Goal: Task Accomplishment & Management: Use online tool/utility

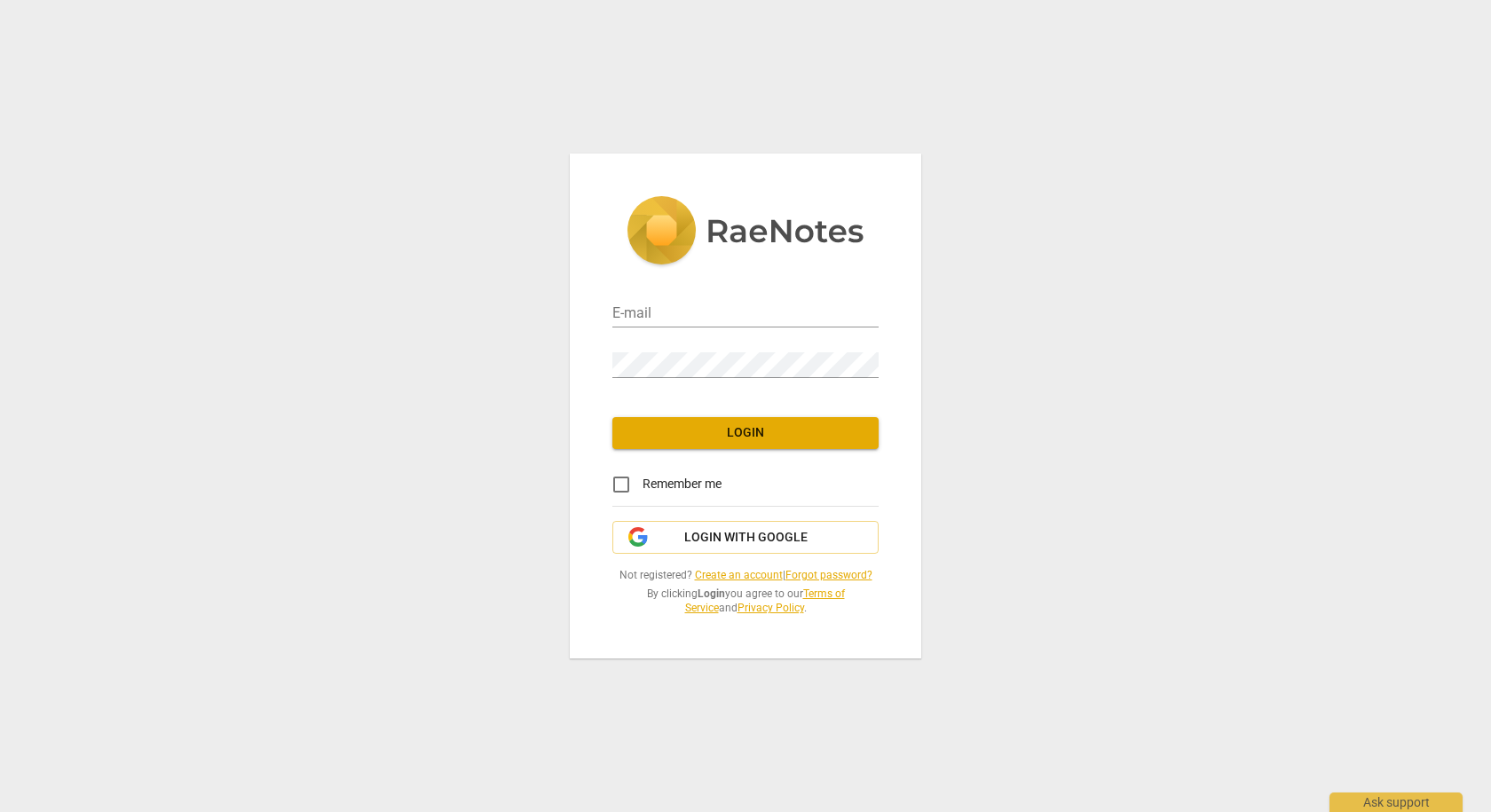
type input "annzawadzka@gmail.com"
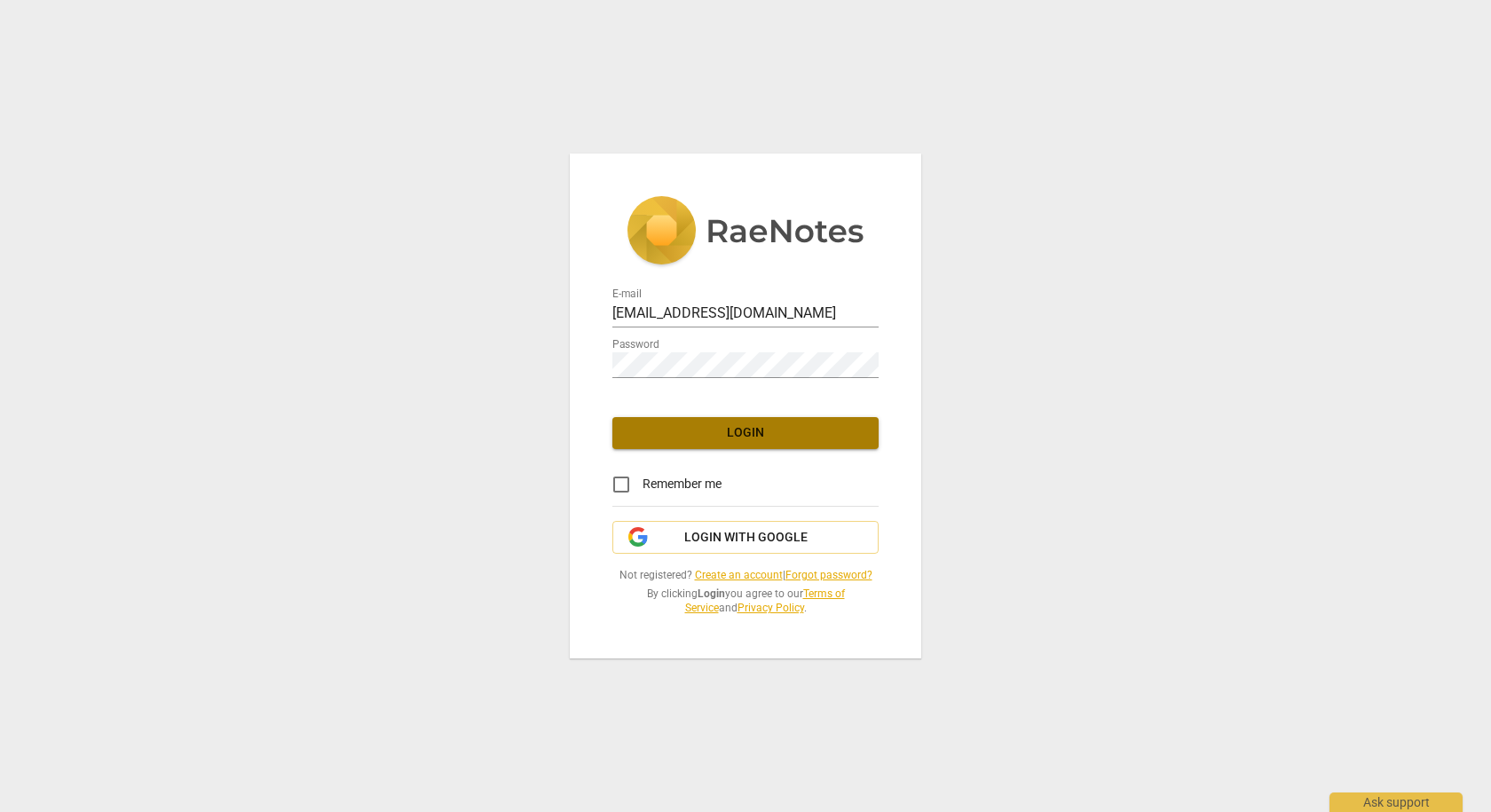
click at [715, 444] on button "Login" at bounding box center [745, 433] width 266 height 32
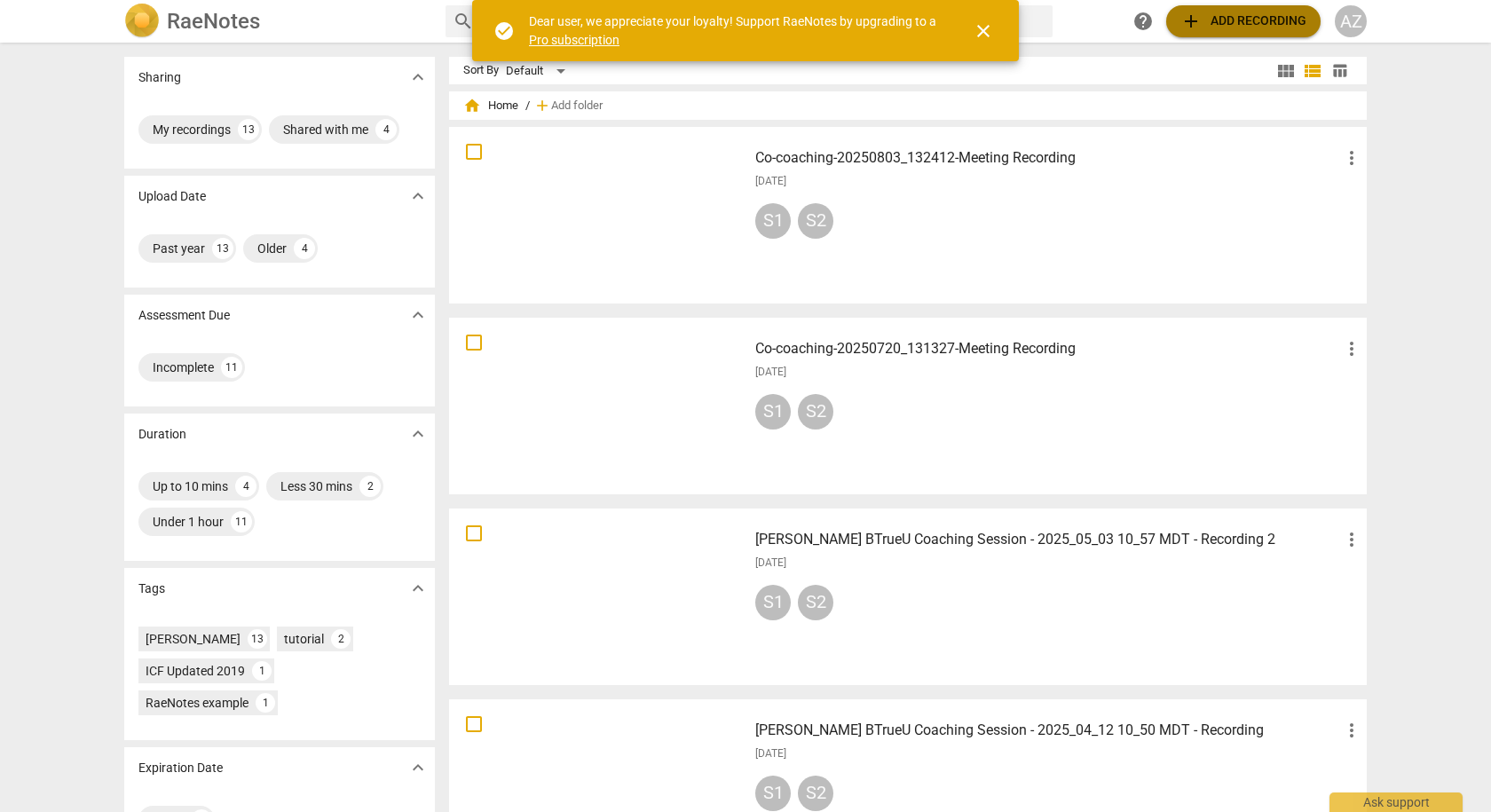
click at [1241, 23] on span "add Add recording" at bounding box center [1244, 22] width 126 height 22
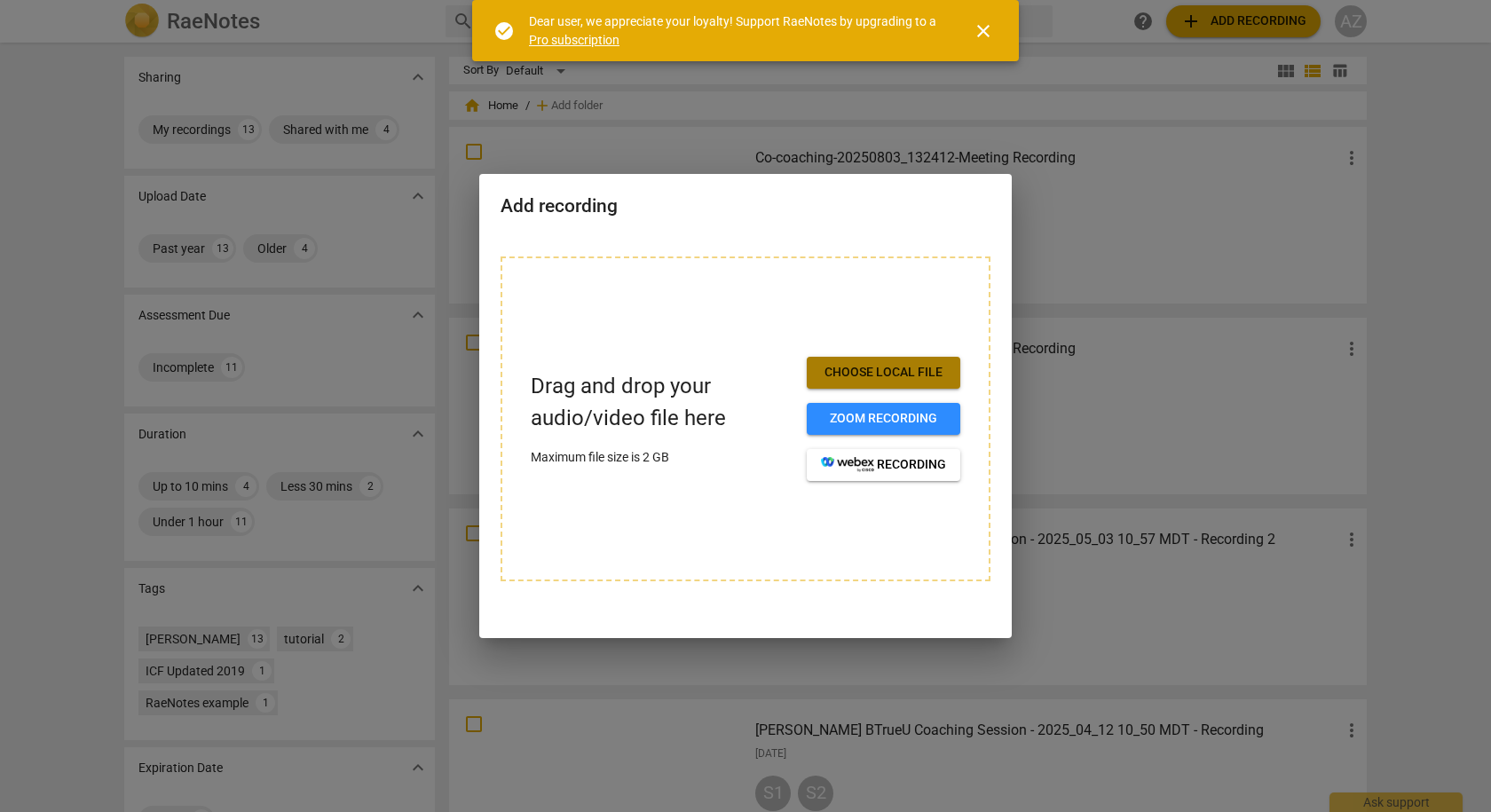
click at [849, 376] on span "Choose local file" at bounding box center [884, 373] width 126 height 18
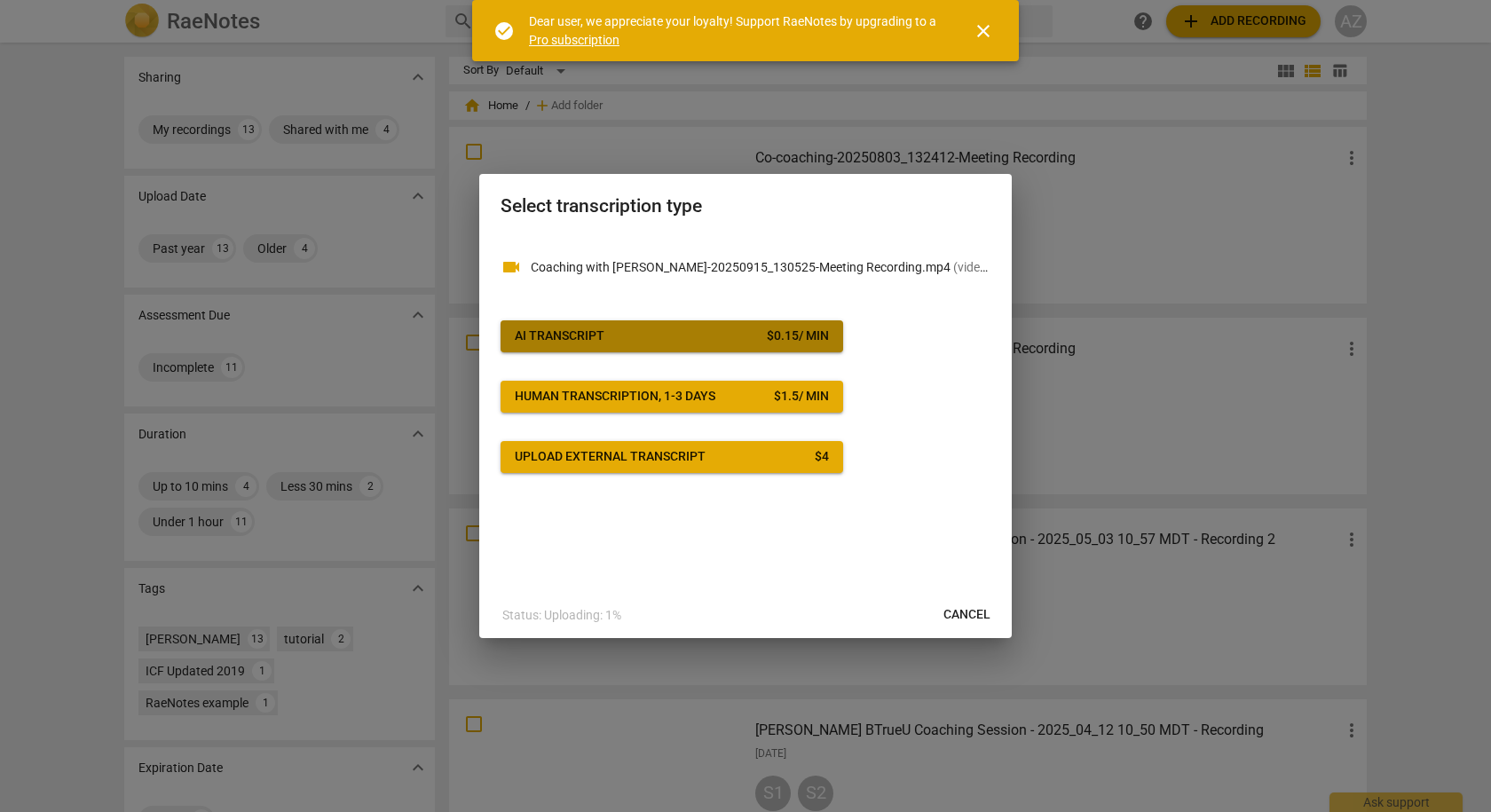
click at [624, 338] on span "AI Transcript $ 0.15 / min" at bounding box center [672, 336] width 314 height 18
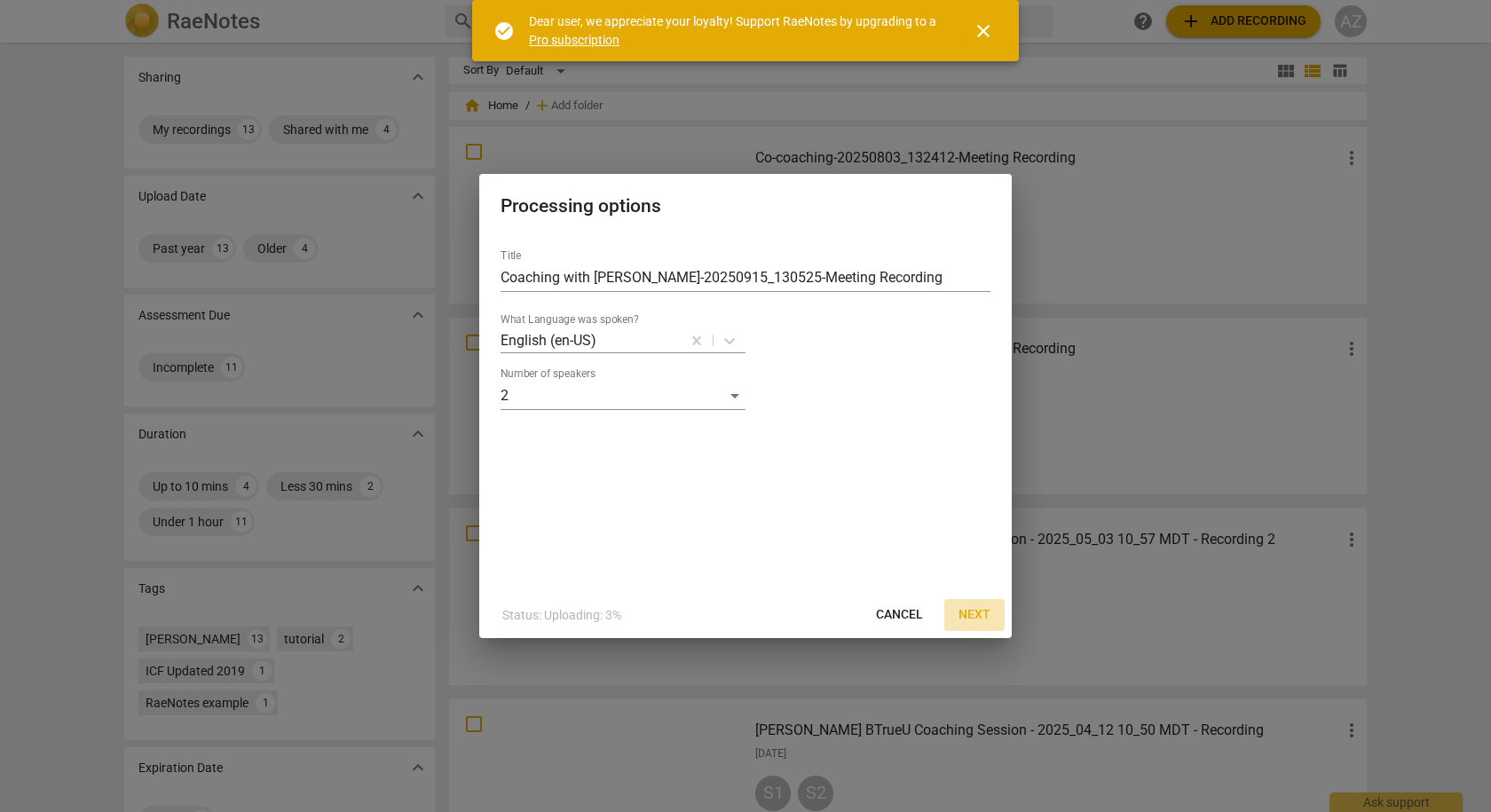
click at [967, 615] on span "Next" at bounding box center [975, 615] width 32 height 18
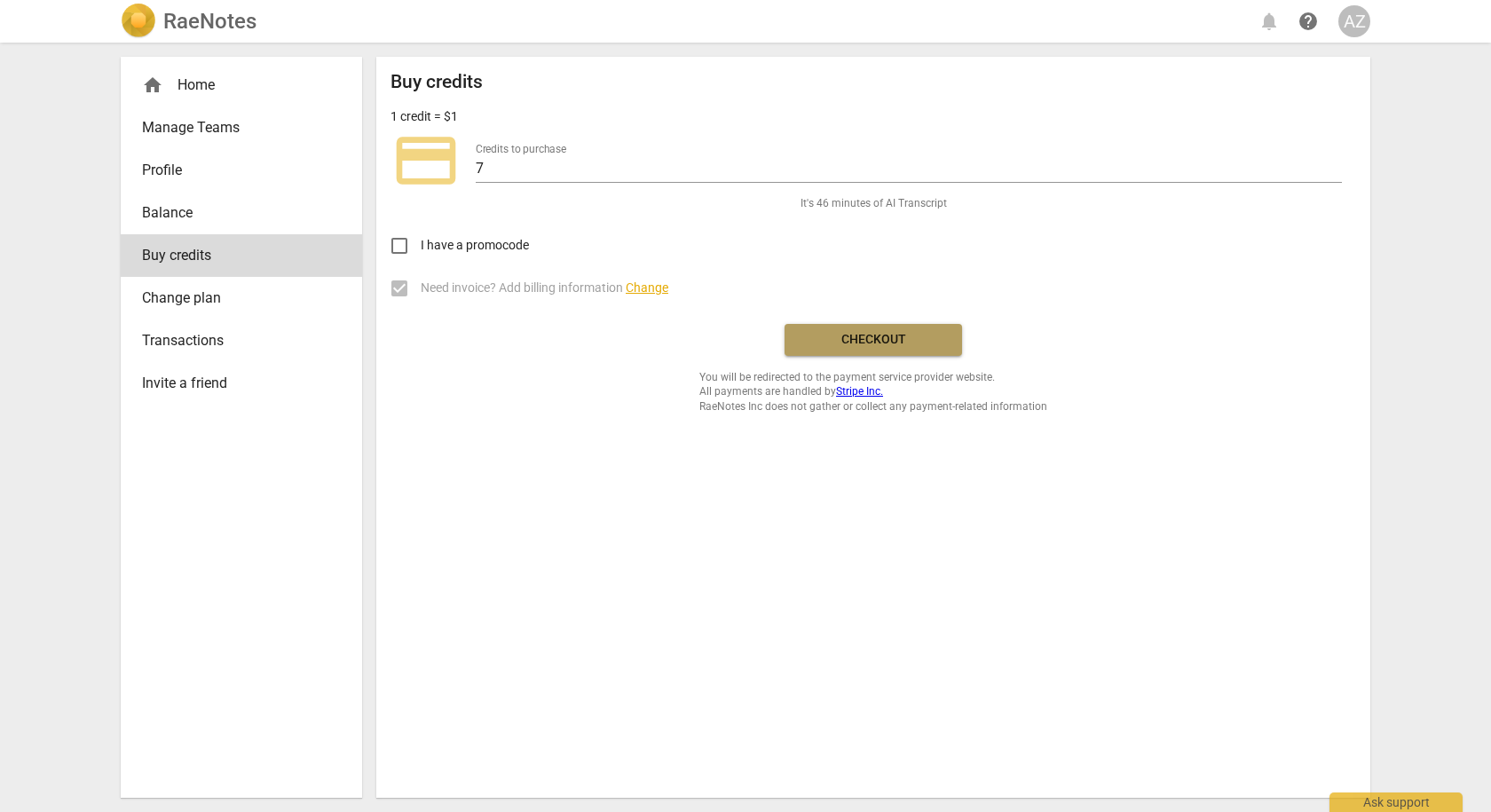
click at [868, 337] on span "Checkout" at bounding box center [873, 340] width 149 height 18
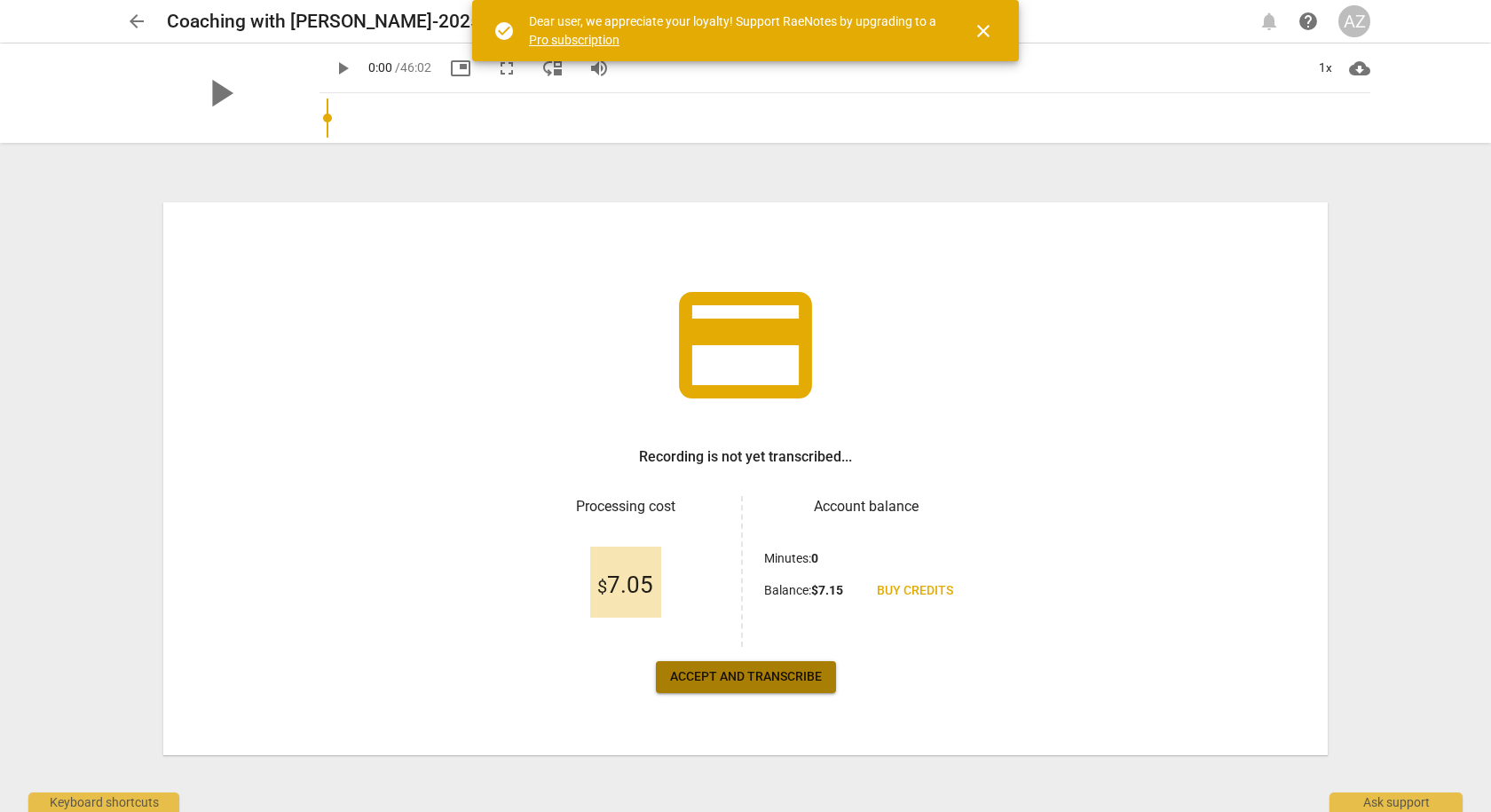
click at [745, 679] on span "Accept and transcribe" at bounding box center [745, 677] width 152 height 18
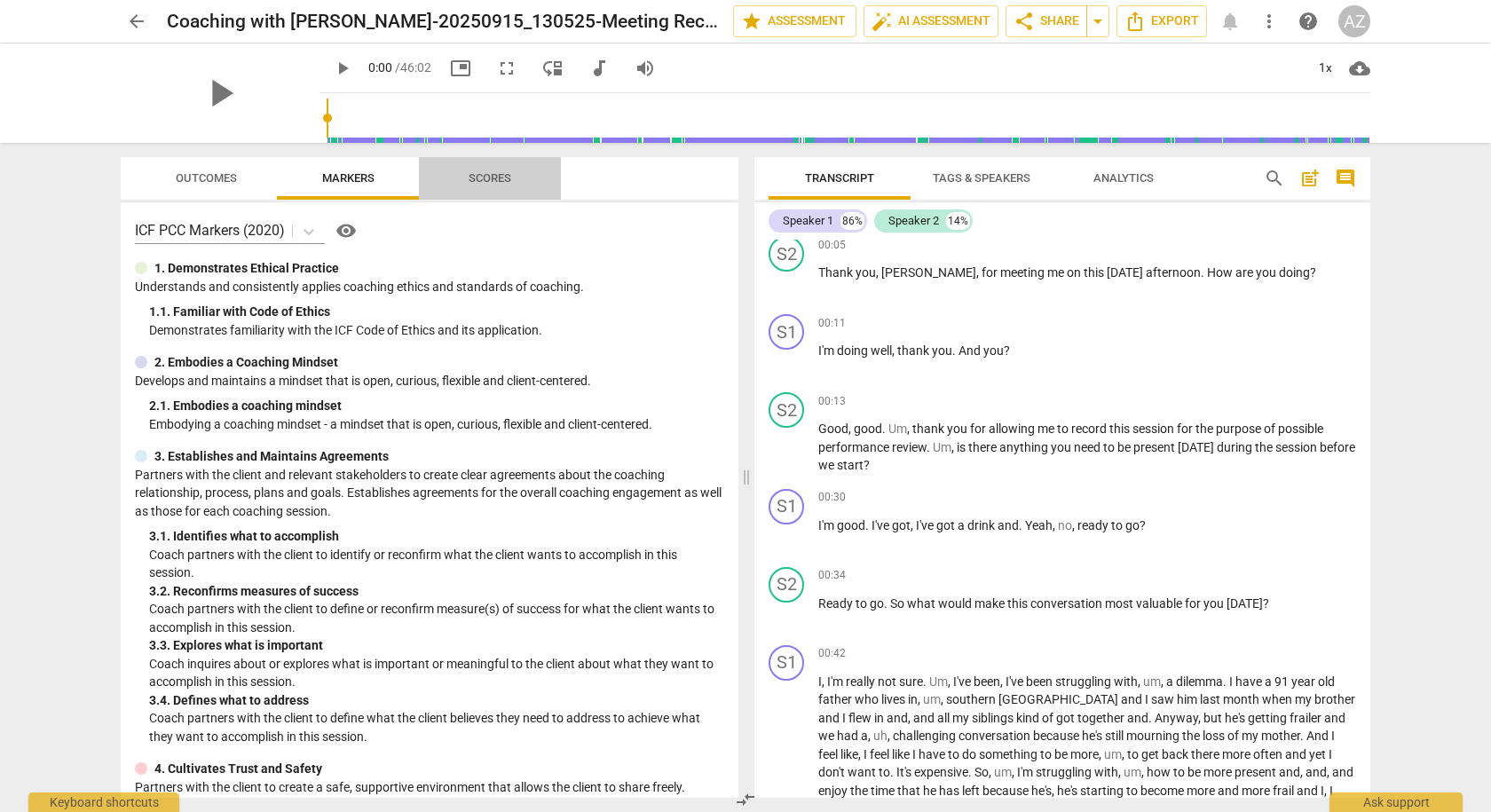
click at [483, 178] on span "Scores" at bounding box center [490, 177] width 43 height 13
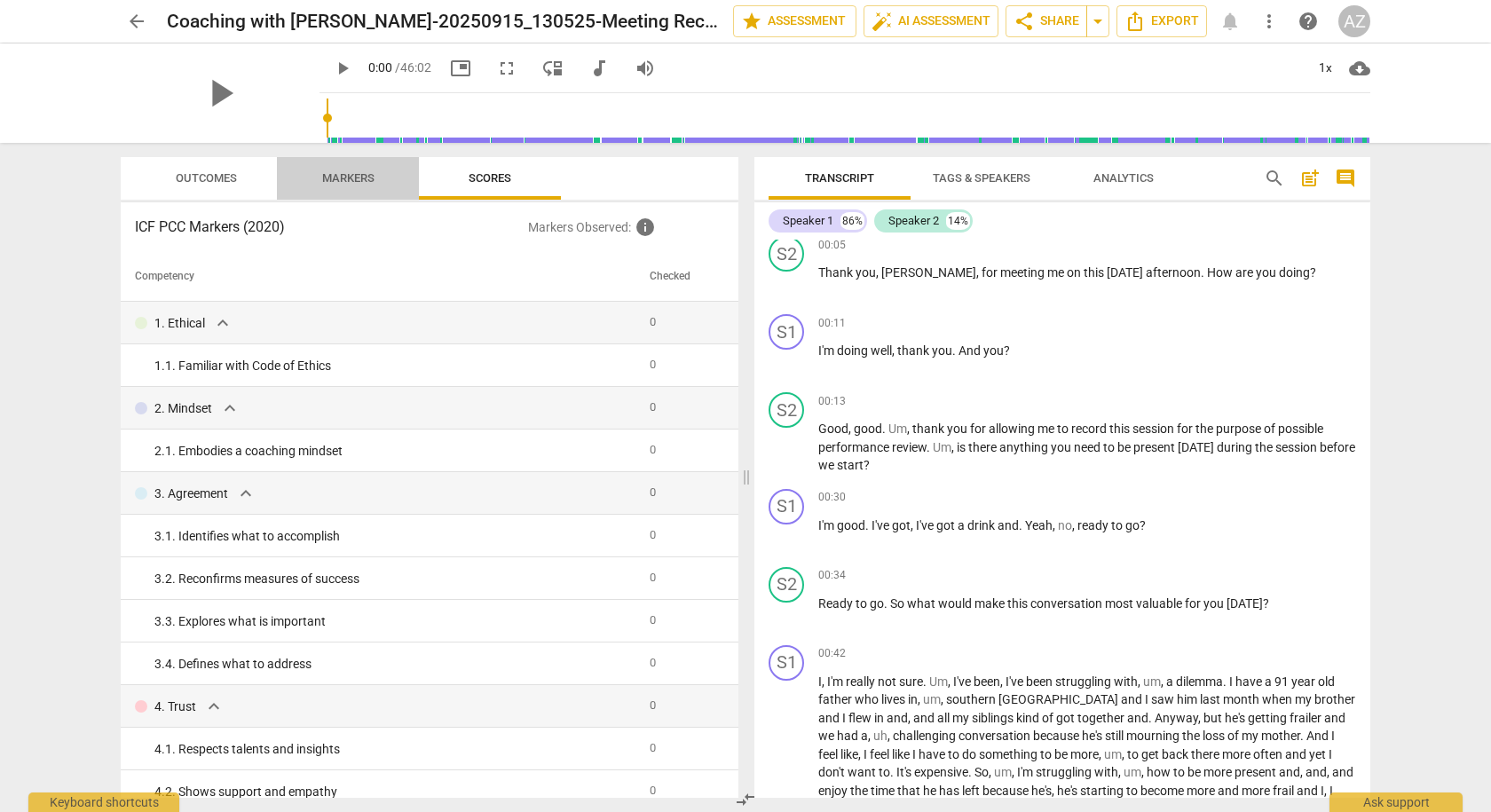
click at [352, 195] on button "Markers" at bounding box center [348, 178] width 142 height 43
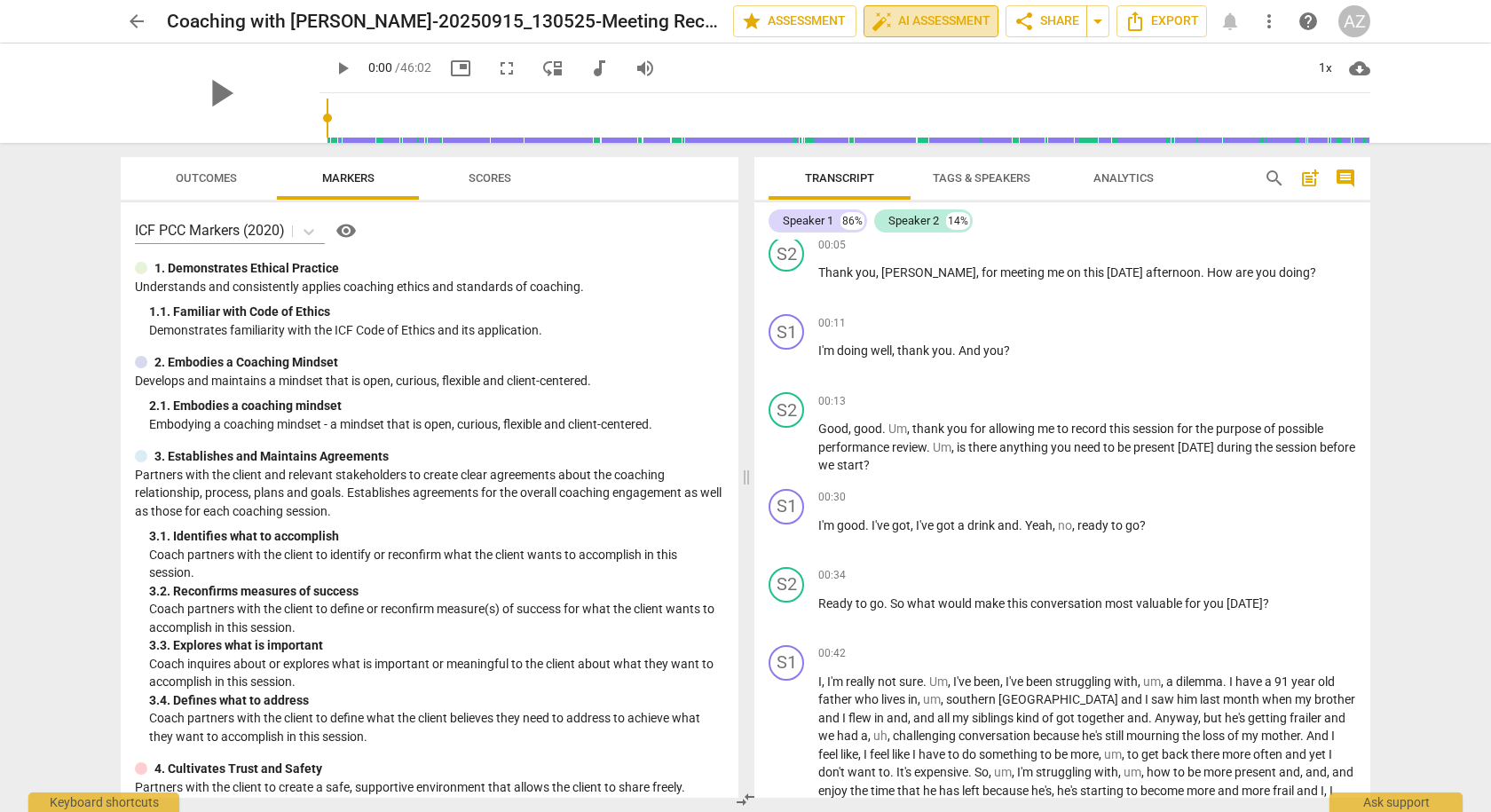
click at [922, 22] on span "auto_fix_high AI Assessment" at bounding box center [931, 22] width 119 height 22
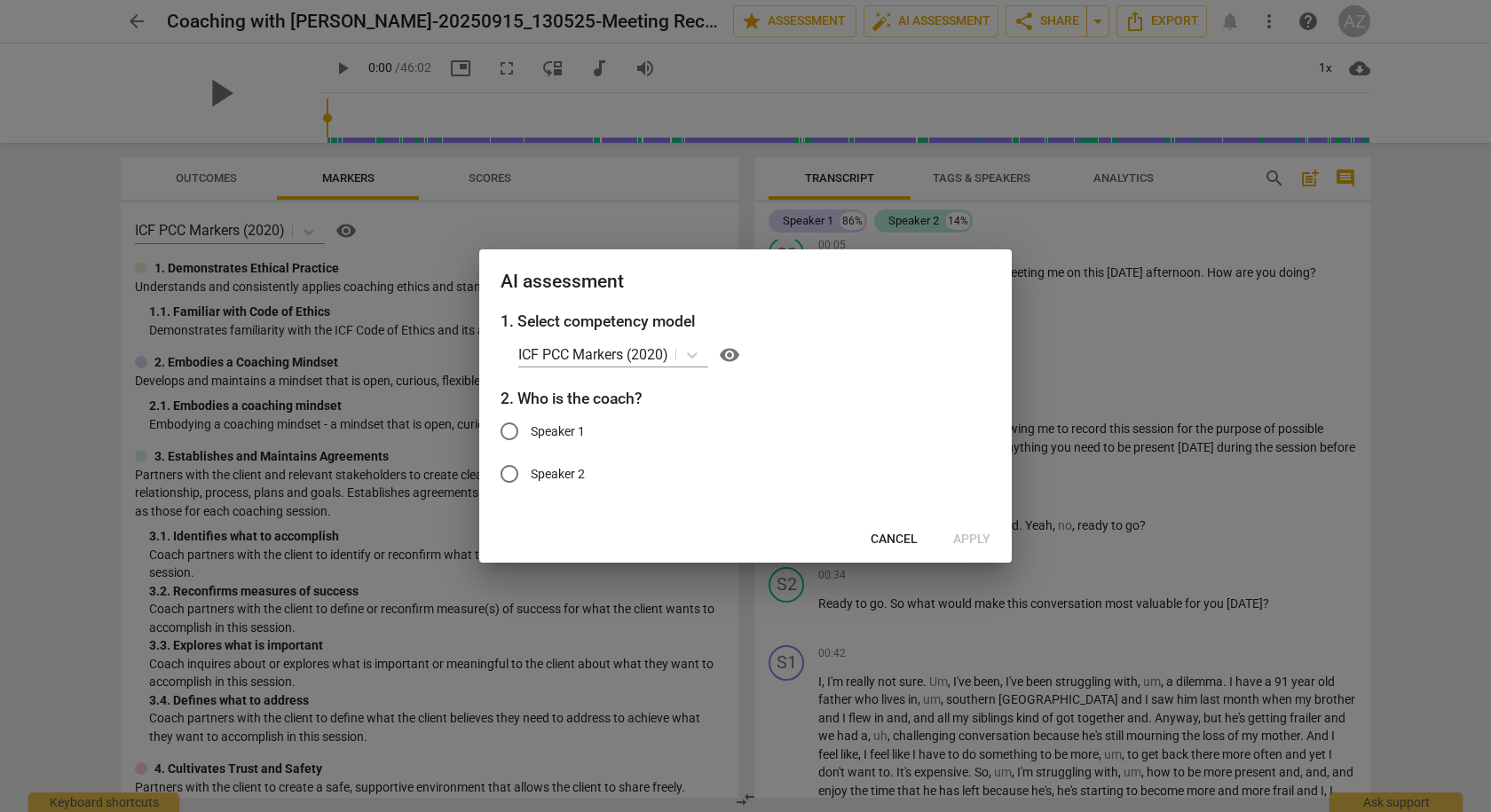
click at [561, 476] on span "Speaker 2" at bounding box center [558, 474] width 54 height 19
click at [531, 476] on input "Speaker 2" at bounding box center [510, 474] width 43 height 43
radio input "true"
click at [975, 538] on span "Apply" at bounding box center [972, 540] width 38 height 18
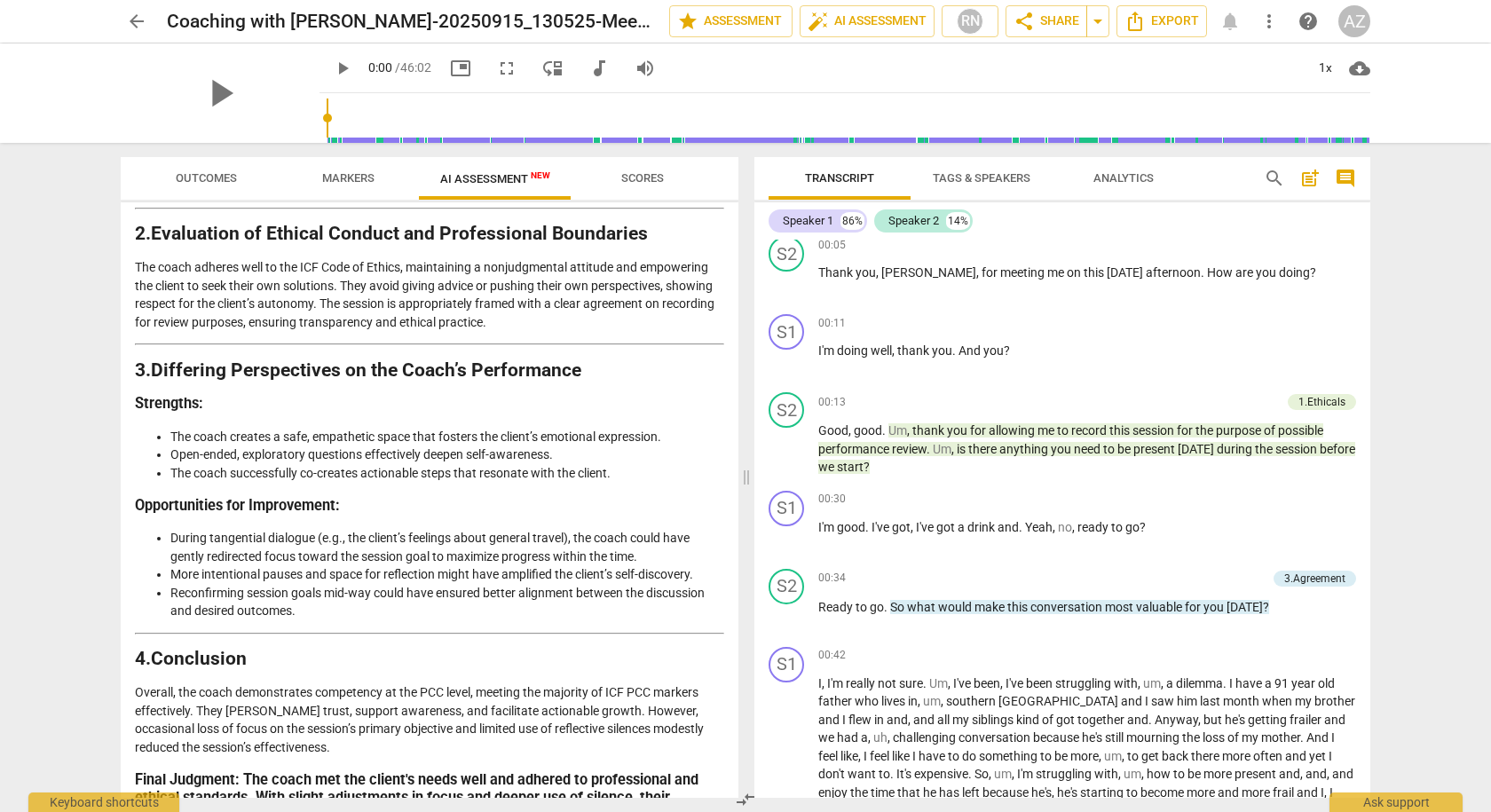
scroll to position [2044, 0]
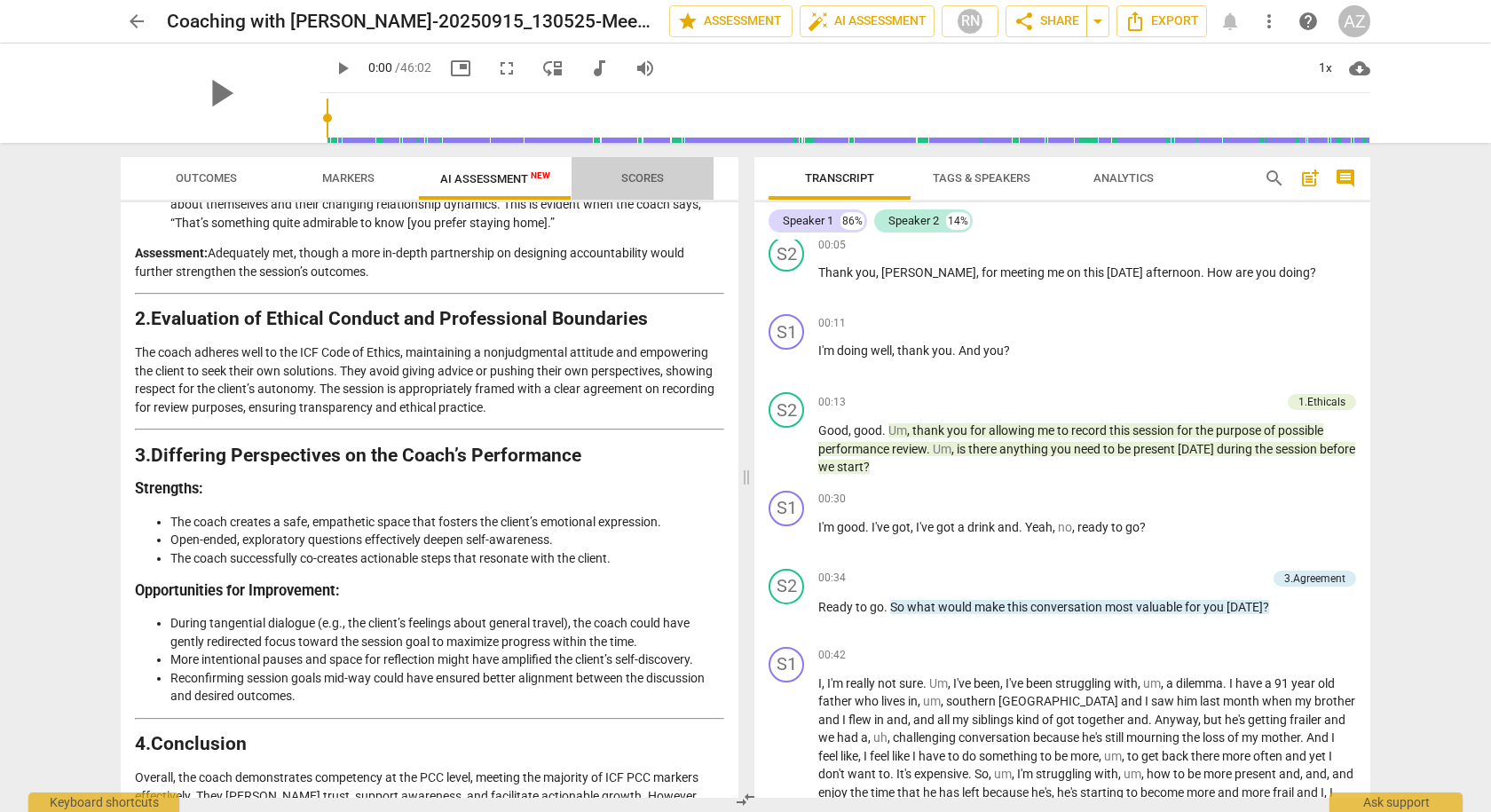
click at [640, 178] on span "Scores" at bounding box center [643, 177] width 43 height 13
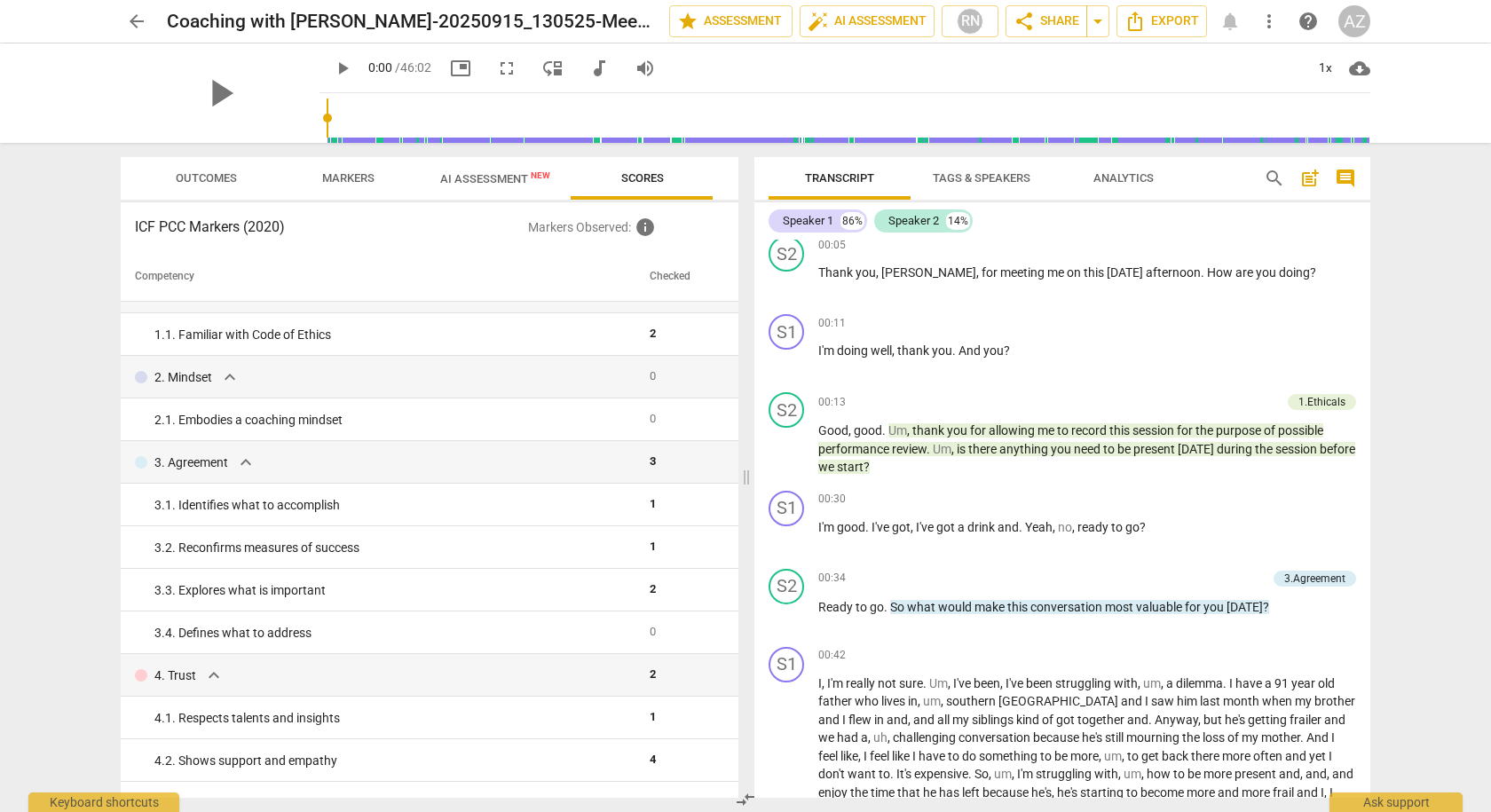
scroll to position [0, 0]
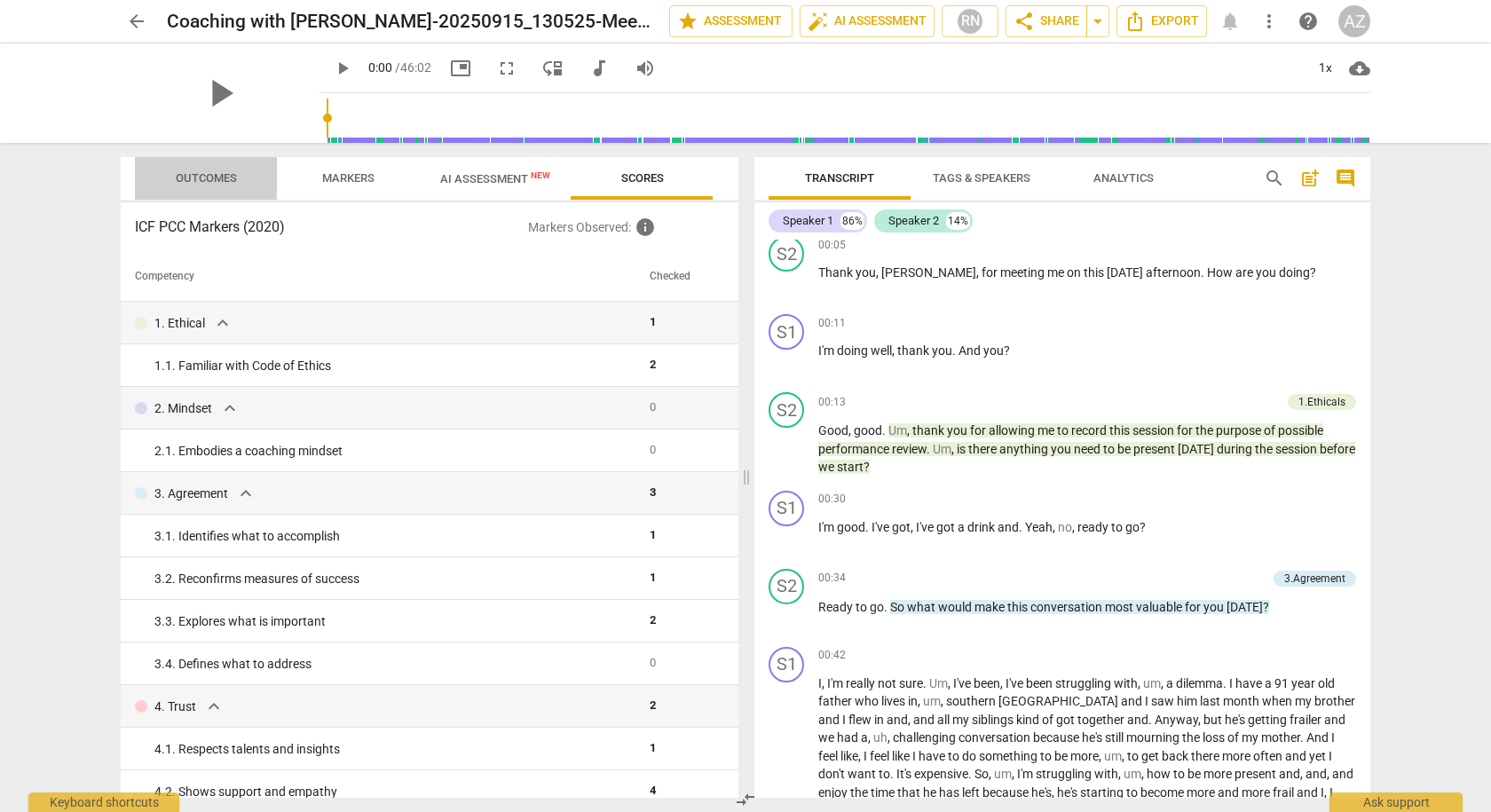
click at [192, 177] on span "Outcomes" at bounding box center [206, 177] width 61 height 13
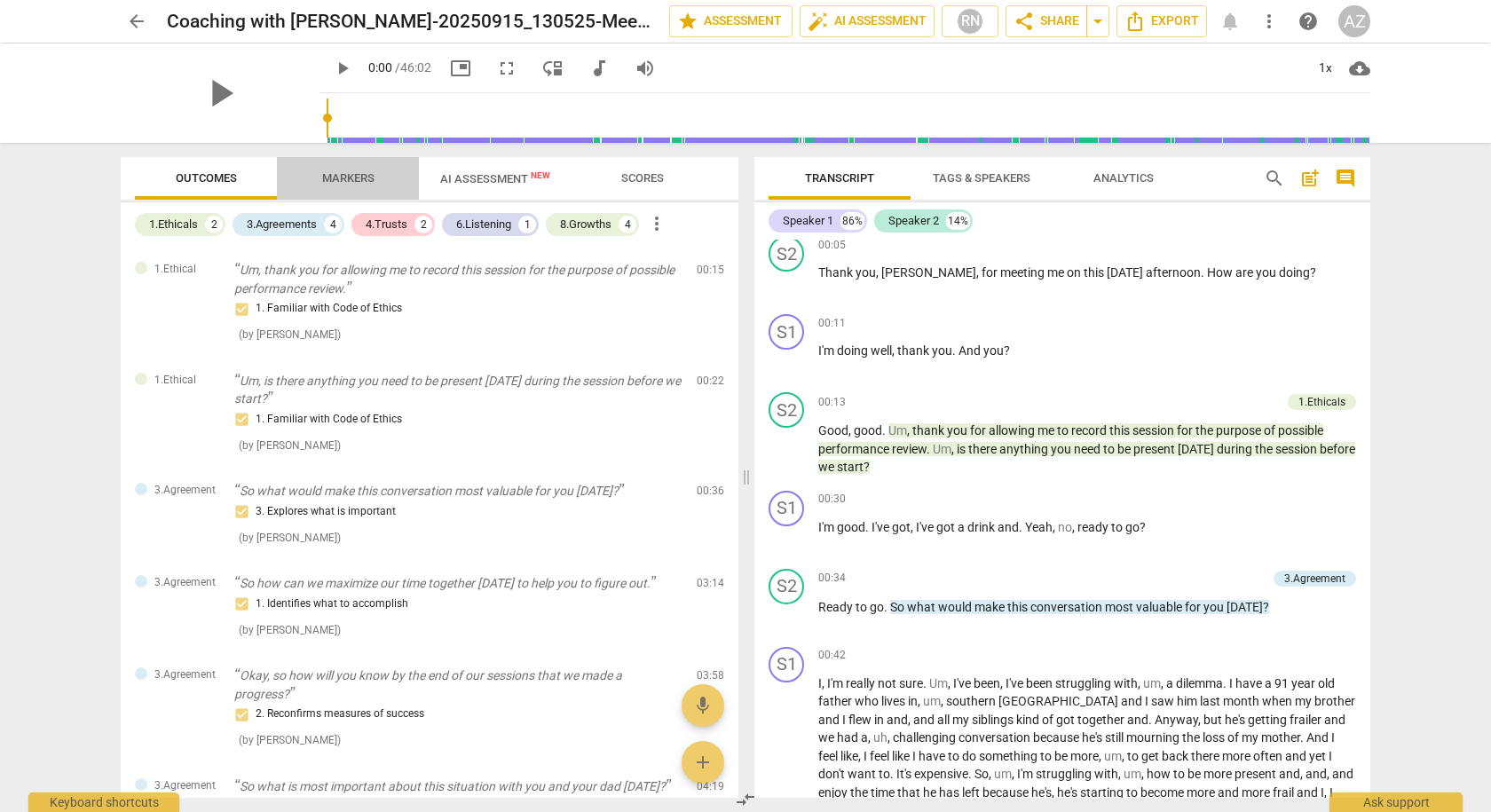
click at [342, 176] on span "Markers" at bounding box center [348, 177] width 52 height 13
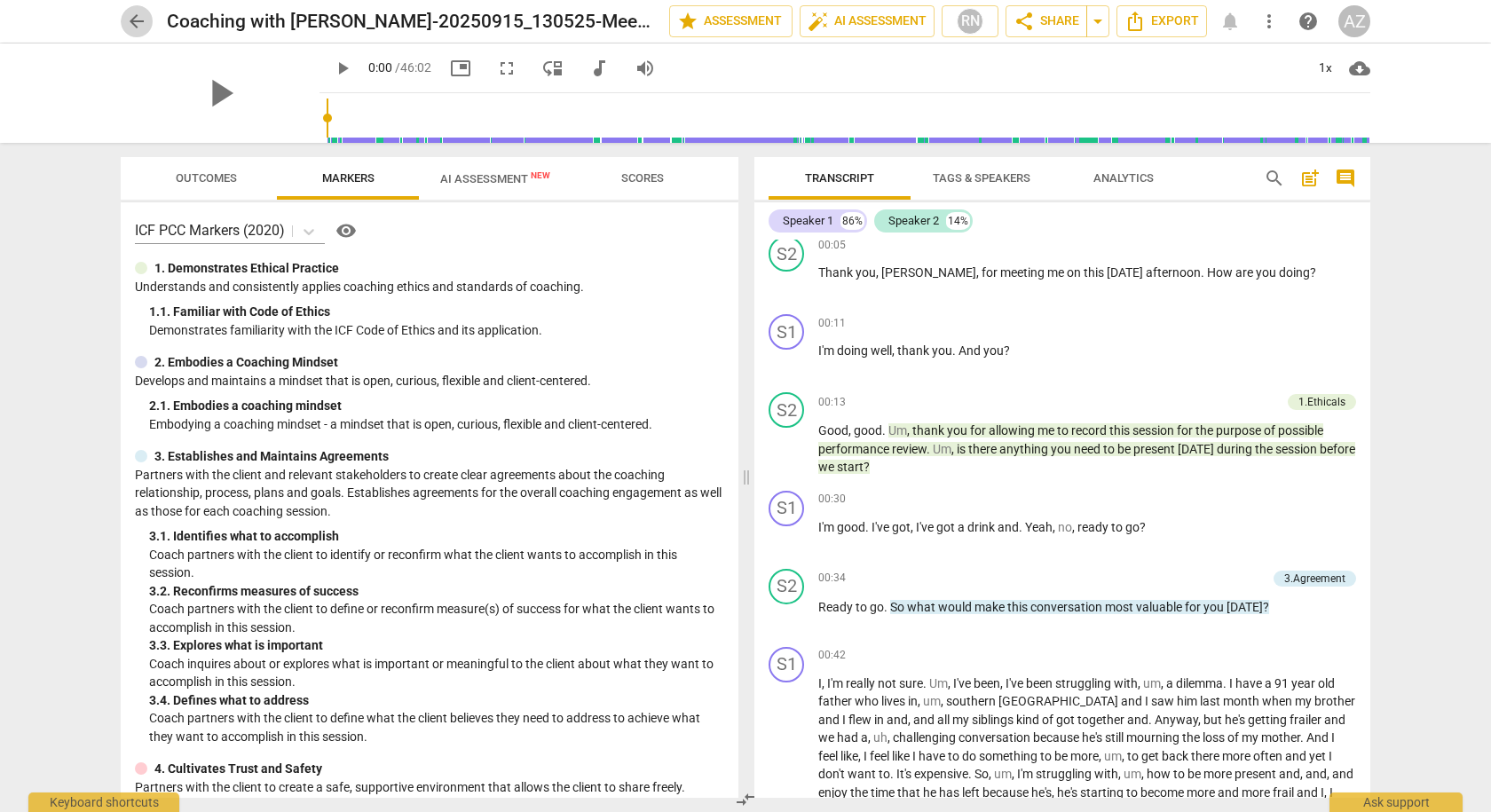
click at [137, 25] on span "arrow_back" at bounding box center [137, 22] width 22 height 22
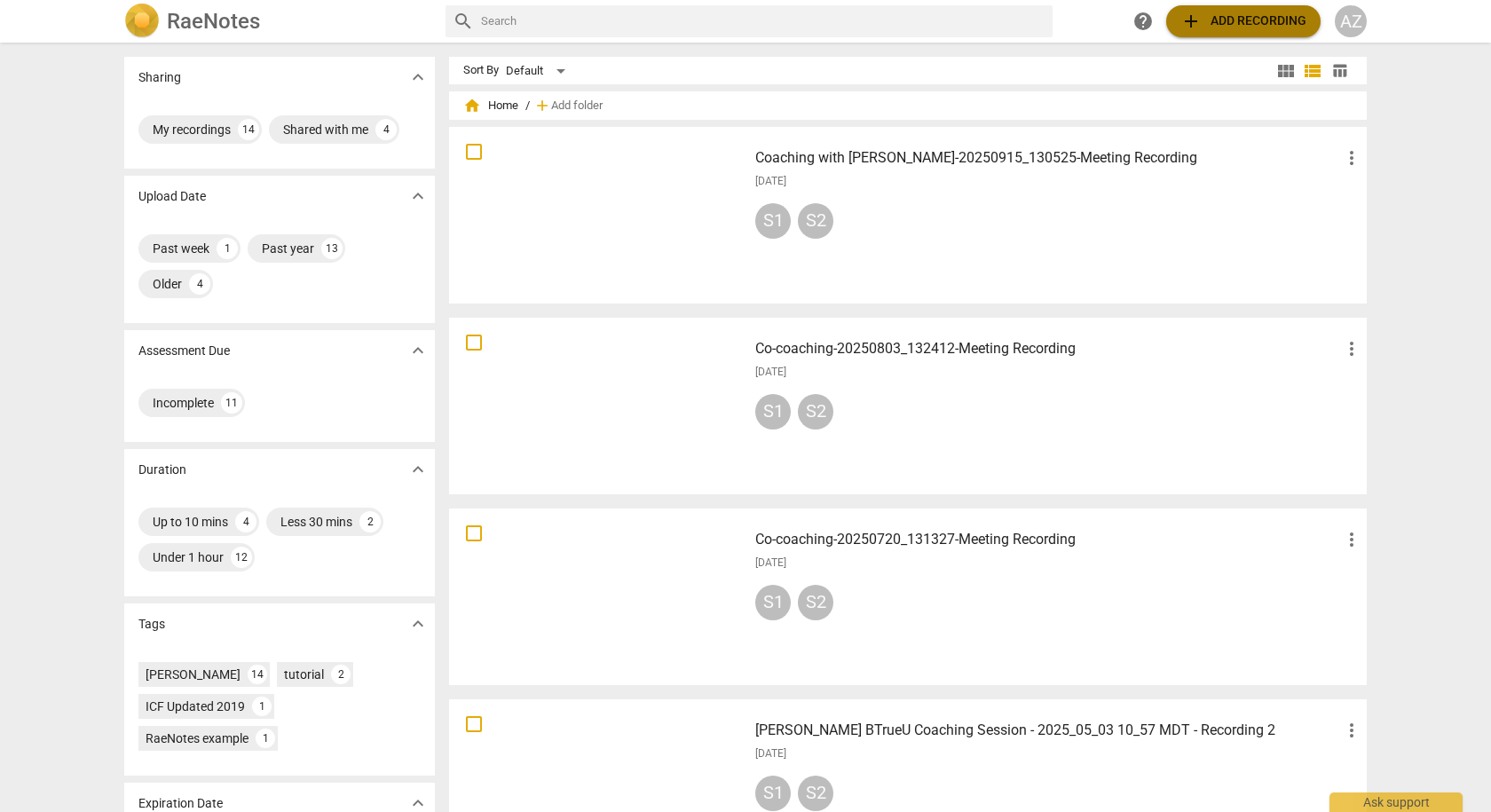
click at [1218, 16] on span "add Add recording" at bounding box center [1244, 22] width 126 height 22
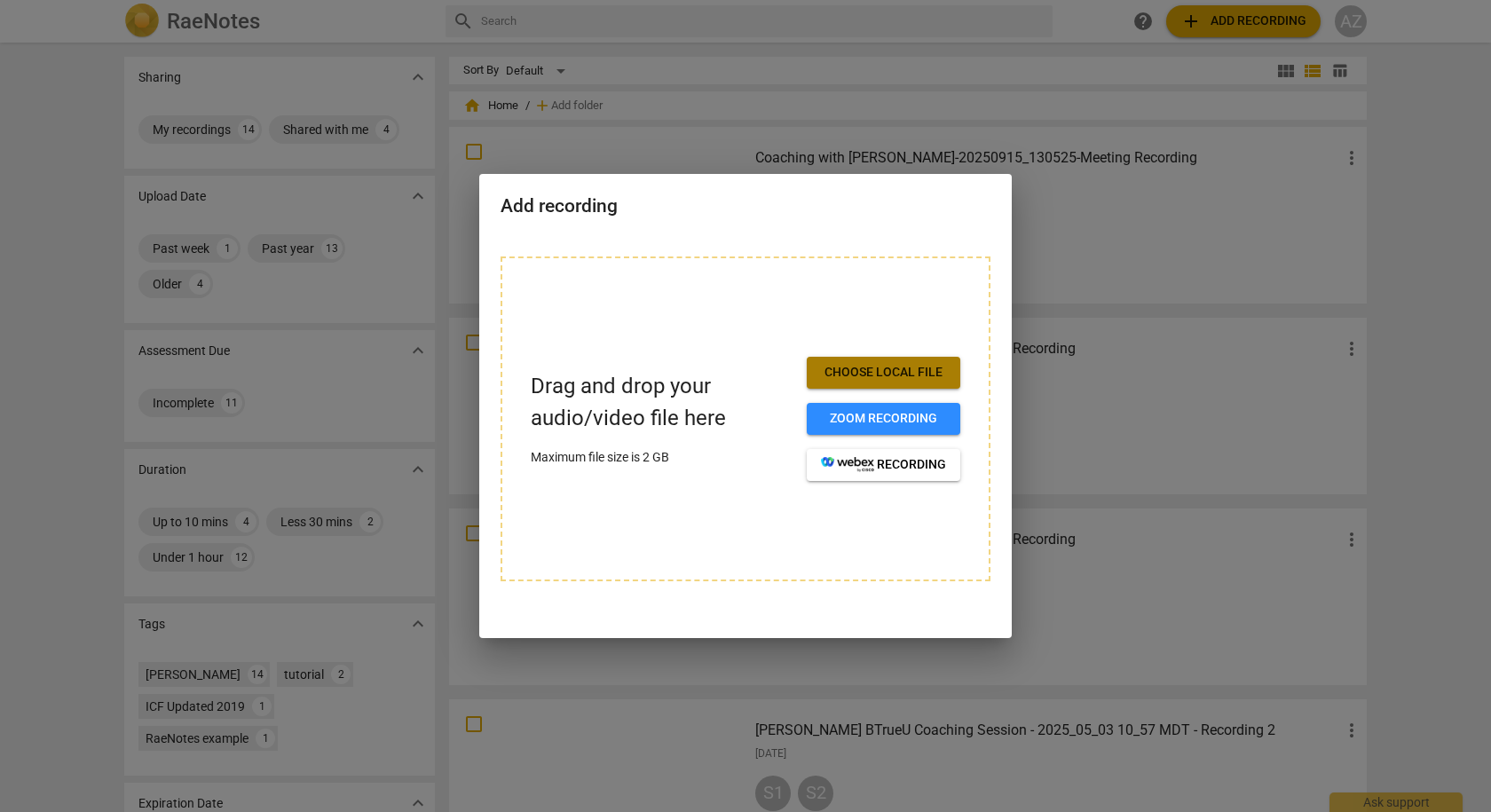
click at [863, 369] on span "Choose local file" at bounding box center [884, 373] width 126 height 18
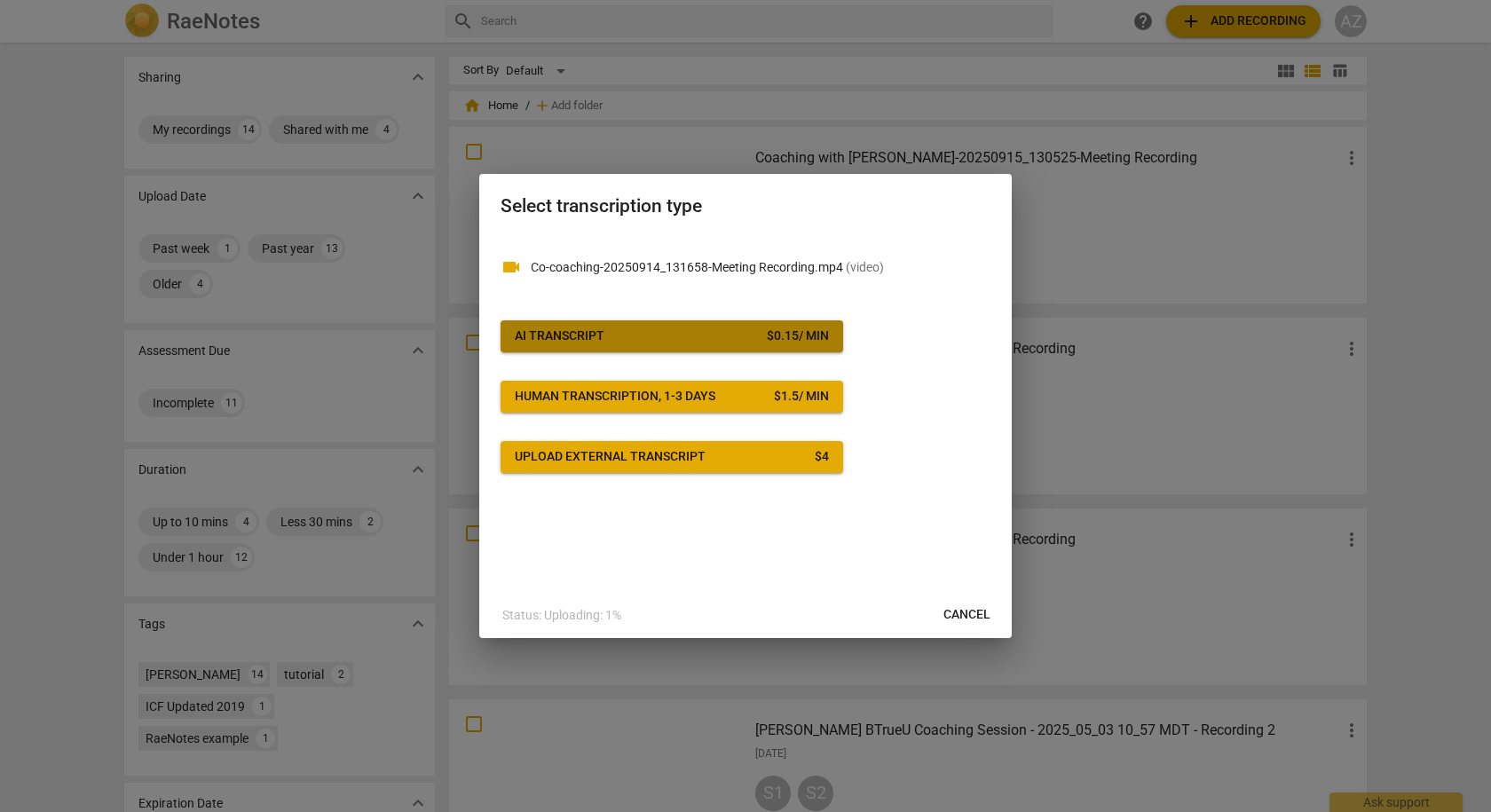
click at [630, 336] on span "AI Transcript $ 0.15 / min" at bounding box center [672, 336] width 314 height 18
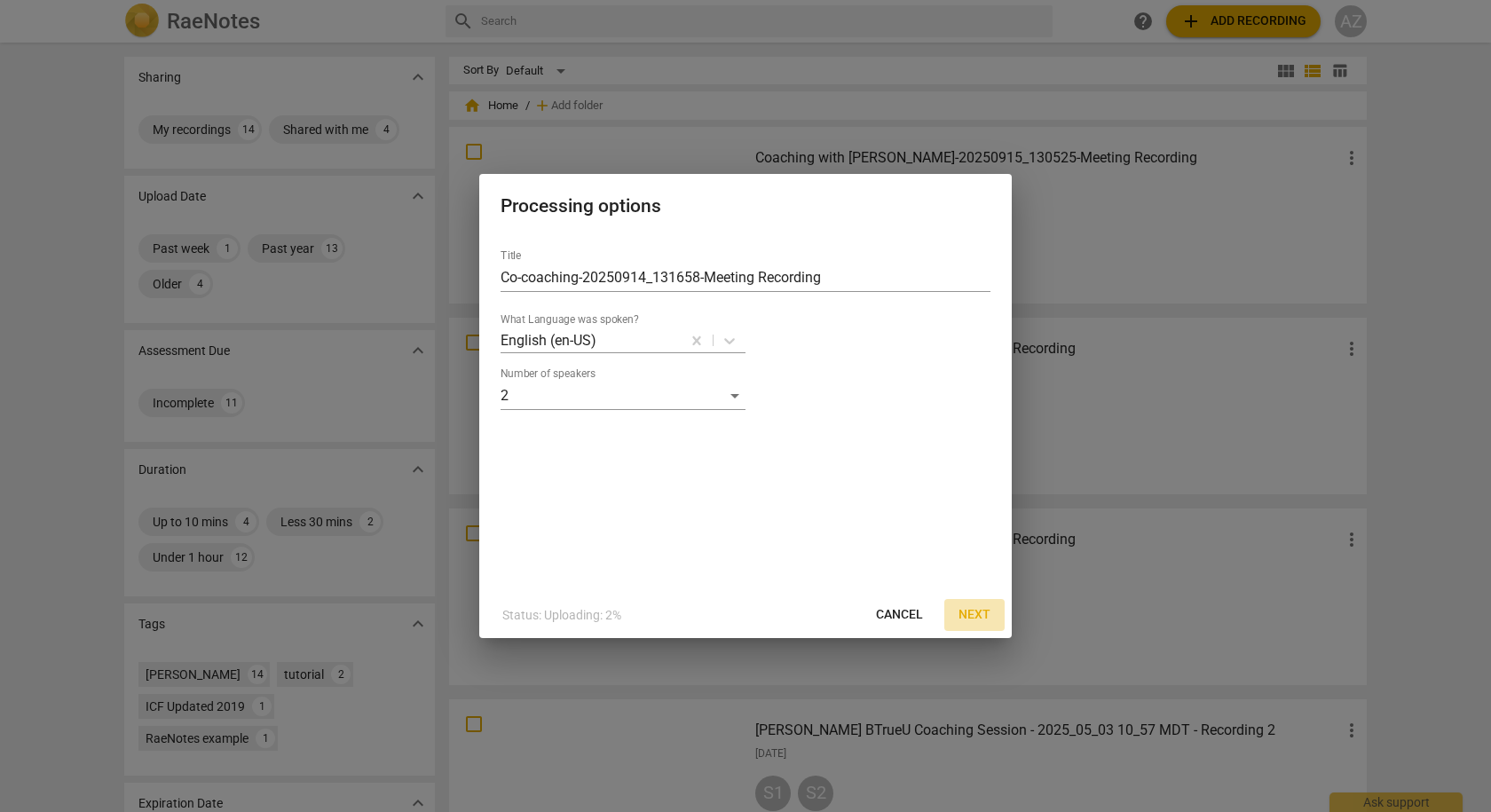
click at [975, 616] on span "Next" at bounding box center [975, 615] width 32 height 18
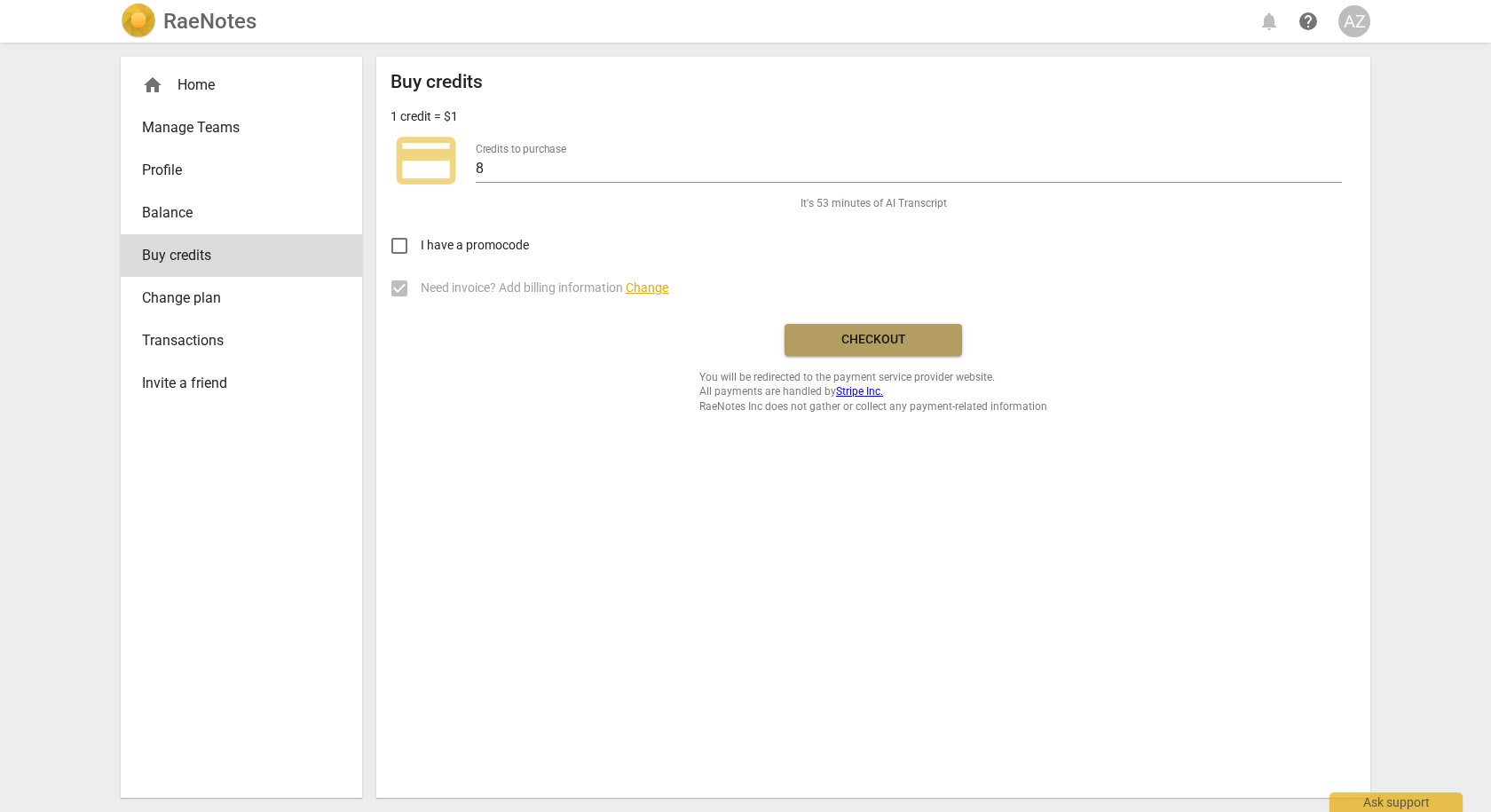
click at [837, 340] on span "Checkout" at bounding box center [873, 340] width 149 height 18
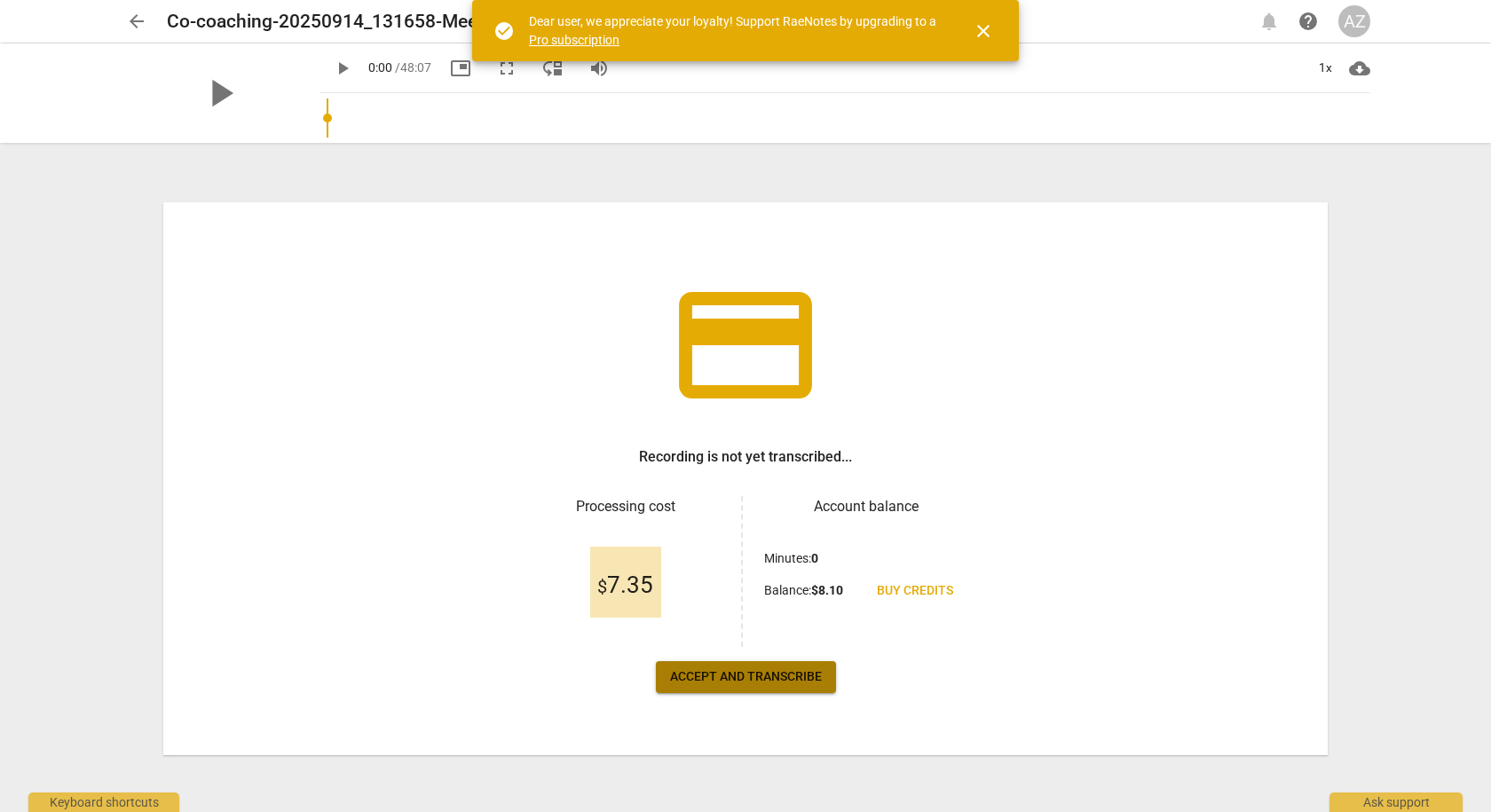
click at [778, 675] on span "Accept and transcribe" at bounding box center [745, 677] width 152 height 18
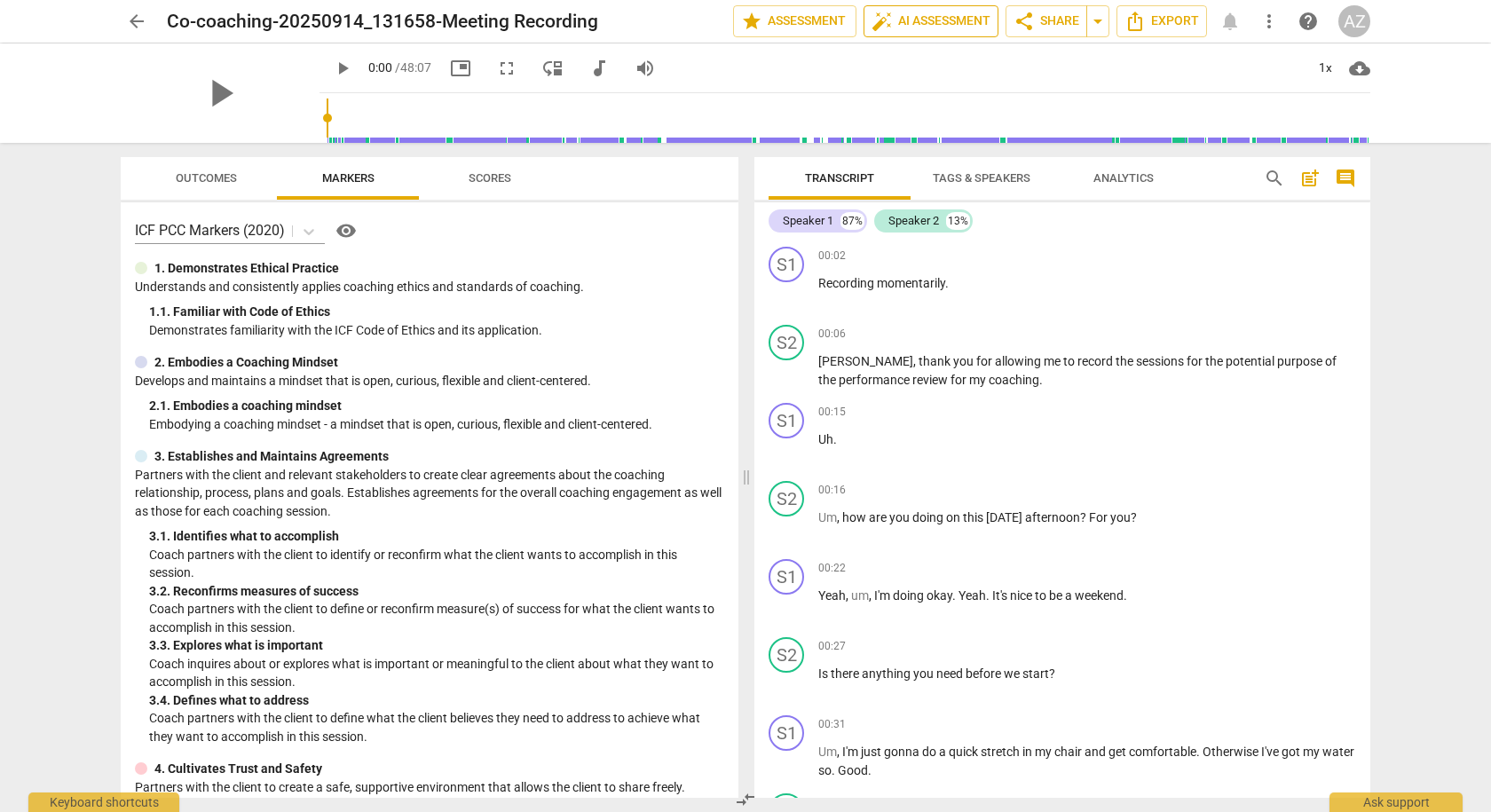
click at [926, 20] on span "auto_fix_high AI Assessment" at bounding box center [931, 22] width 119 height 22
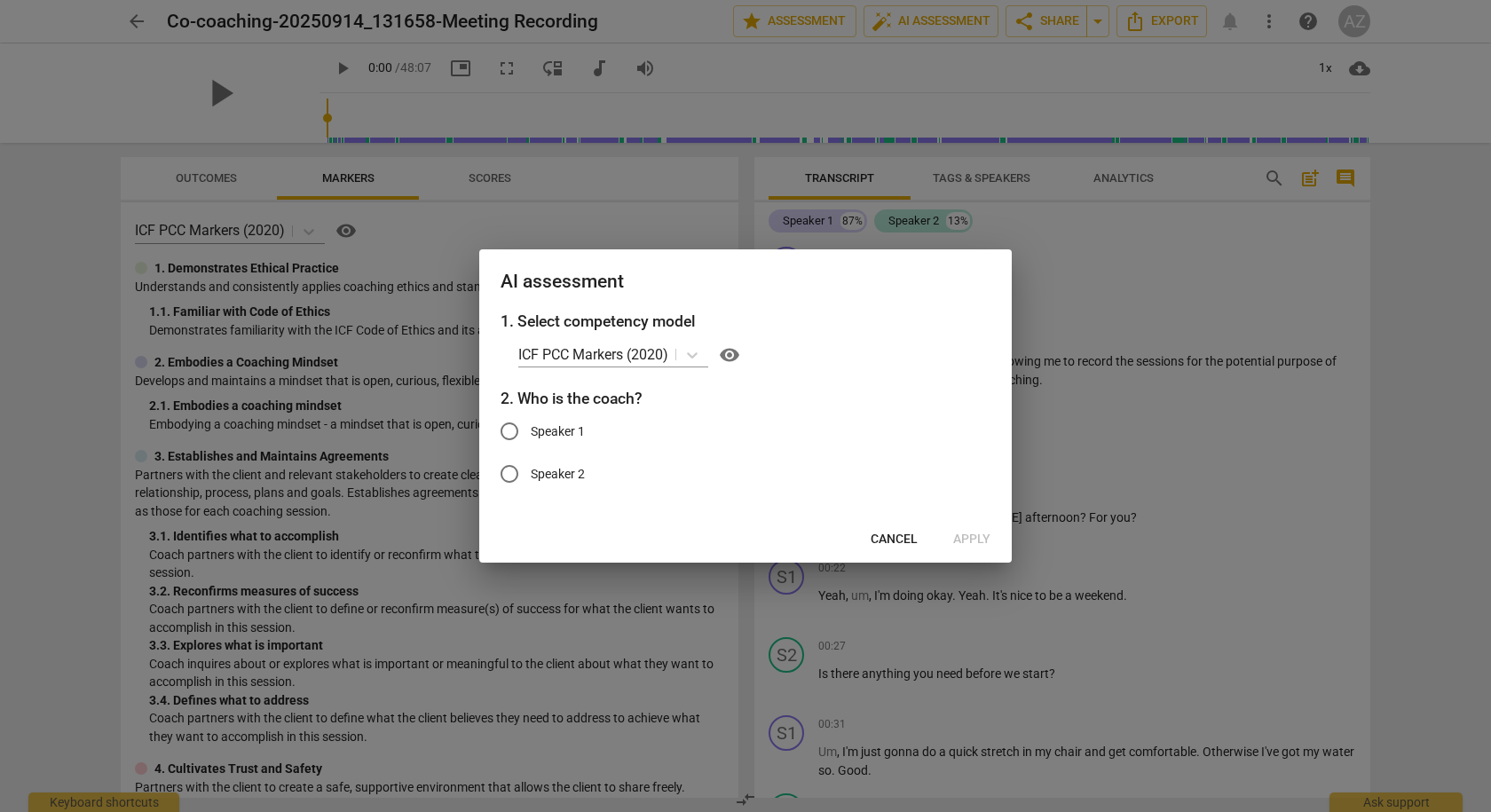
click at [570, 473] on span "Speaker 2" at bounding box center [558, 474] width 54 height 19
click at [531, 473] on input "Speaker 2" at bounding box center [510, 474] width 43 height 43
radio input "true"
click at [967, 539] on span "Apply" at bounding box center [972, 540] width 38 height 18
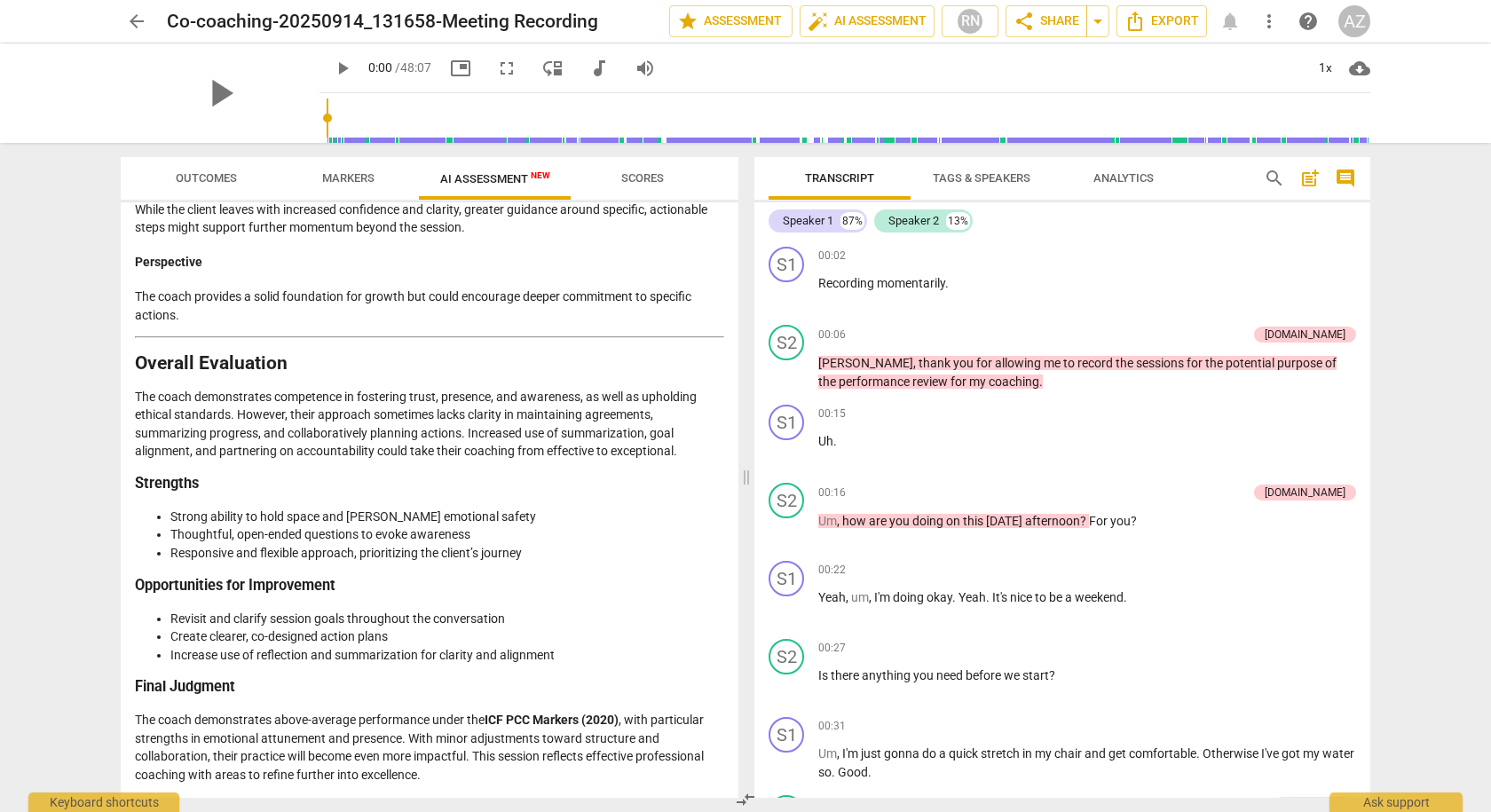
scroll to position [4030, 0]
click at [136, 21] on span "arrow_back" at bounding box center [137, 22] width 22 height 22
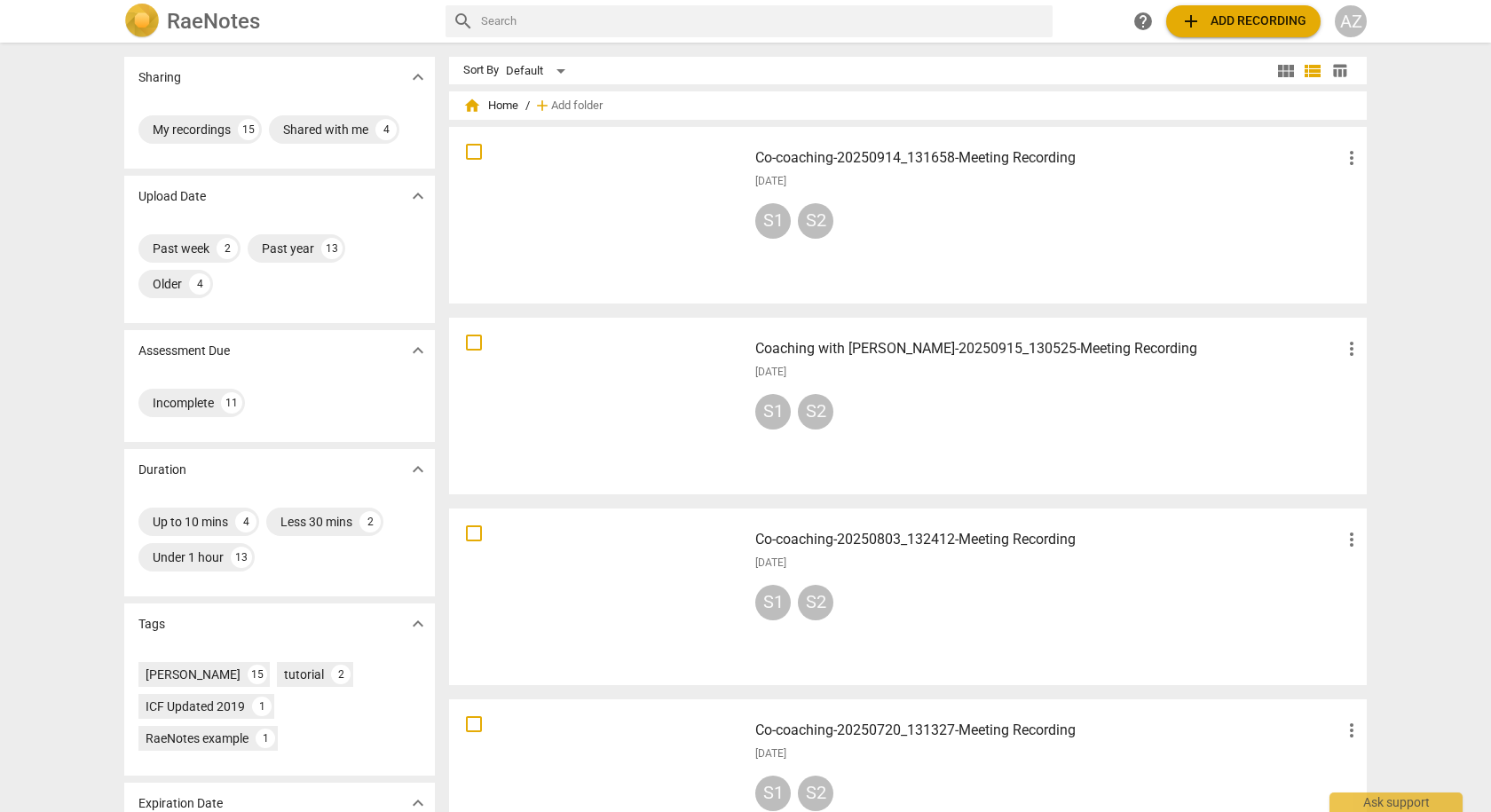
click at [897, 343] on h3 "Coaching with [PERSON_NAME]-20250915_130525-Meeting Recording" at bounding box center [1048, 349] width 585 height 22
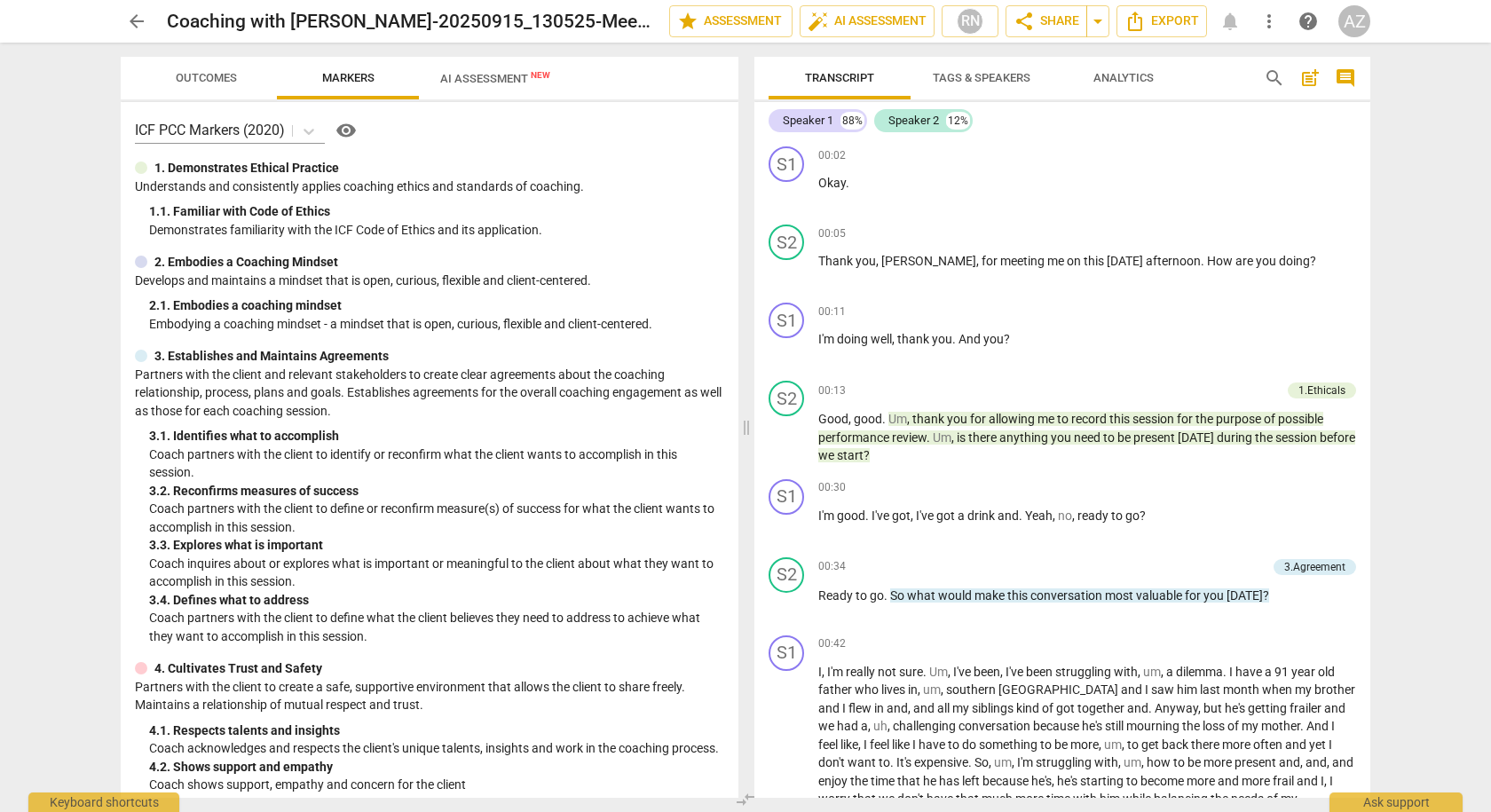
scroll to position [89, 0]
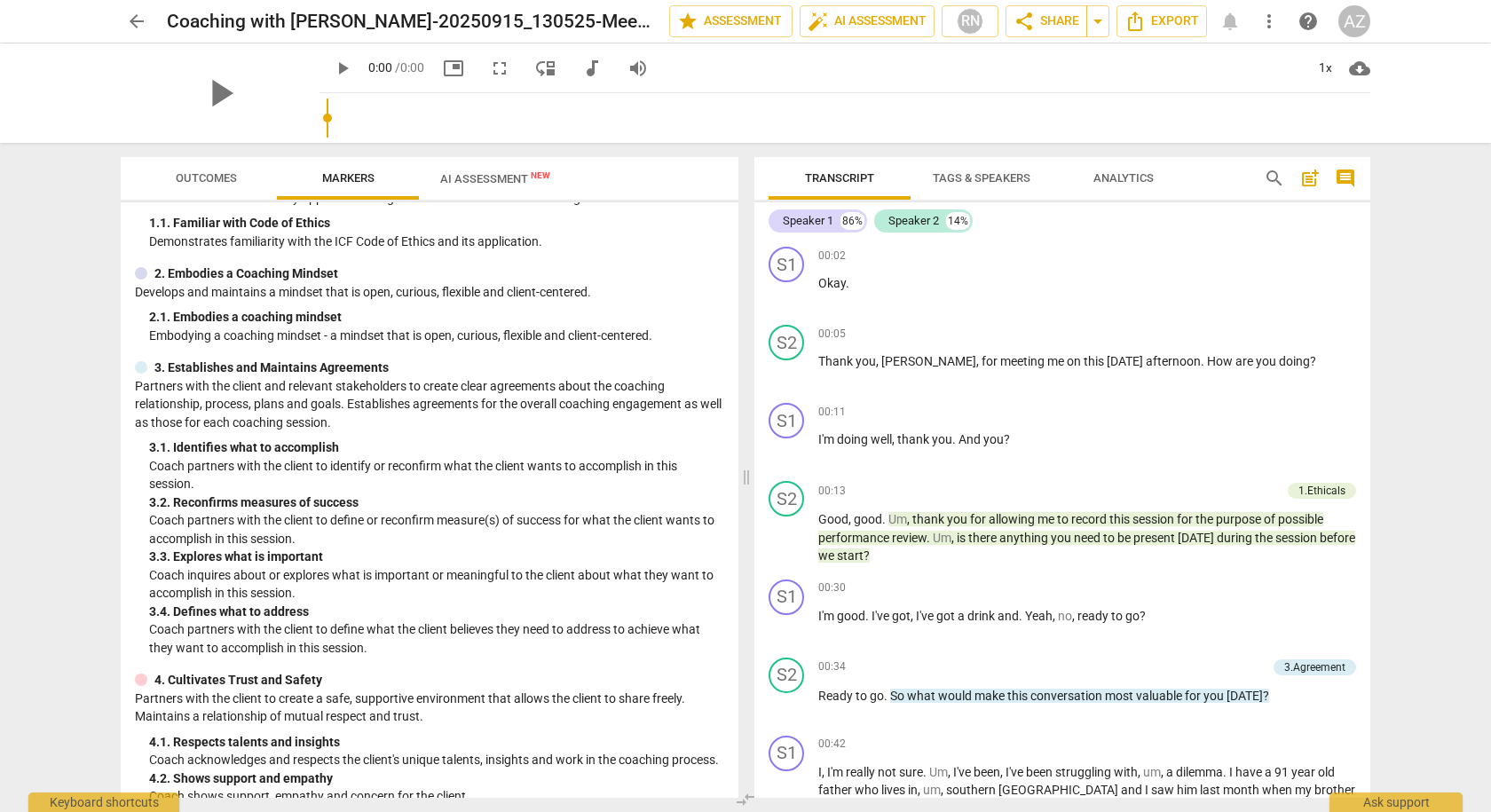
click at [472, 80] on div "play_arrow 0:00 / 0:00 picture_in_picture fullscreen move_down audiotrack volum…" at bounding box center [490, 68] width 342 height 32
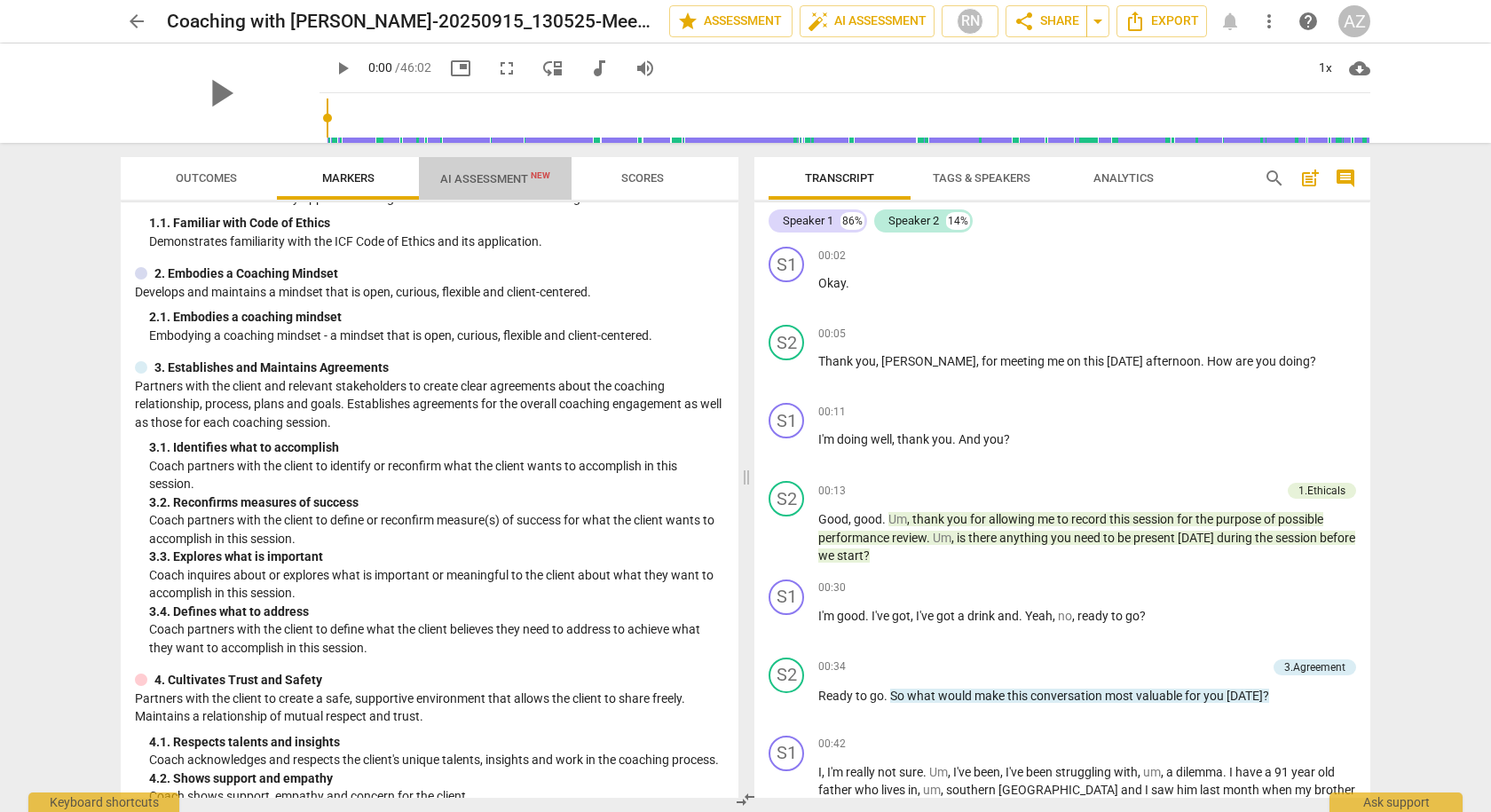
click at [468, 179] on span "AI Assessment New" at bounding box center [495, 178] width 110 height 13
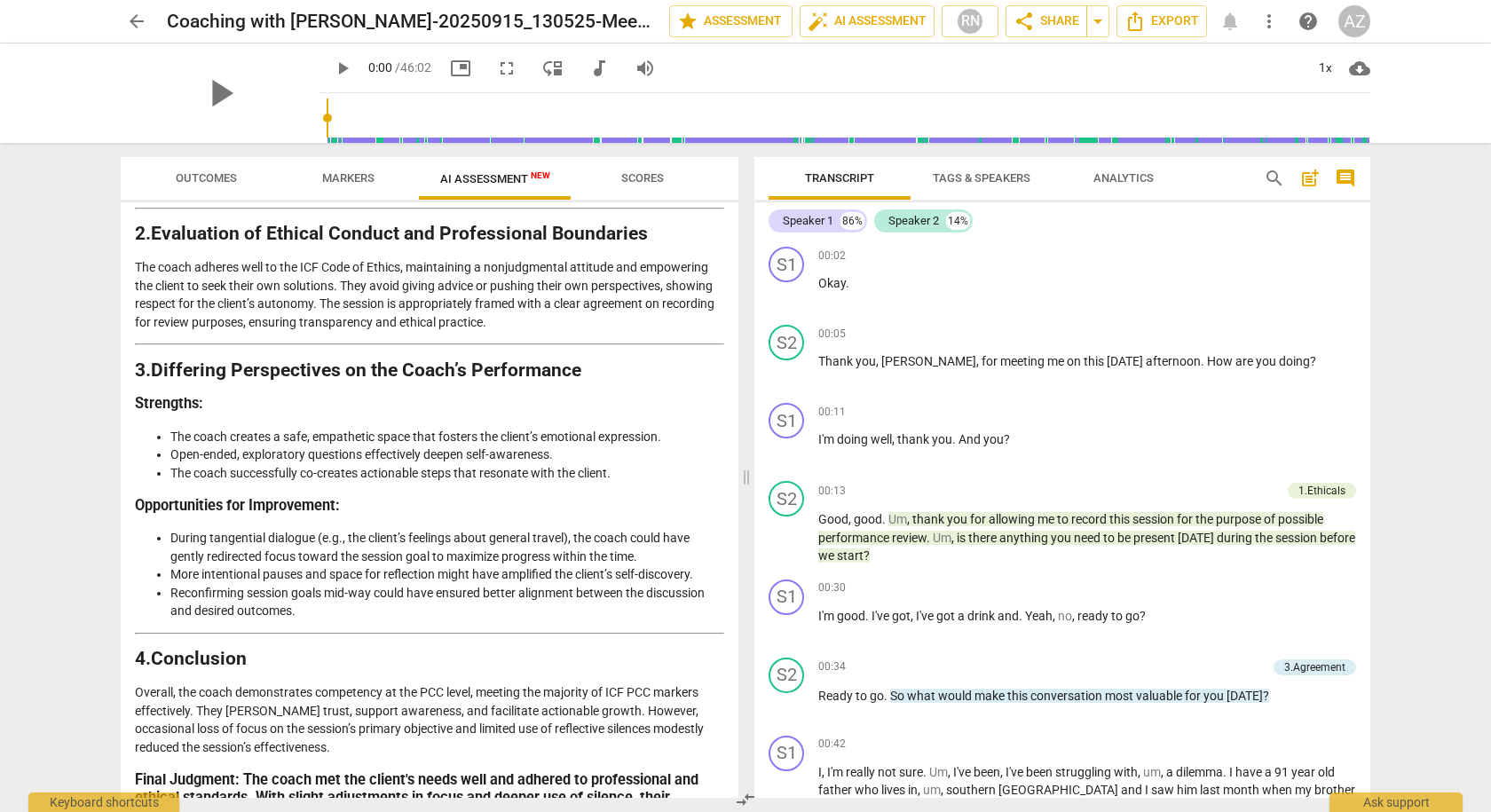
scroll to position [2222, 0]
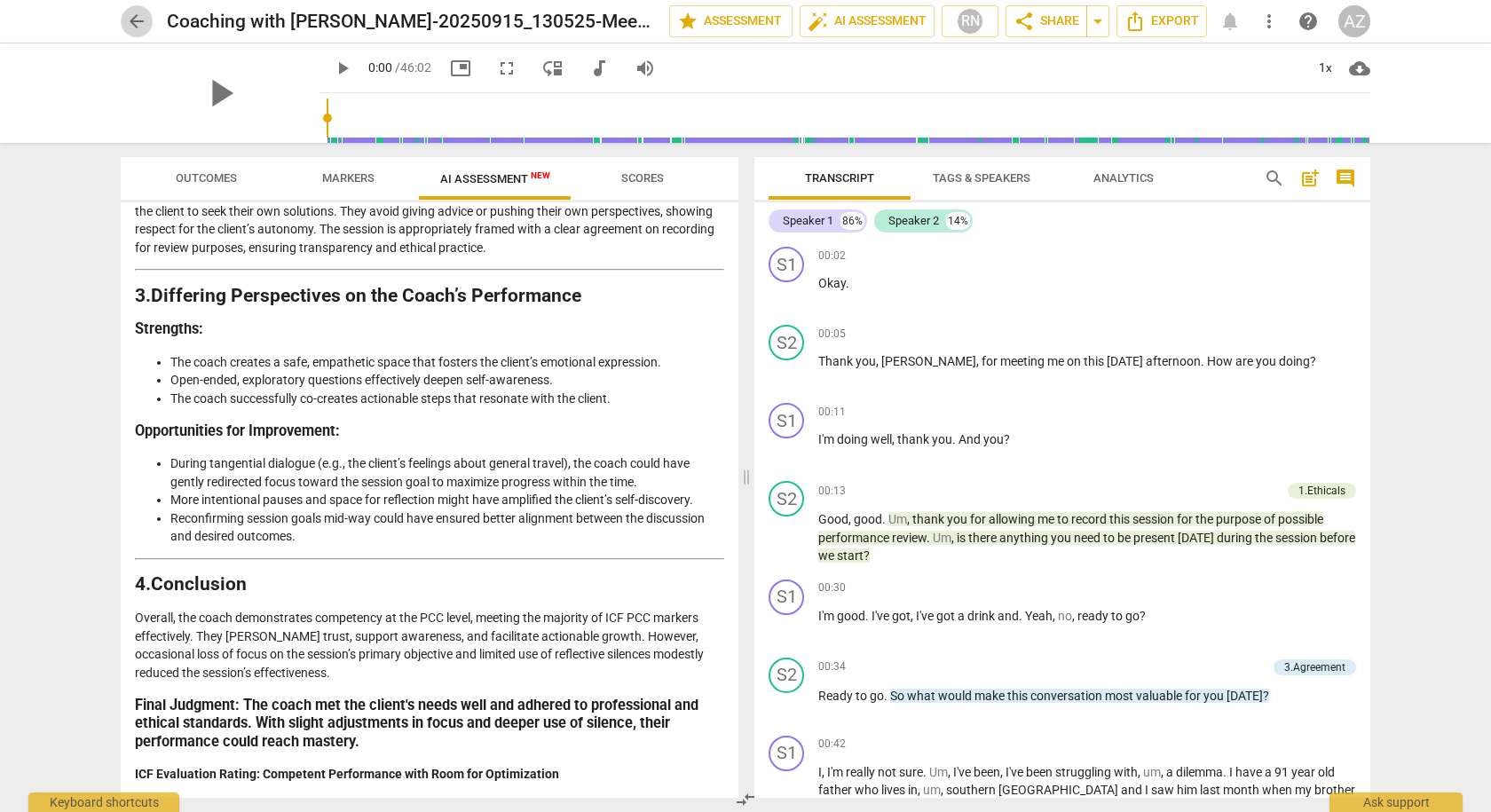
click at [130, 18] on span "arrow_back" at bounding box center [137, 22] width 22 height 22
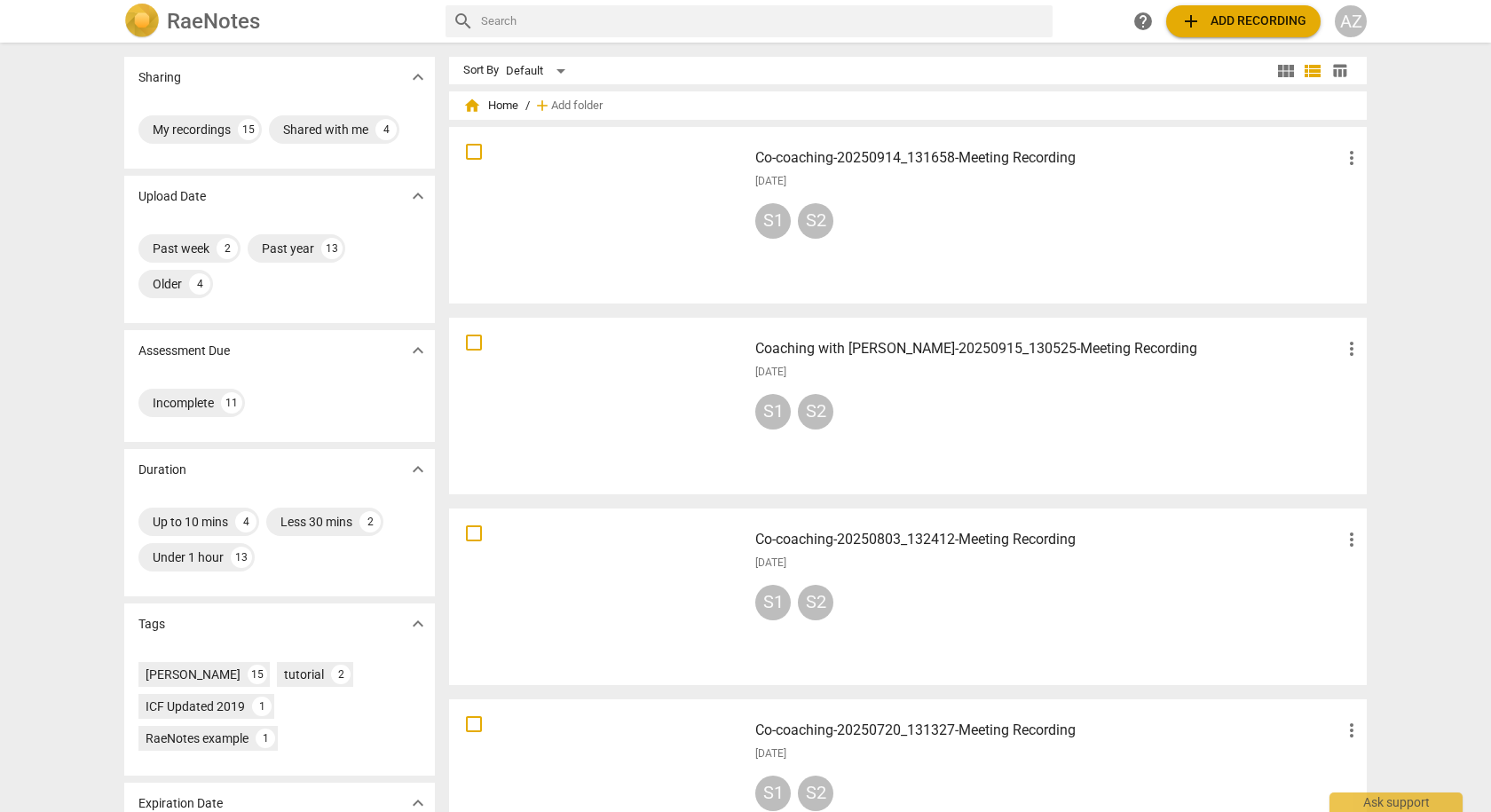
click at [676, 157] on div at bounding box center [598, 215] width 286 height 164
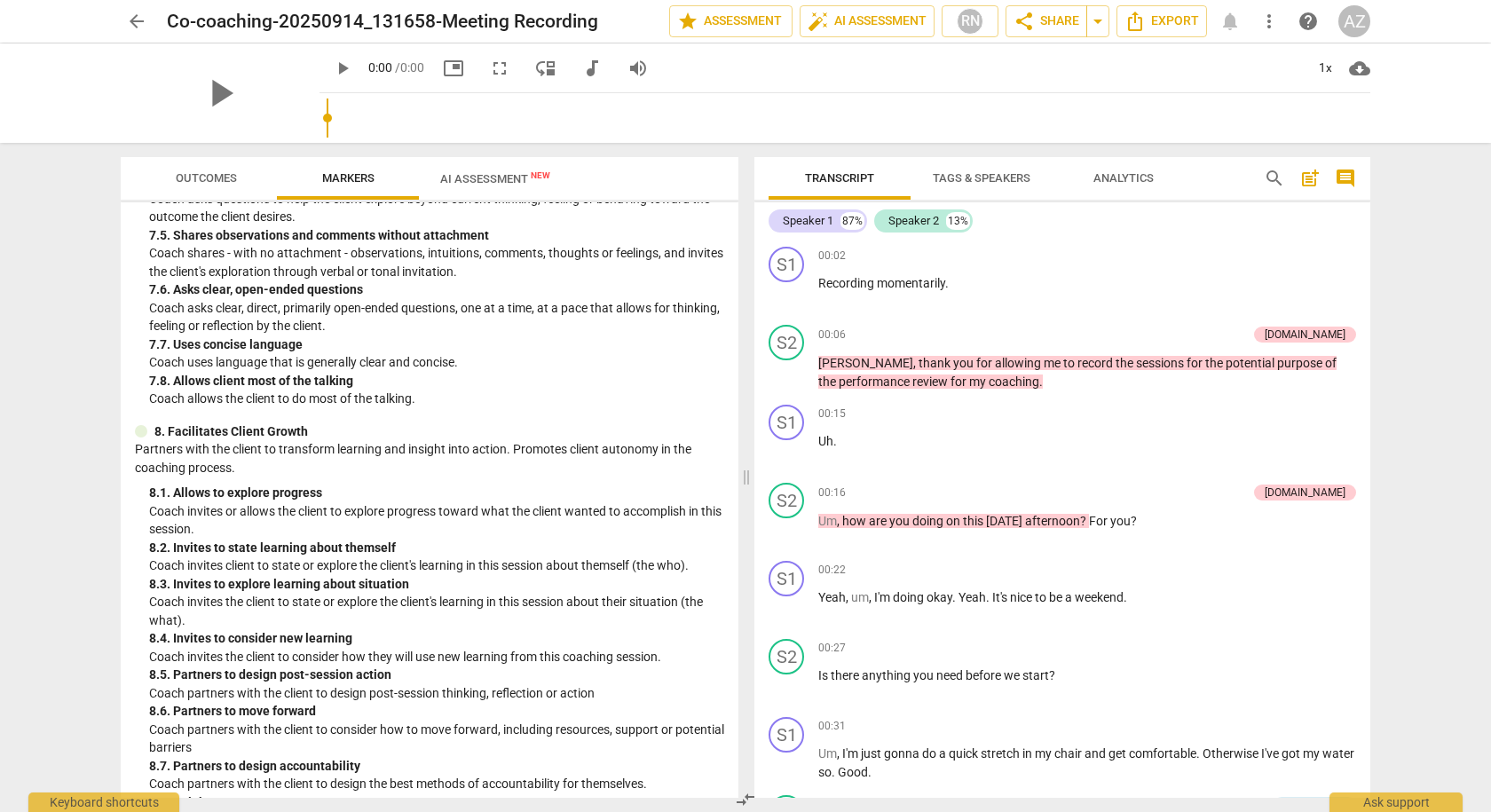
scroll to position [1815, 0]
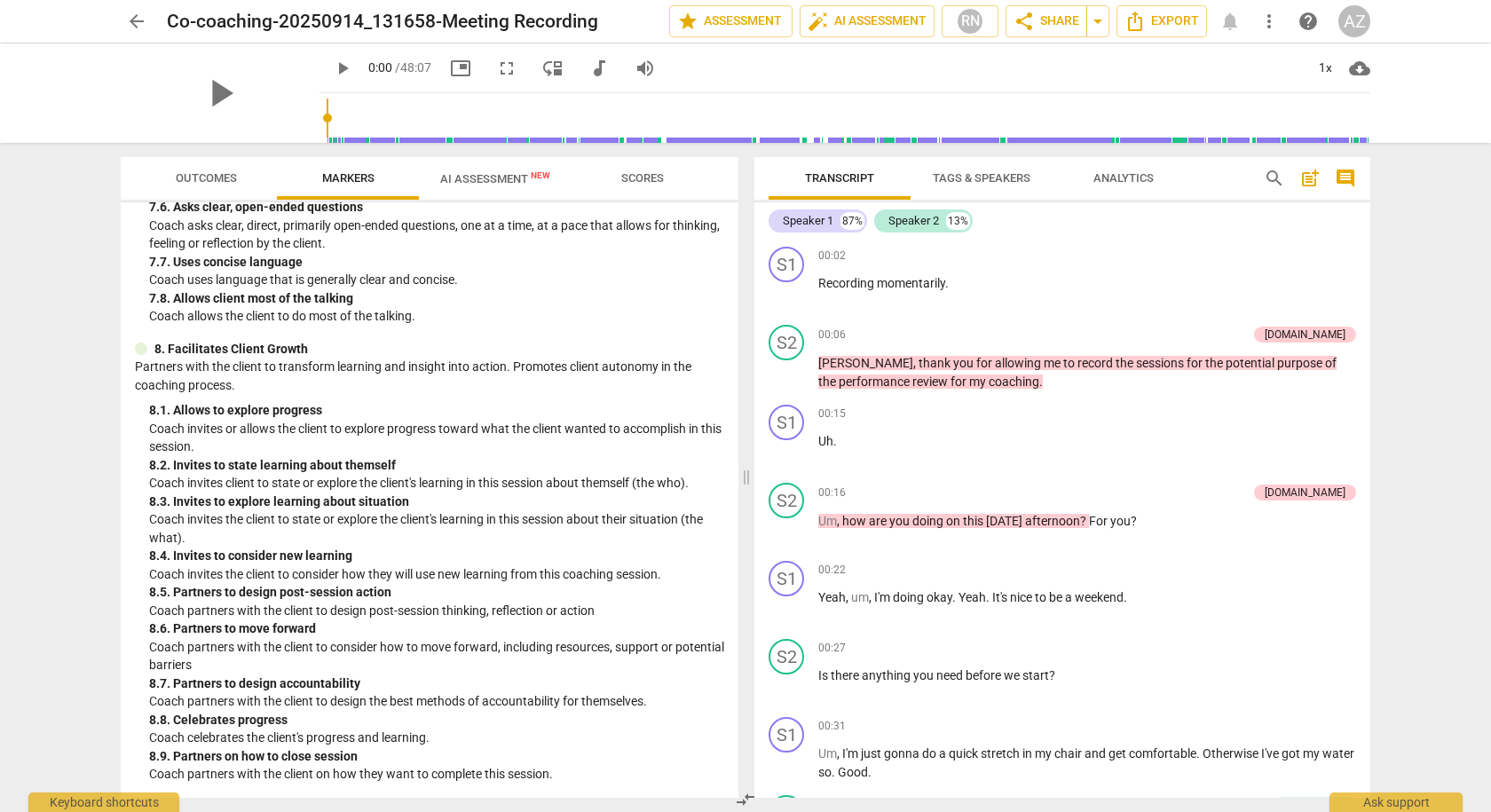
click at [464, 182] on span "AI Assessment New" at bounding box center [495, 178] width 110 height 13
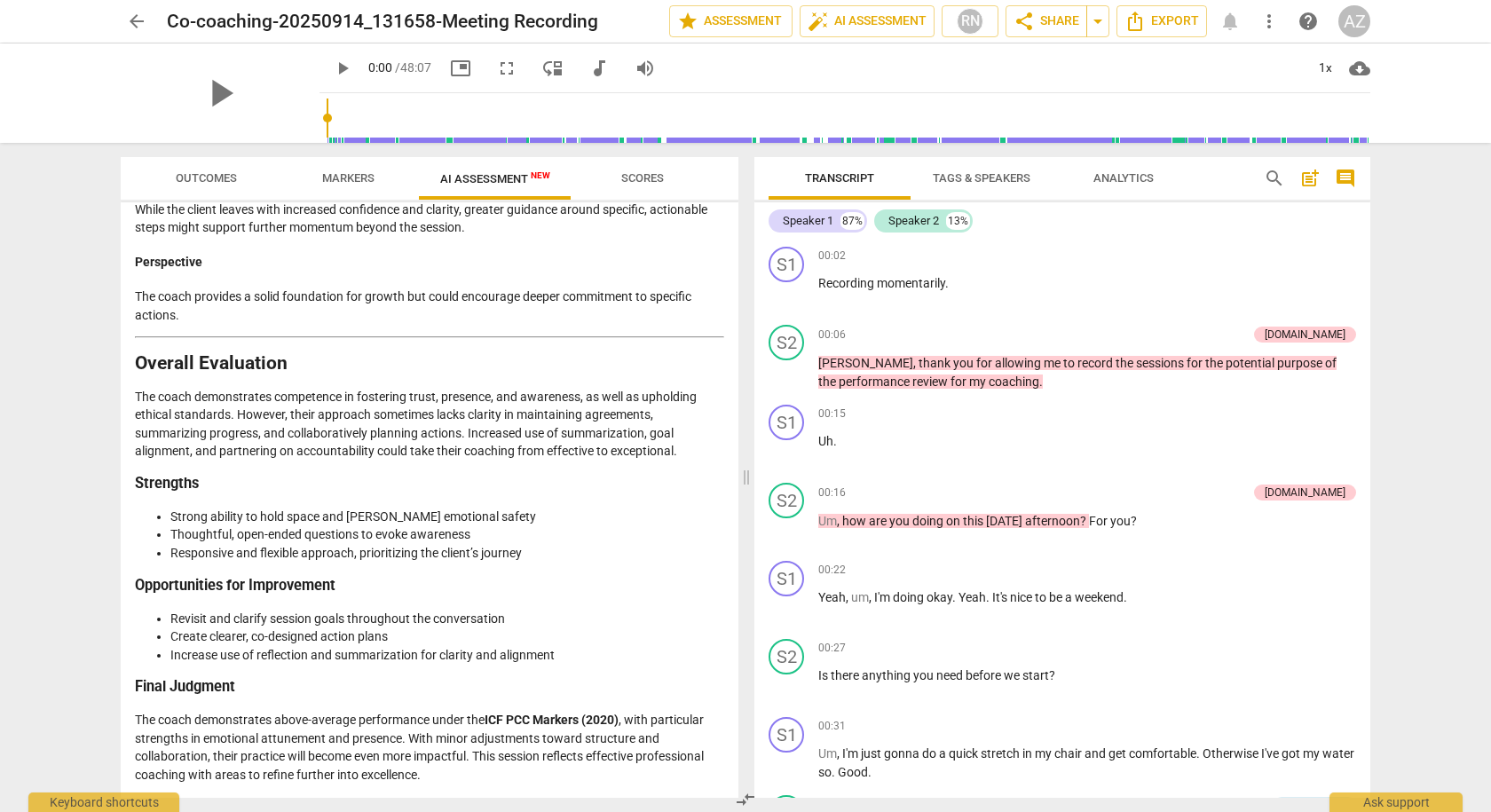
scroll to position [4030, 0]
click at [127, 16] on span "arrow_back" at bounding box center [137, 22] width 22 height 22
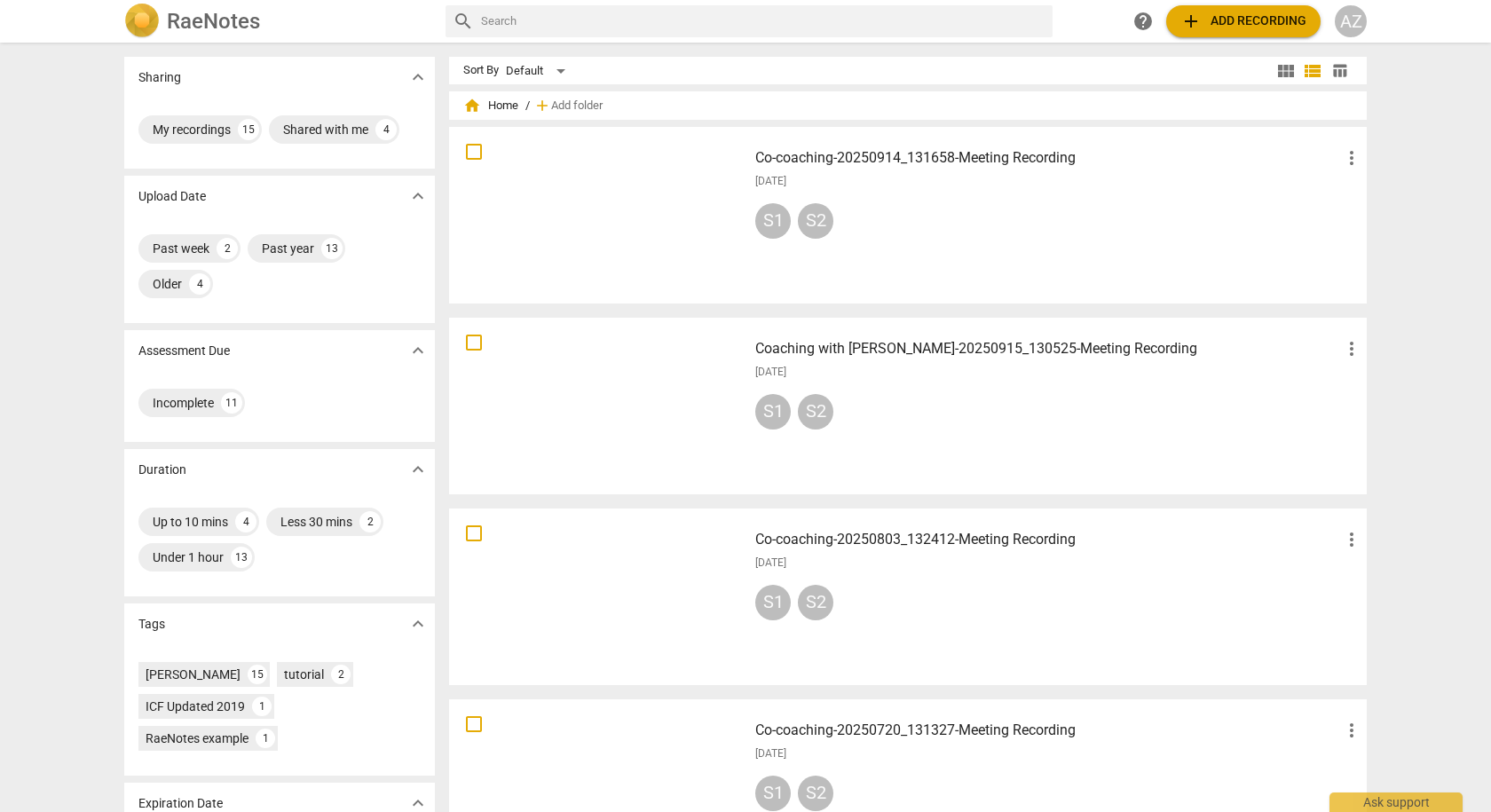
click at [637, 379] on div at bounding box center [598, 405] width 286 height 164
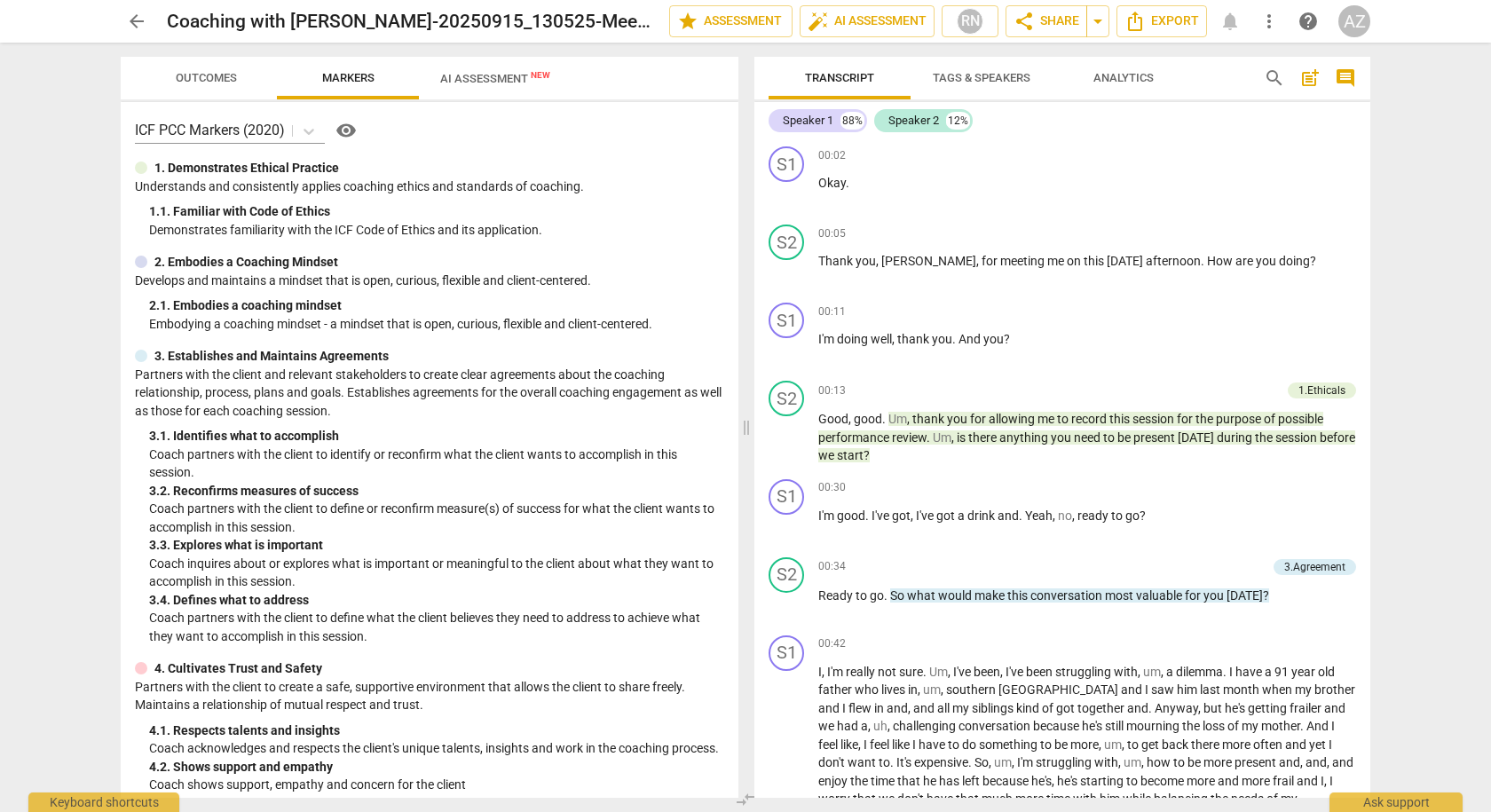
click at [490, 74] on div "arrow_back Coaching with [PERSON_NAME]-20250915_130525-Meeting Recording edit s…" at bounding box center [745, 406] width 1491 height 812
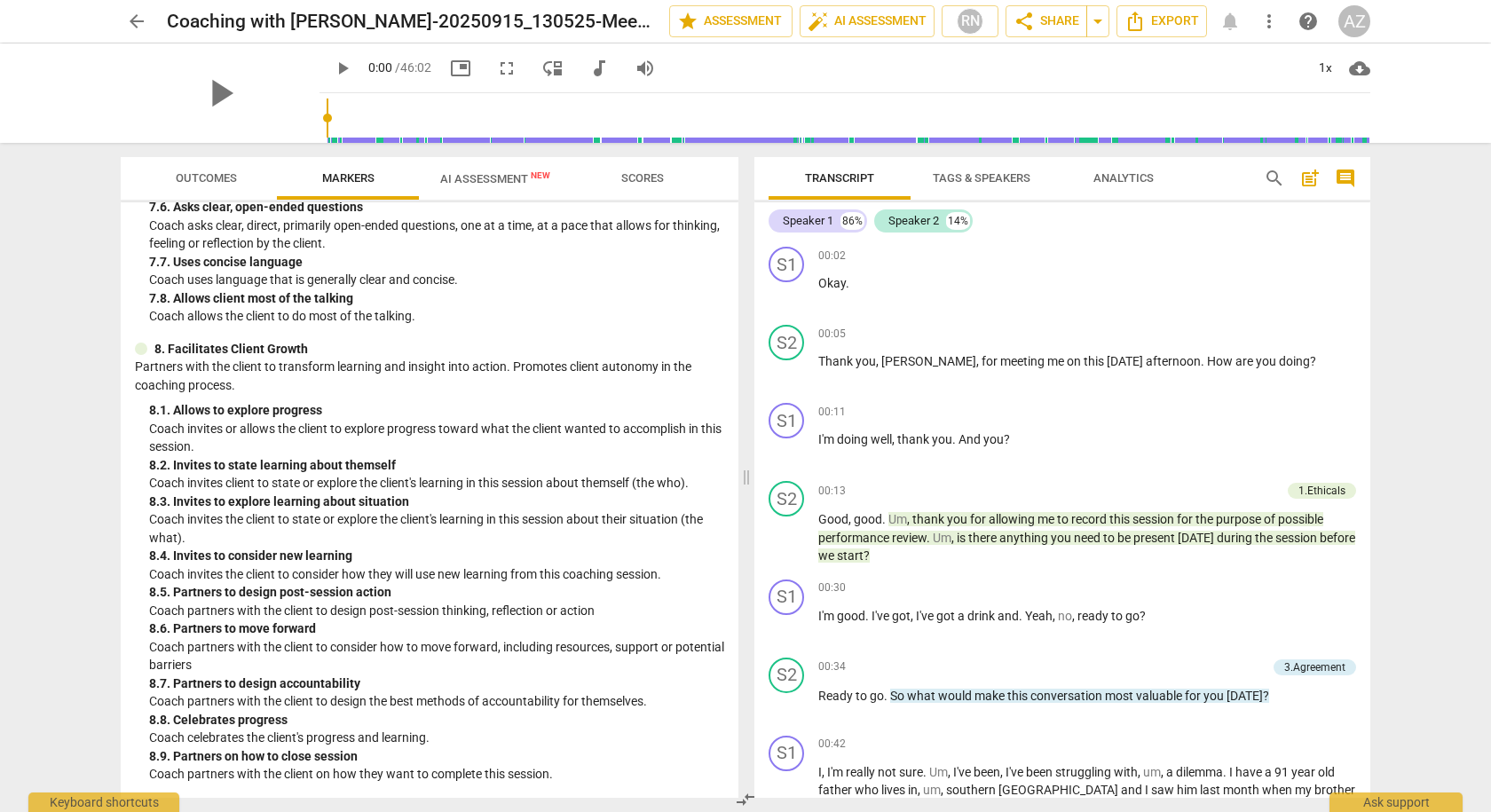
scroll to position [1815, 0]
click at [484, 184] on span "AI Assessment New" at bounding box center [495, 178] width 110 height 13
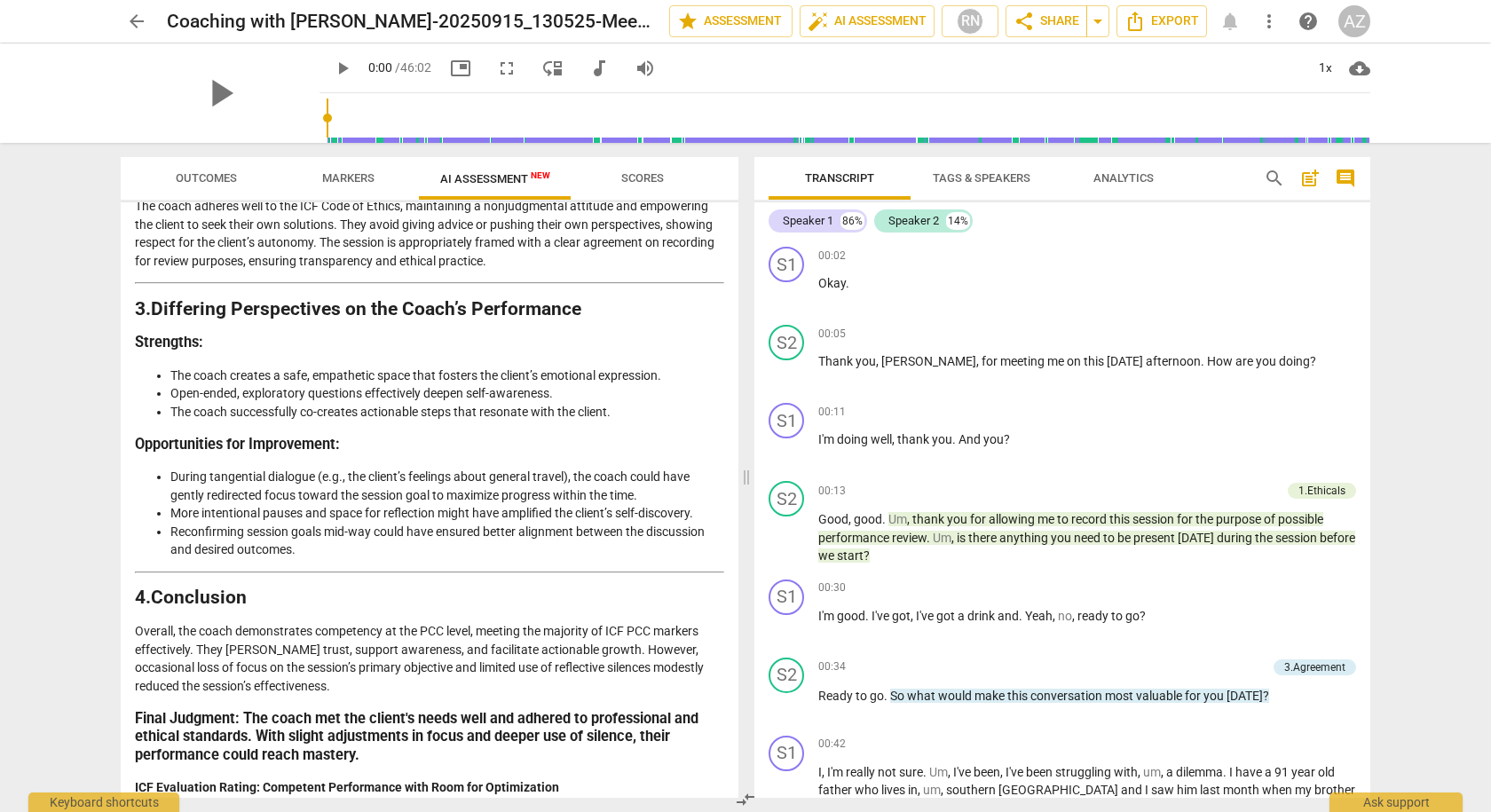
scroll to position [2222, 0]
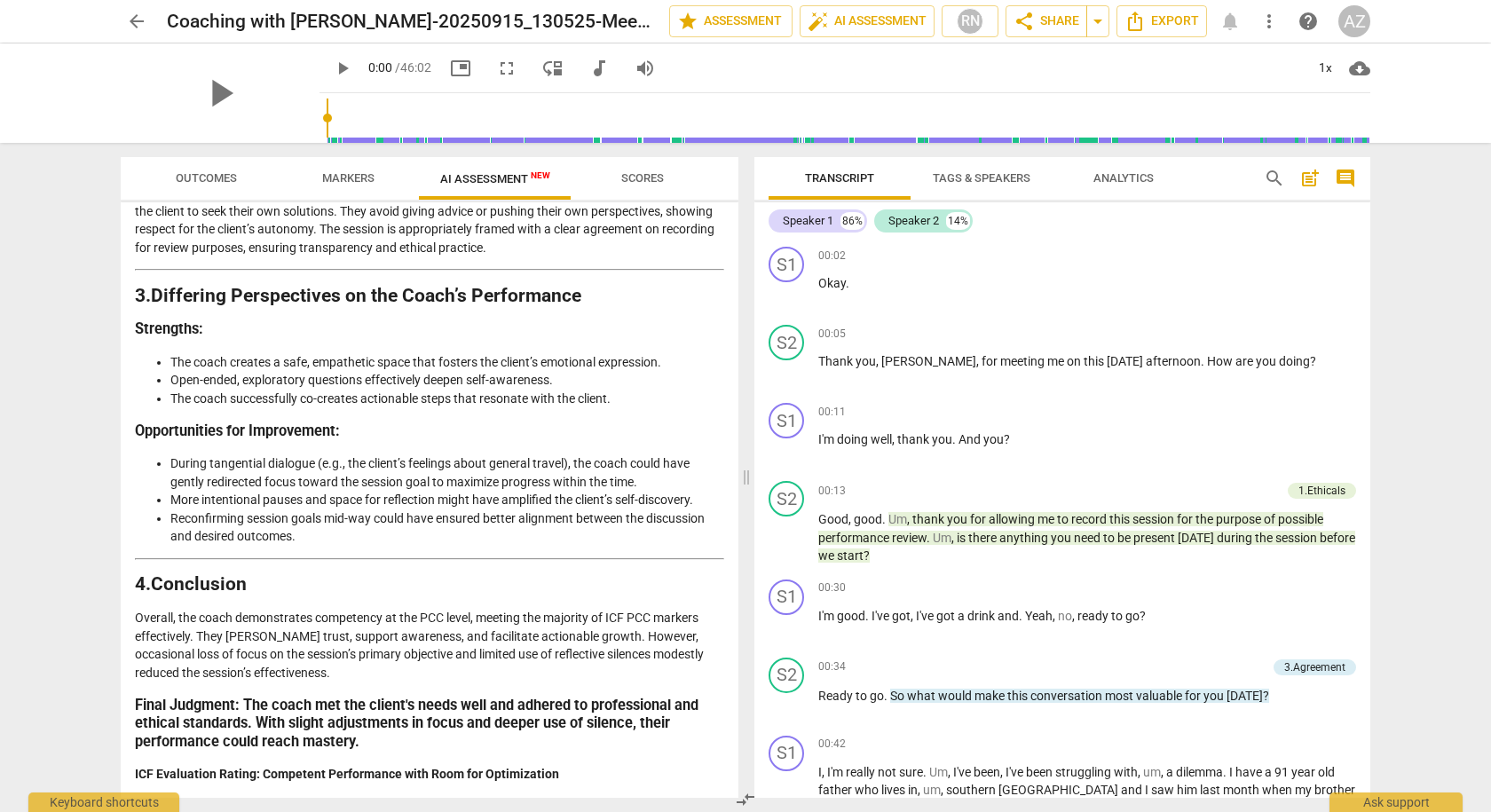
click at [128, 13] on span "arrow_back" at bounding box center [137, 22] width 22 height 22
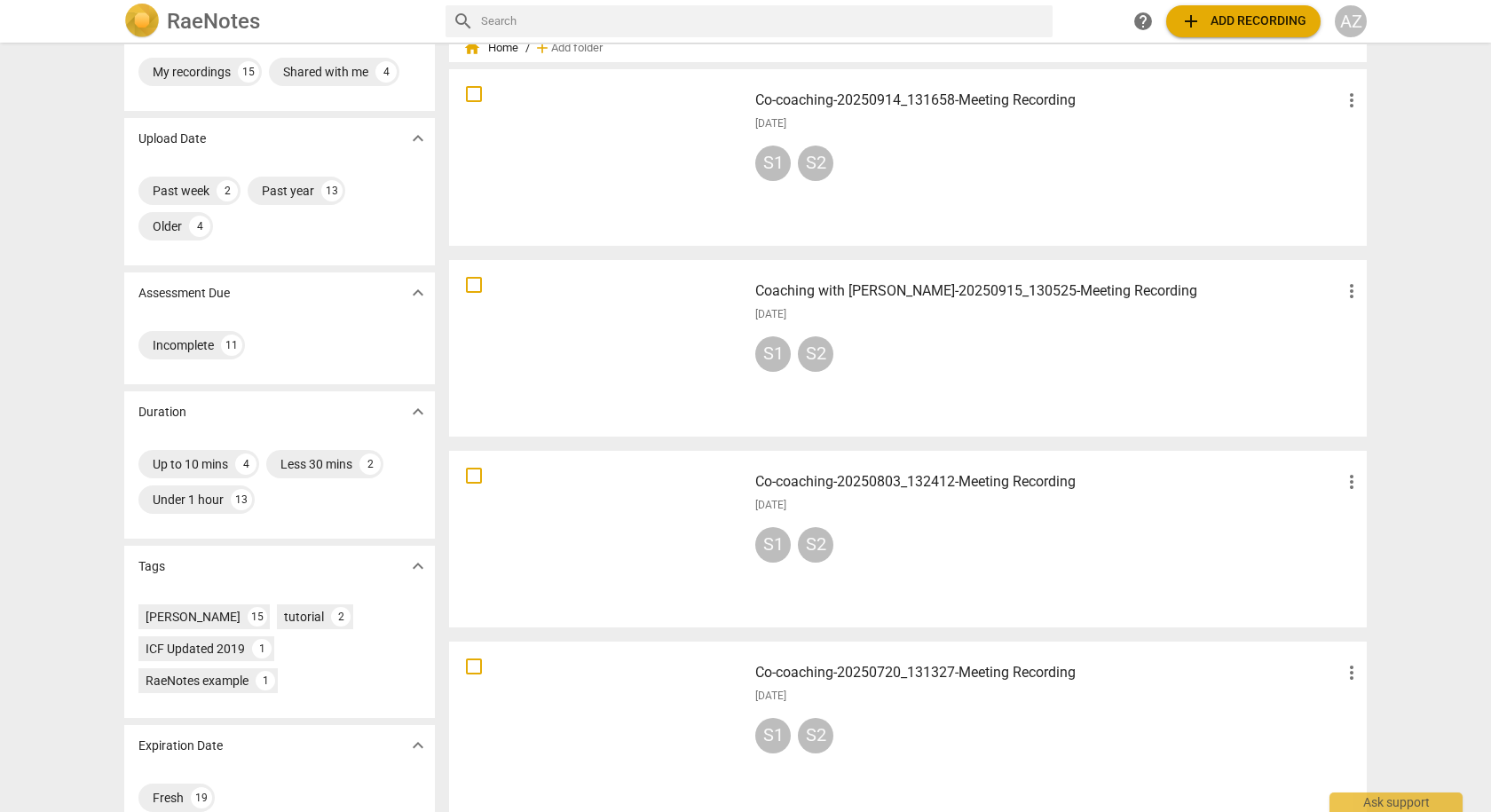
scroll to position [89, 0]
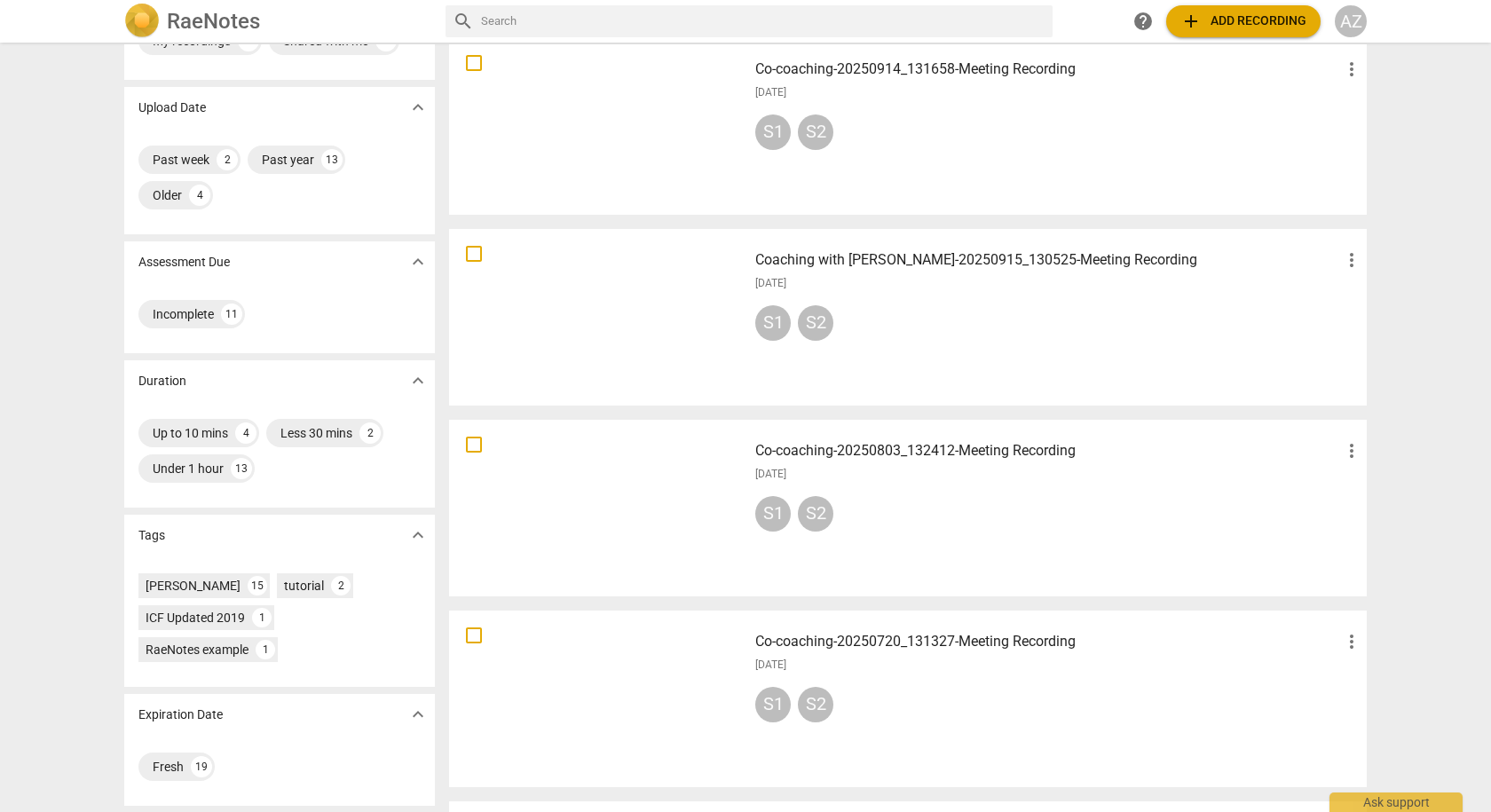
click at [870, 444] on h3 "Co-coaching-20250803_132412-Meeting Recording" at bounding box center [1048, 451] width 585 height 22
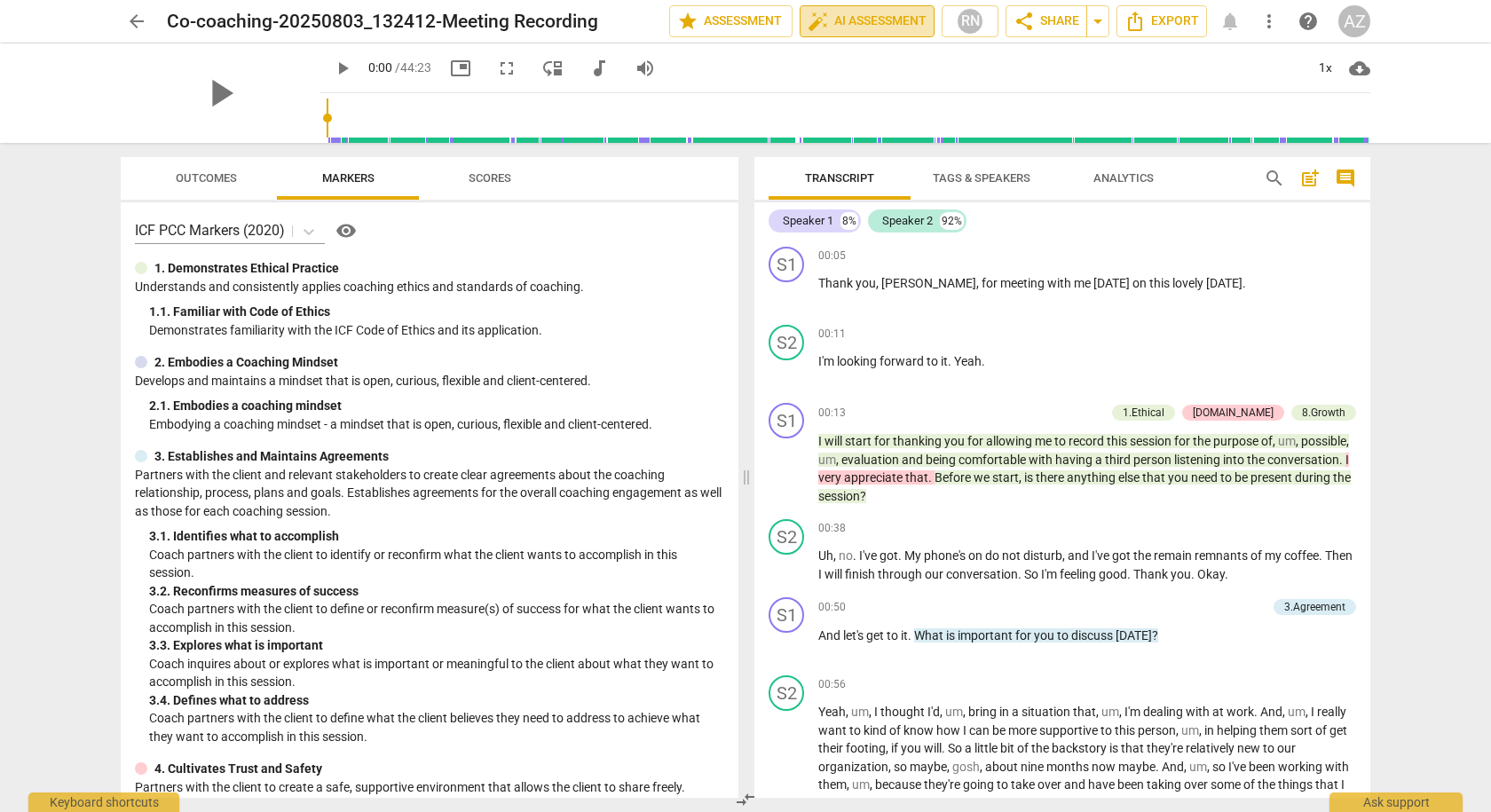
click at [868, 18] on span "auto_fix_high AI Assessment" at bounding box center [867, 22] width 119 height 22
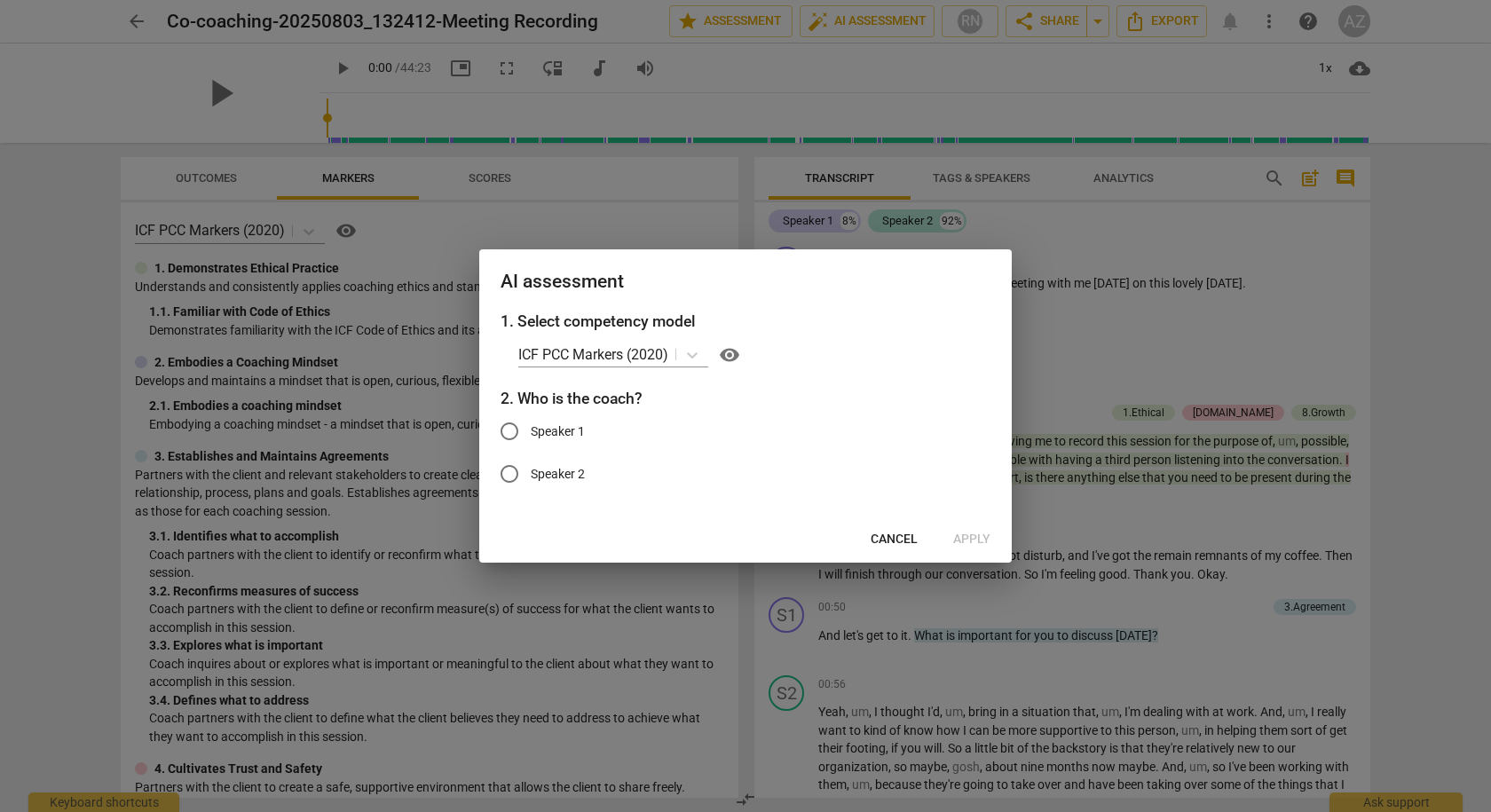
click at [879, 539] on span "Cancel" at bounding box center [894, 540] width 47 height 18
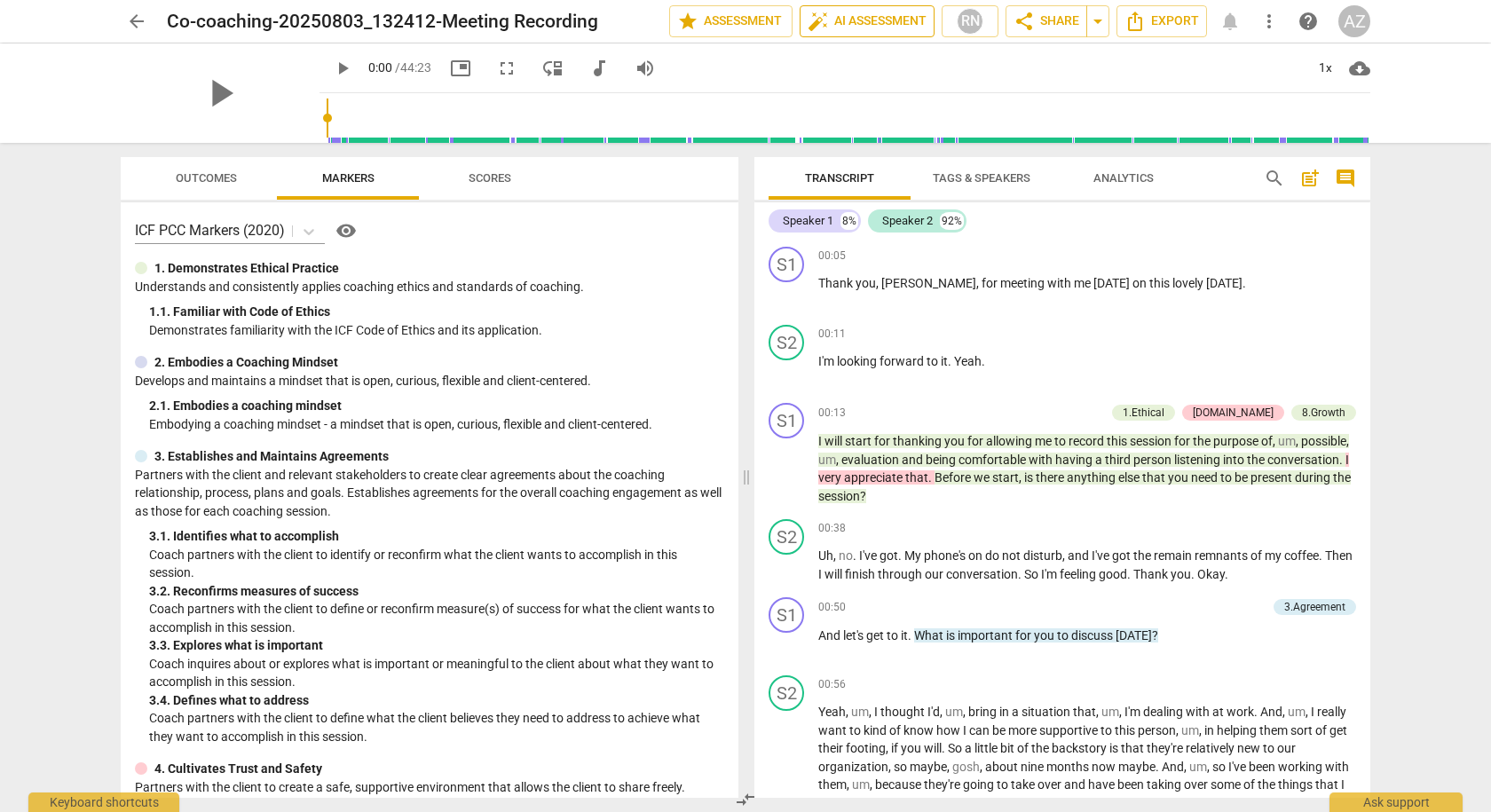
click at [863, 20] on span "auto_fix_high AI Assessment" at bounding box center [867, 22] width 119 height 22
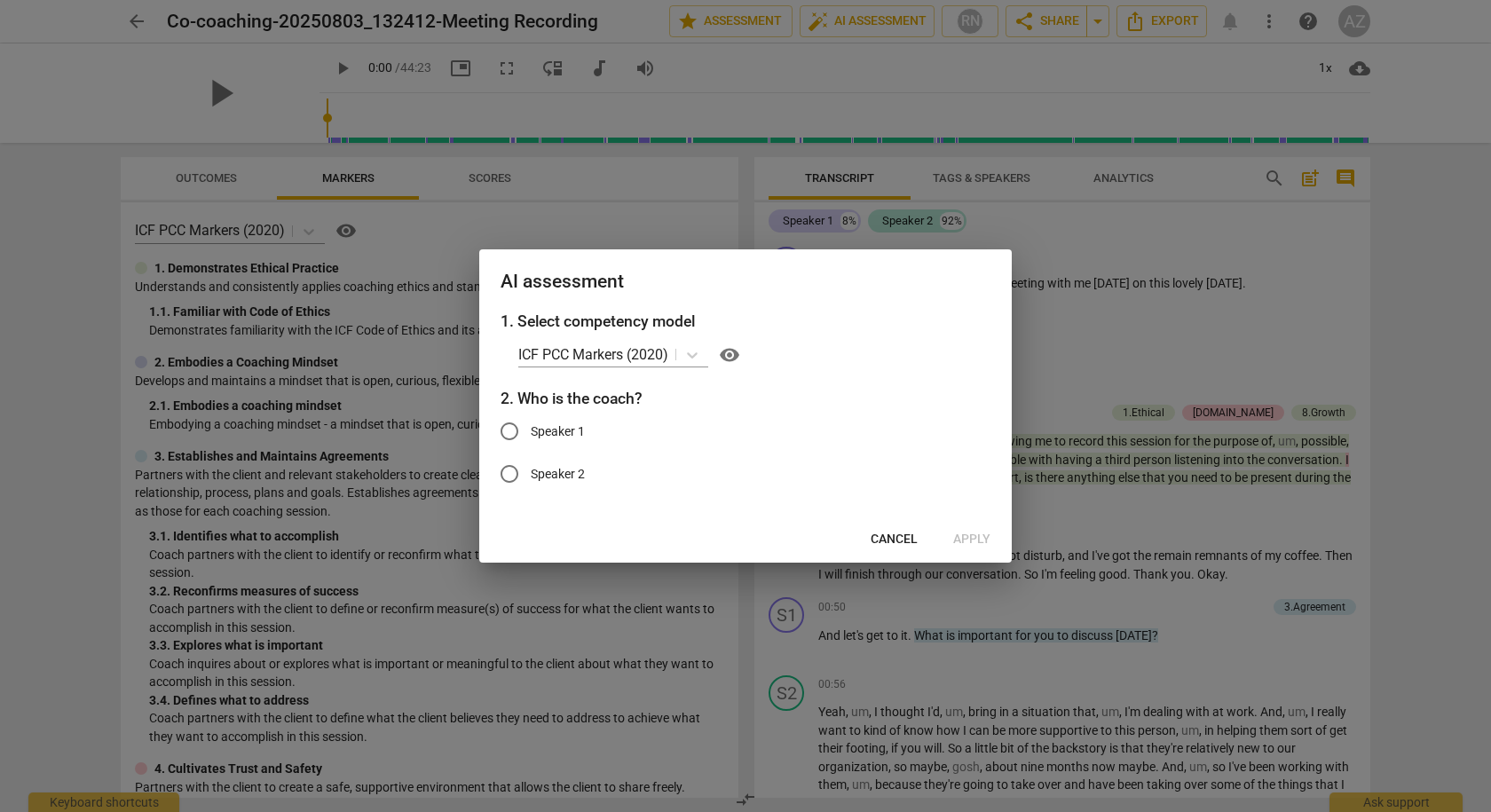
click at [556, 429] on span "Speaker 1" at bounding box center [558, 431] width 54 height 19
click at [531, 429] on input "Speaker 1" at bounding box center [510, 431] width 43 height 43
radio input "true"
click at [971, 540] on span "Apply" at bounding box center [972, 540] width 38 height 18
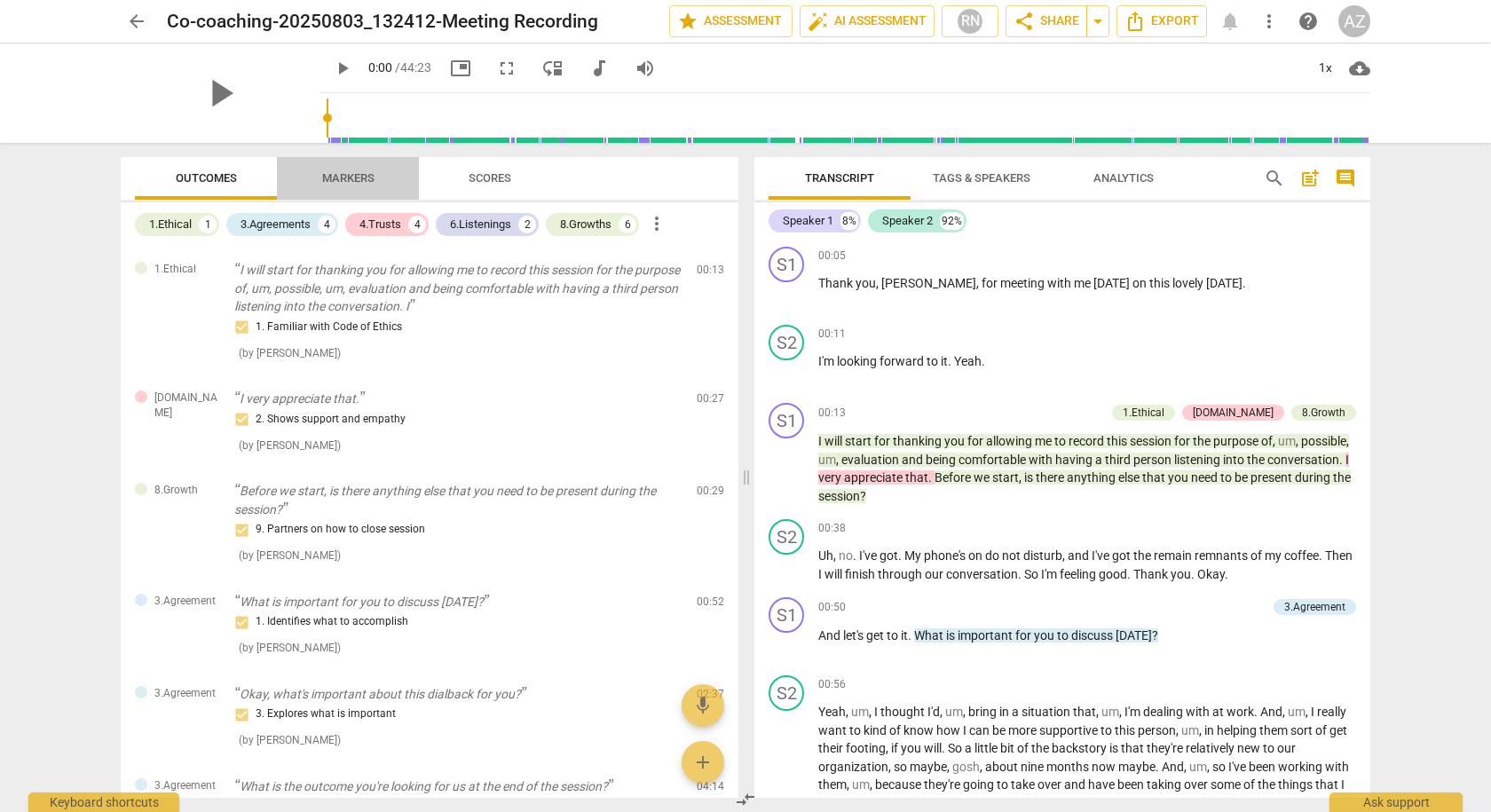
click at [339, 178] on span "Markers" at bounding box center [348, 177] width 52 height 13
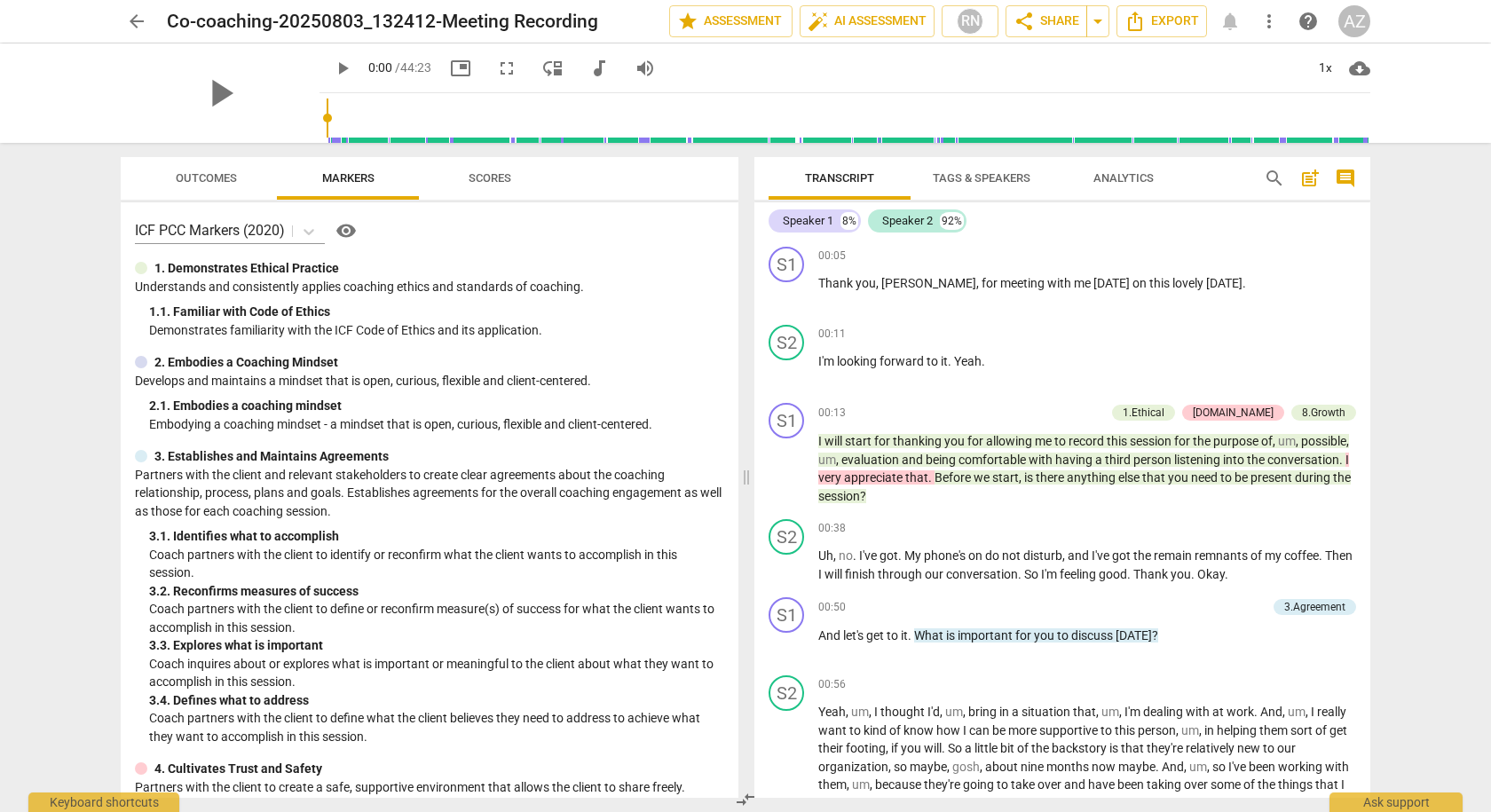
click at [472, 169] on span "Scores" at bounding box center [490, 178] width 85 height 24
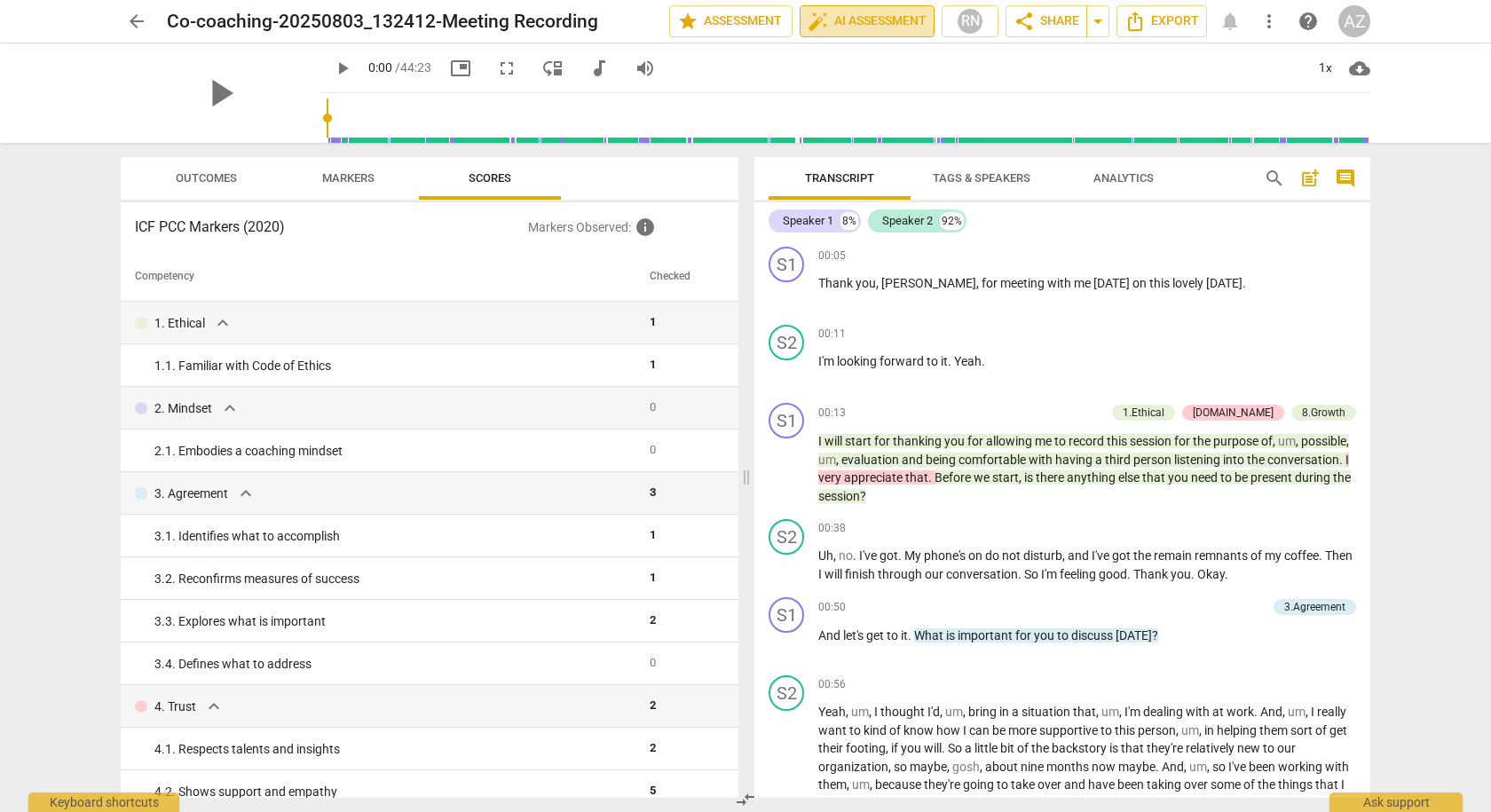
click at [865, 17] on span "auto_fix_high AI Assessment" at bounding box center [867, 22] width 119 height 22
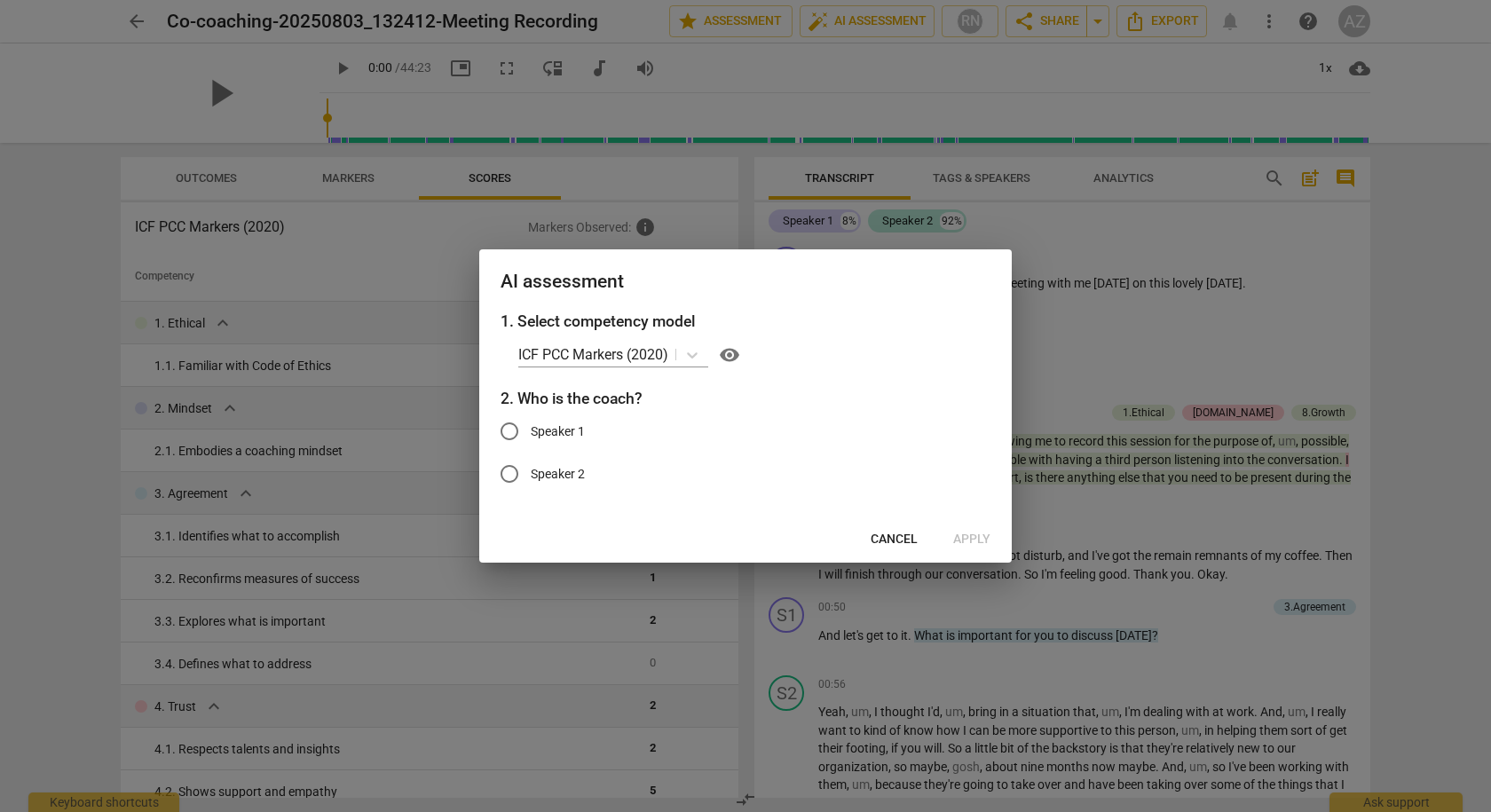
click at [554, 426] on span "Speaker 1" at bounding box center [558, 431] width 54 height 19
click at [531, 426] on input "Speaker 1" at bounding box center [510, 431] width 43 height 43
radio input "true"
click at [975, 540] on span "Apply" at bounding box center [972, 540] width 38 height 18
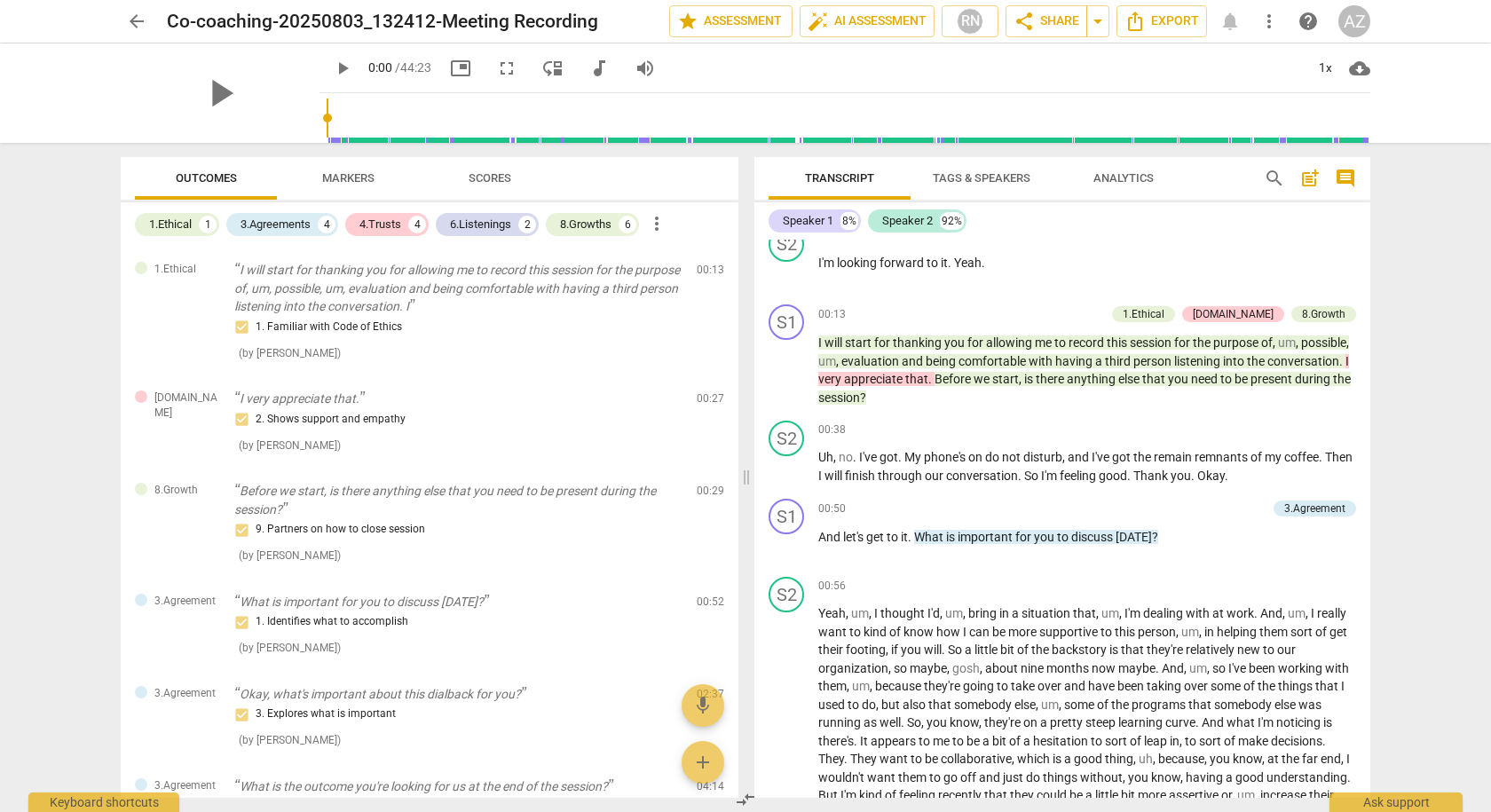
scroll to position [89, 0]
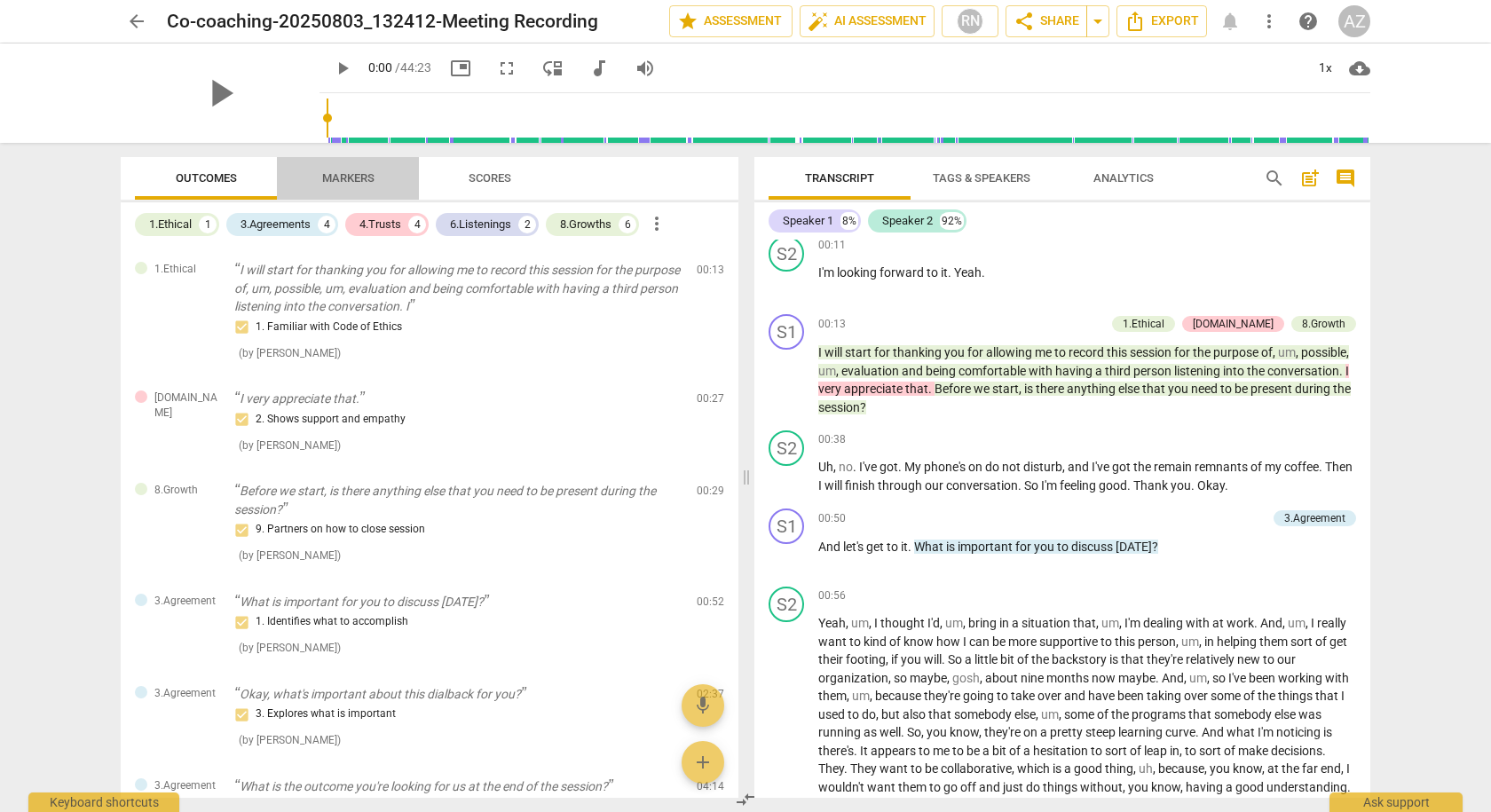
click at [348, 174] on span "Markers" at bounding box center [348, 177] width 52 height 13
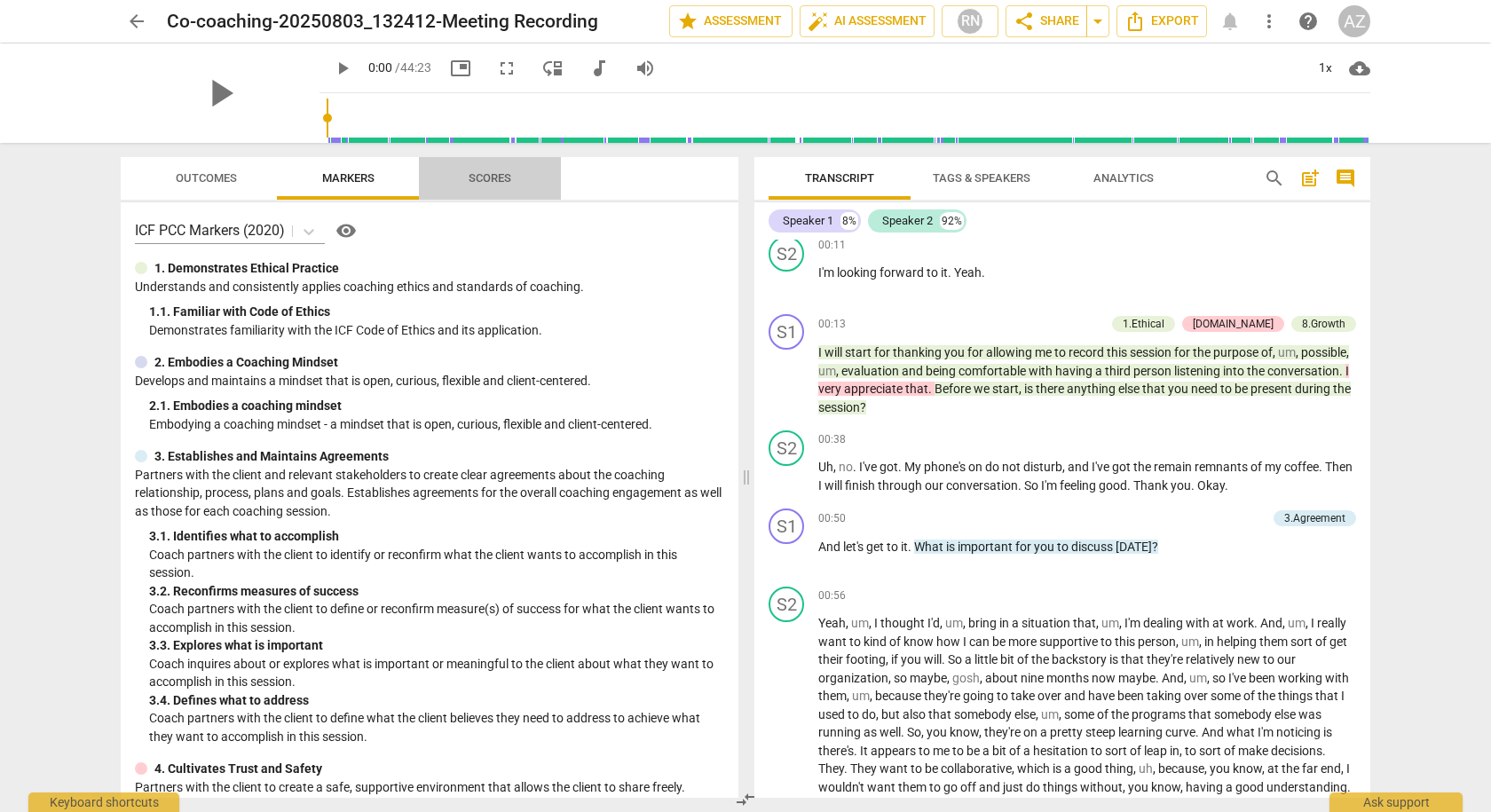
click at [513, 175] on span "Scores" at bounding box center [490, 178] width 85 height 24
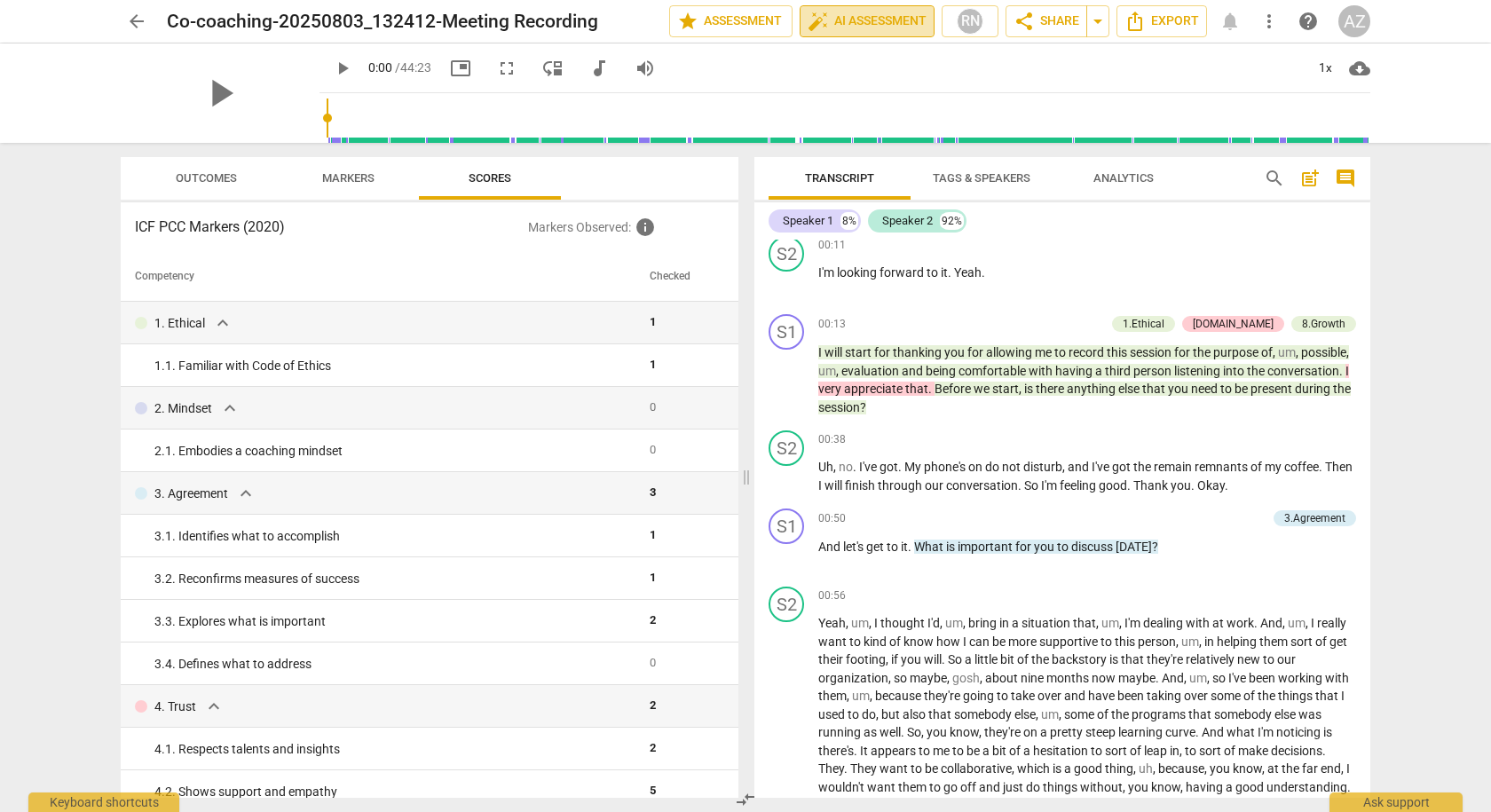
click at [892, 18] on span "auto_fix_high AI Assessment" at bounding box center [867, 22] width 119 height 22
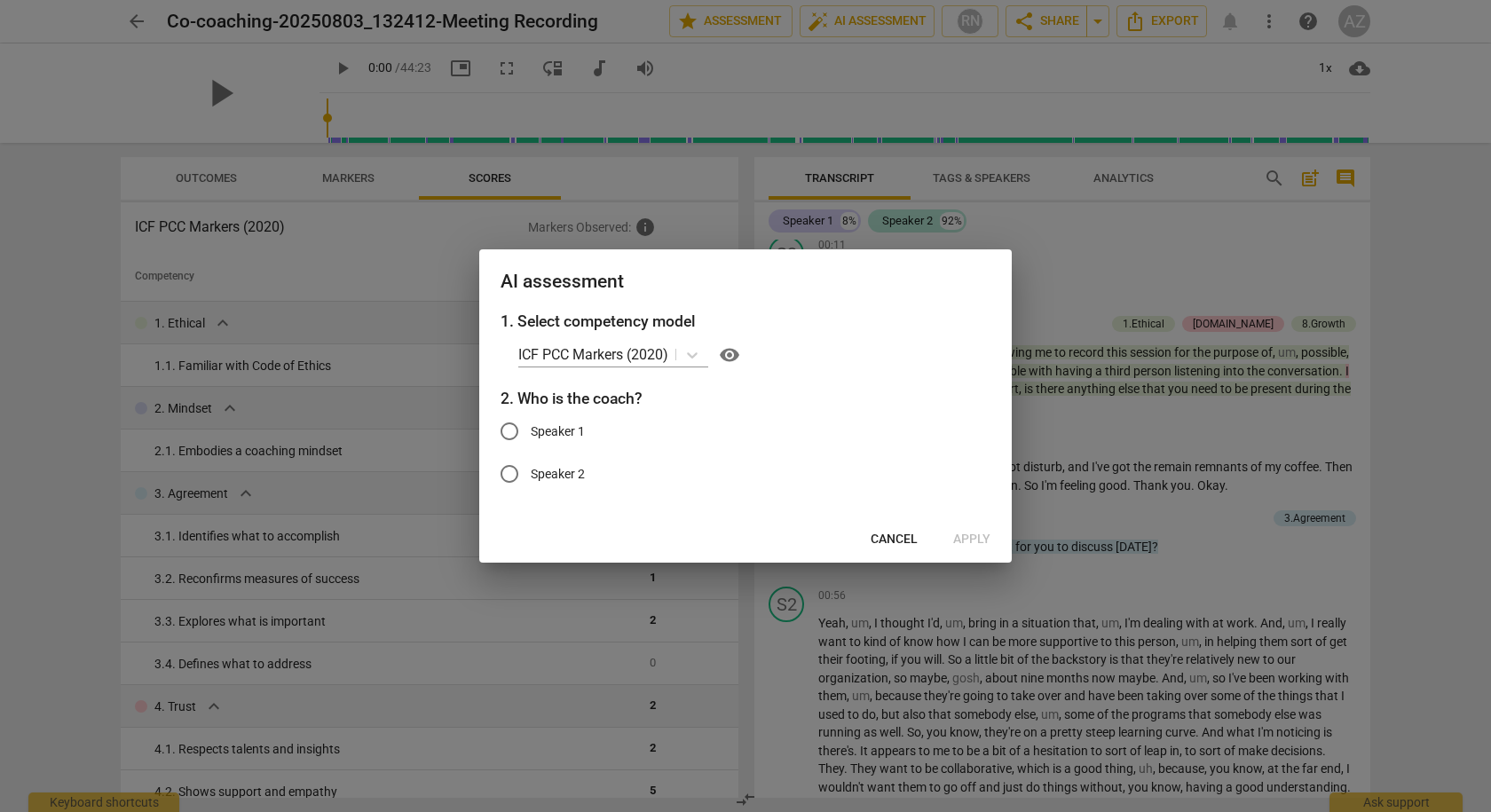
click at [967, 24] on div at bounding box center [745, 406] width 1491 height 812
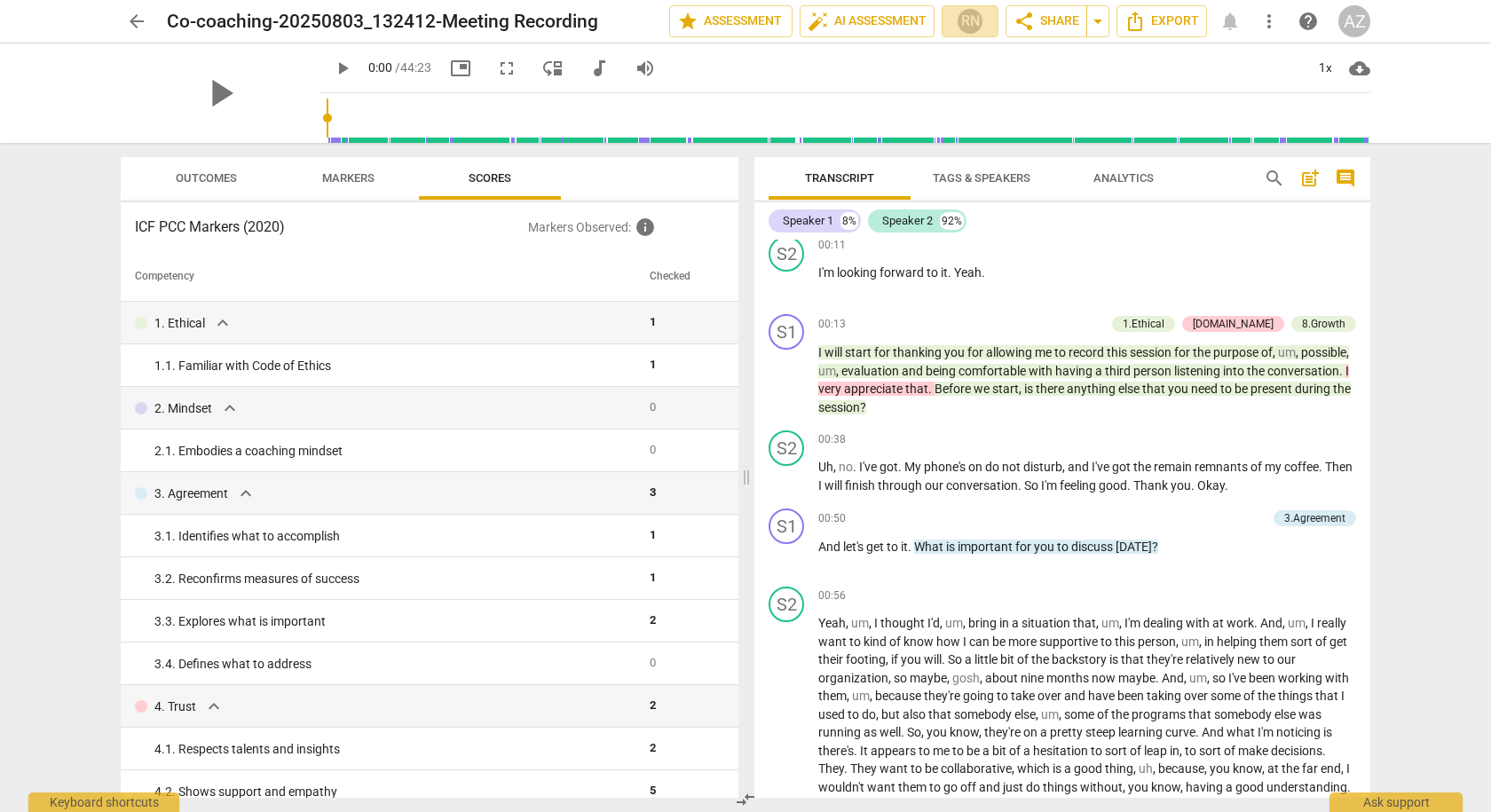
click at [967, 24] on div "RN" at bounding box center [970, 22] width 27 height 27
click at [967, 24] on div at bounding box center [745, 406] width 1491 height 812
click at [734, 29] on span "star Assessment" at bounding box center [731, 22] width 108 height 22
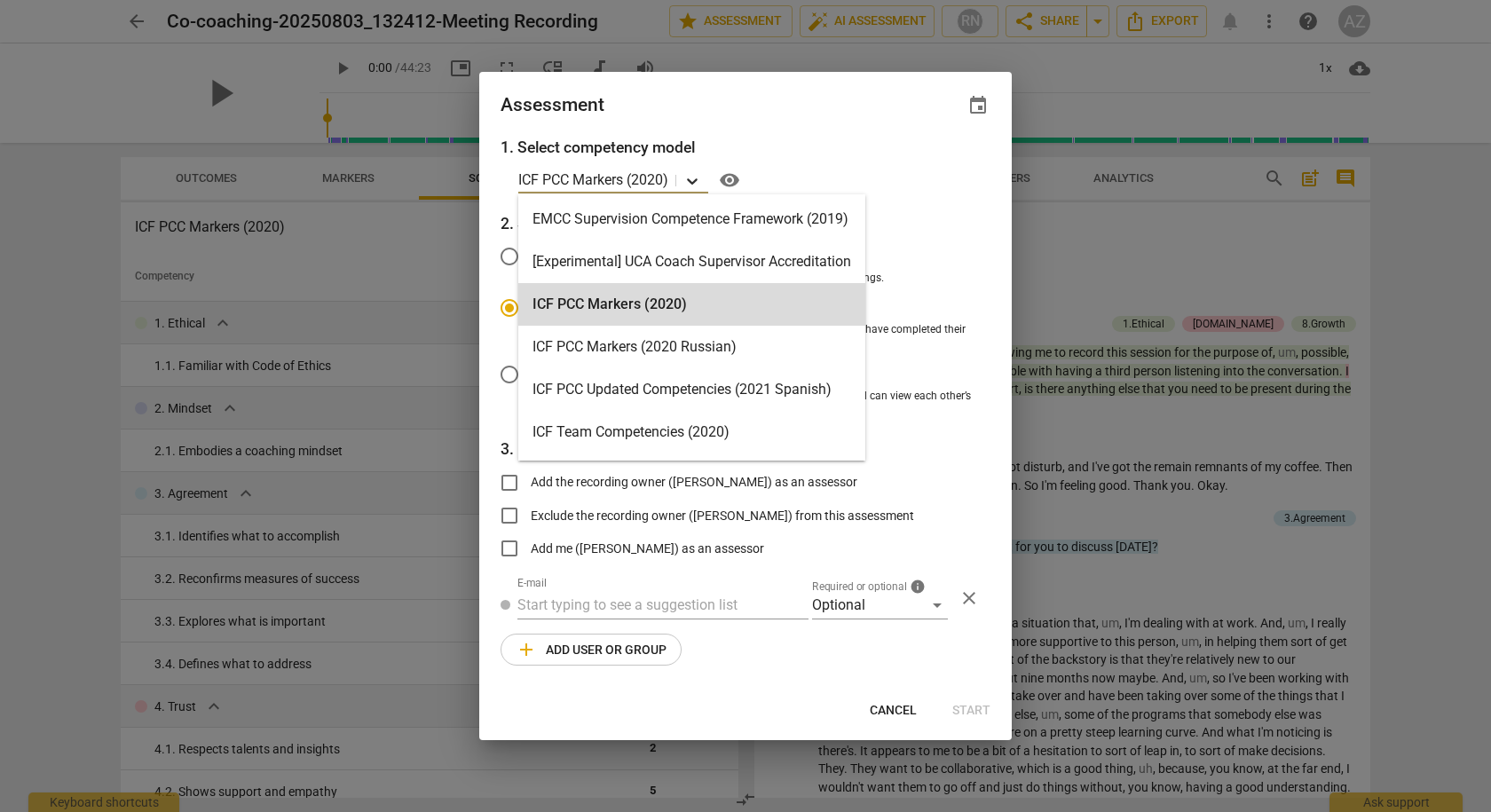
click at [689, 182] on icon at bounding box center [692, 181] width 18 height 18
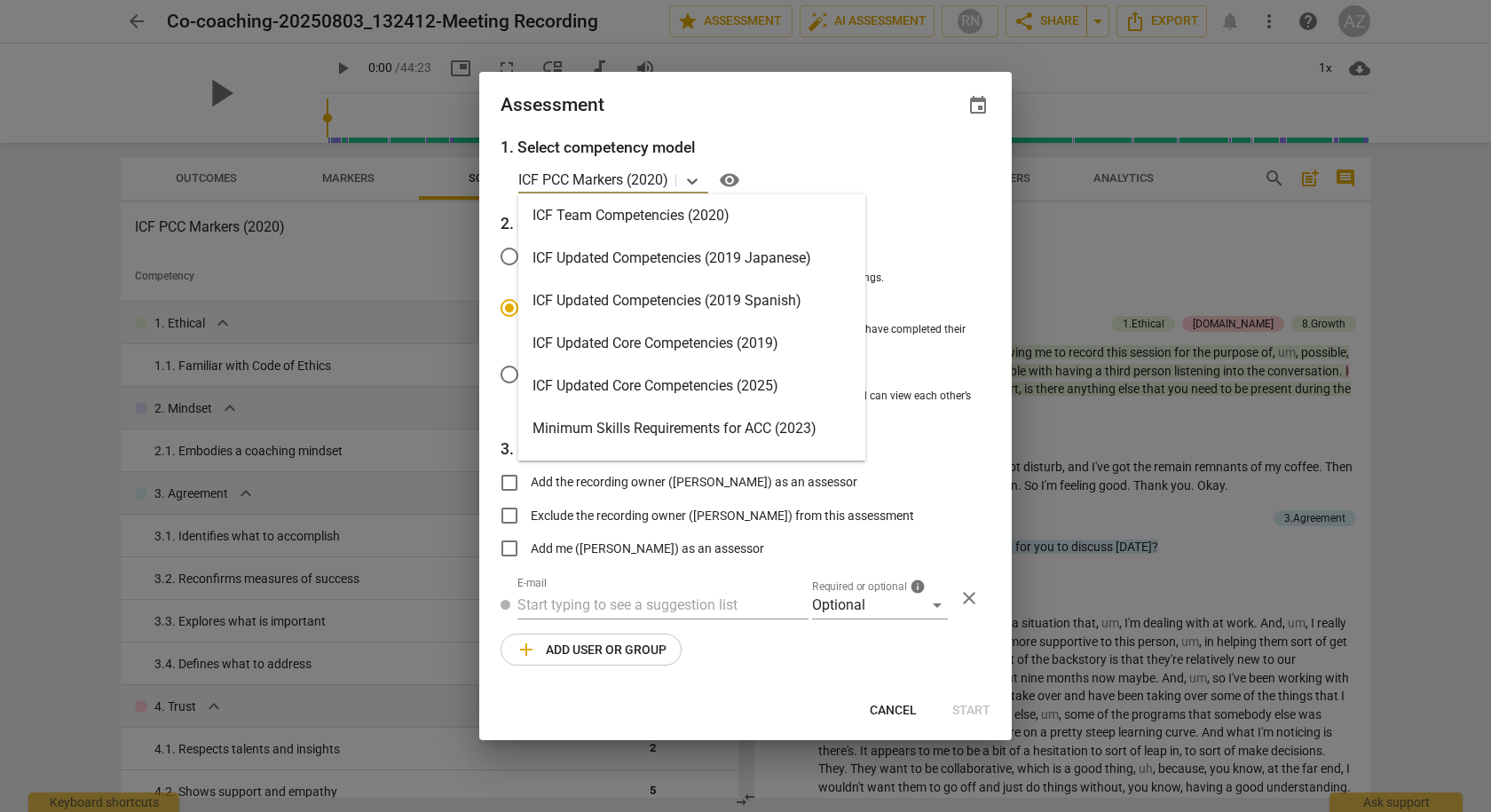
scroll to position [266, 0]
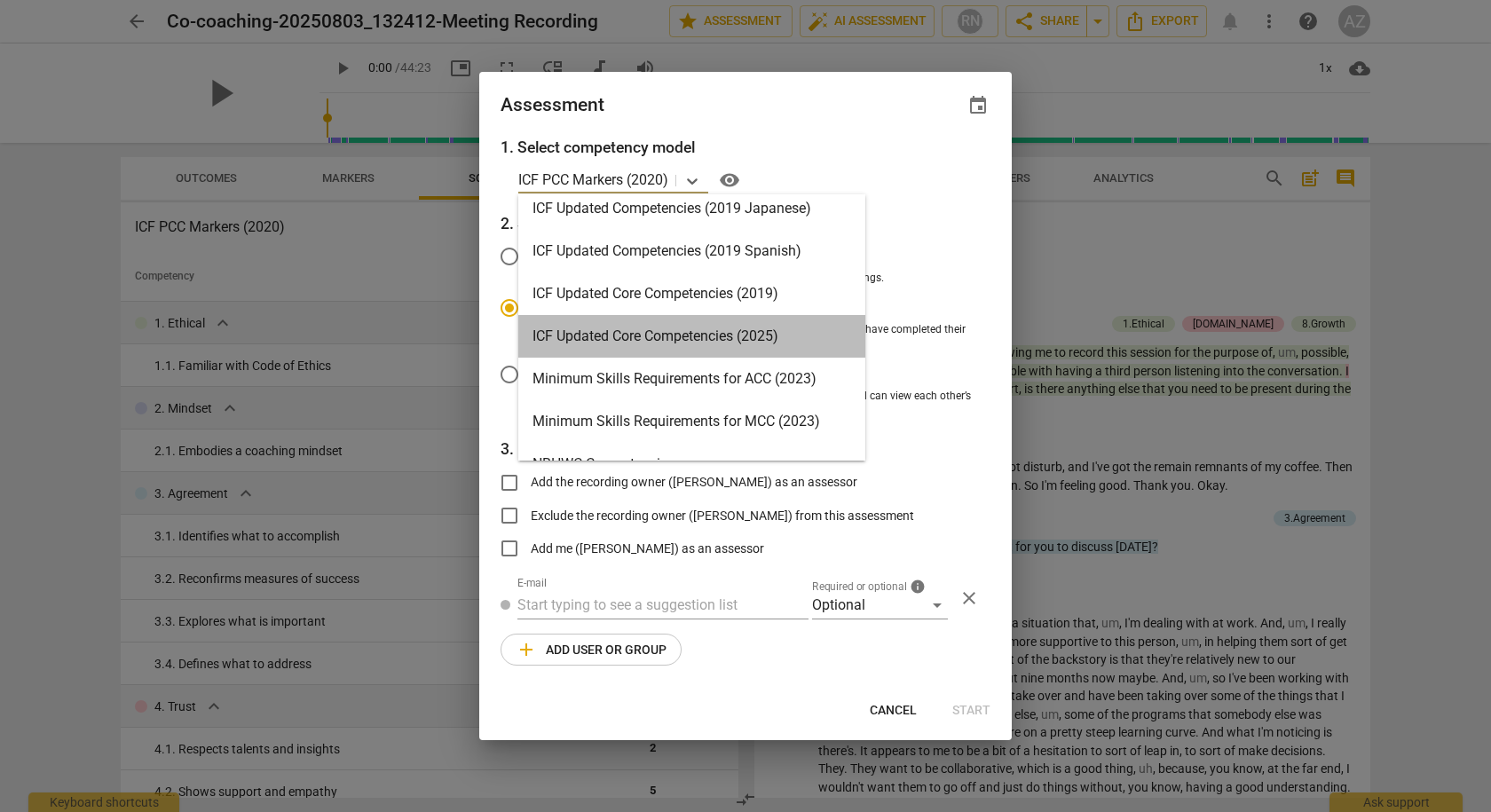
click at [709, 333] on div "ICF Updated Core Competencies (2025)" at bounding box center [691, 336] width 347 height 43
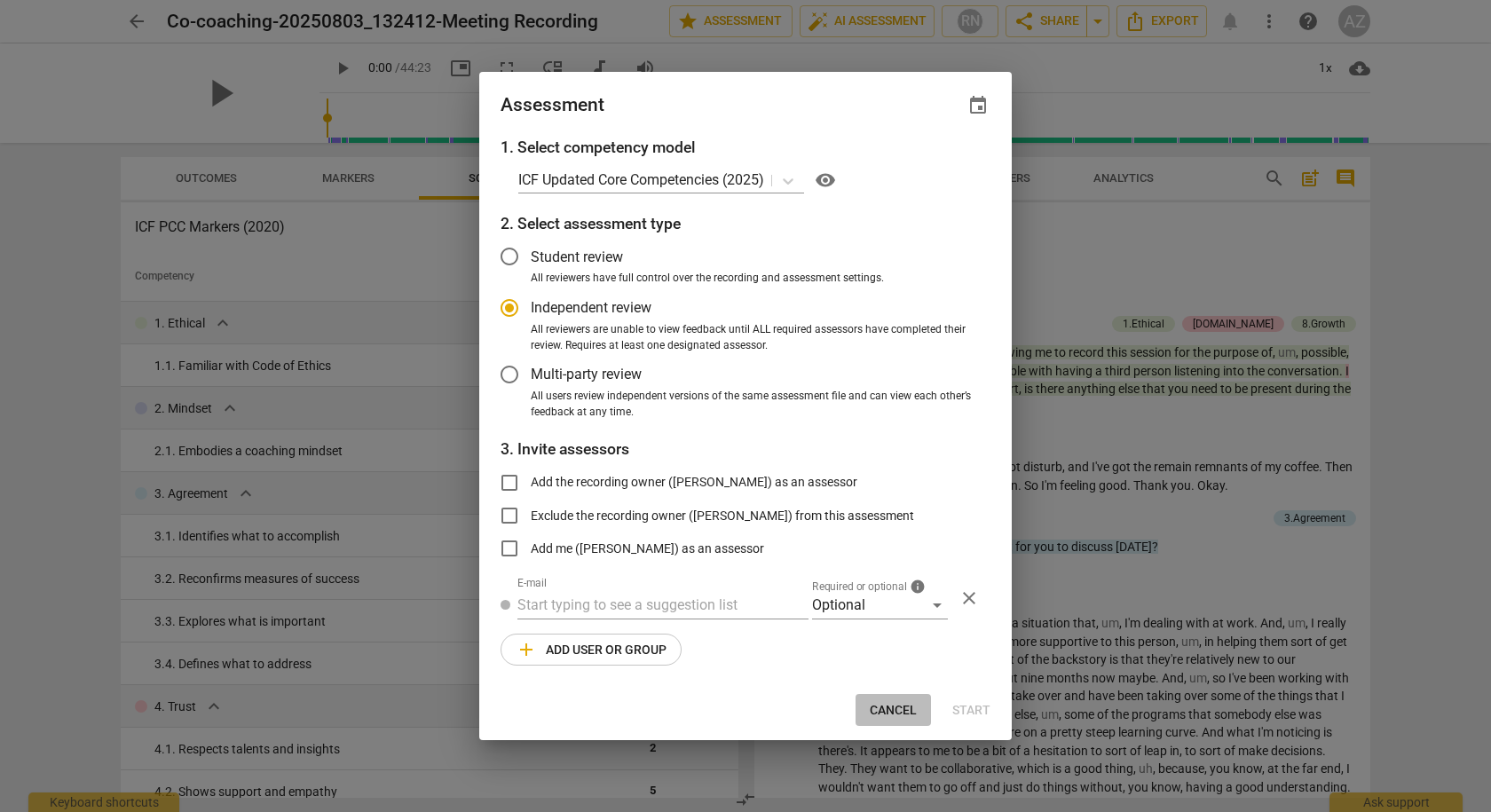
click at [889, 705] on span "Cancel" at bounding box center [893, 711] width 47 height 18
radio input "false"
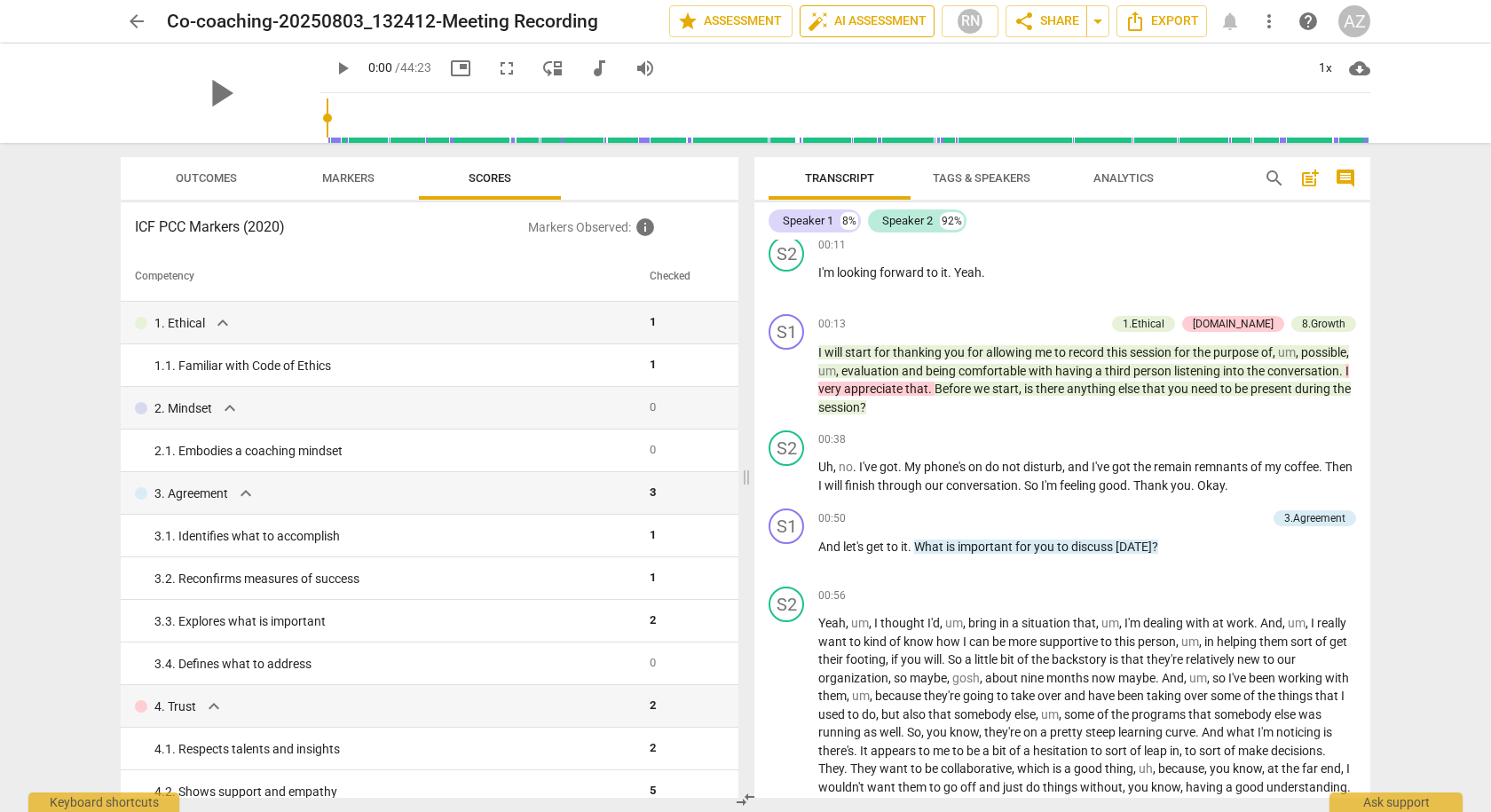
click at [856, 30] on span "auto_fix_high AI Assessment" at bounding box center [867, 22] width 119 height 22
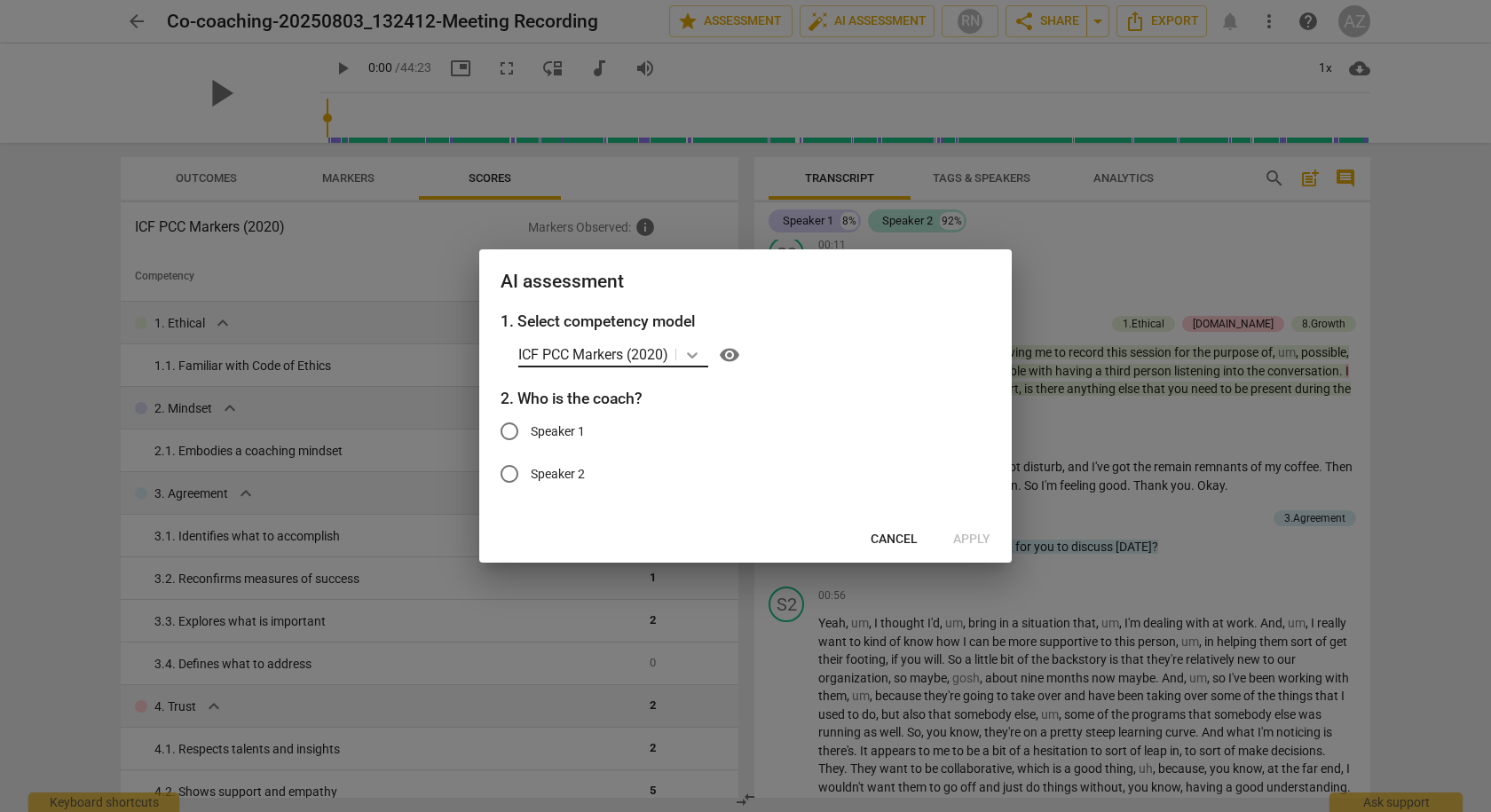
click at [691, 361] on icon at bounding box center [692, 355] width 18 height 18
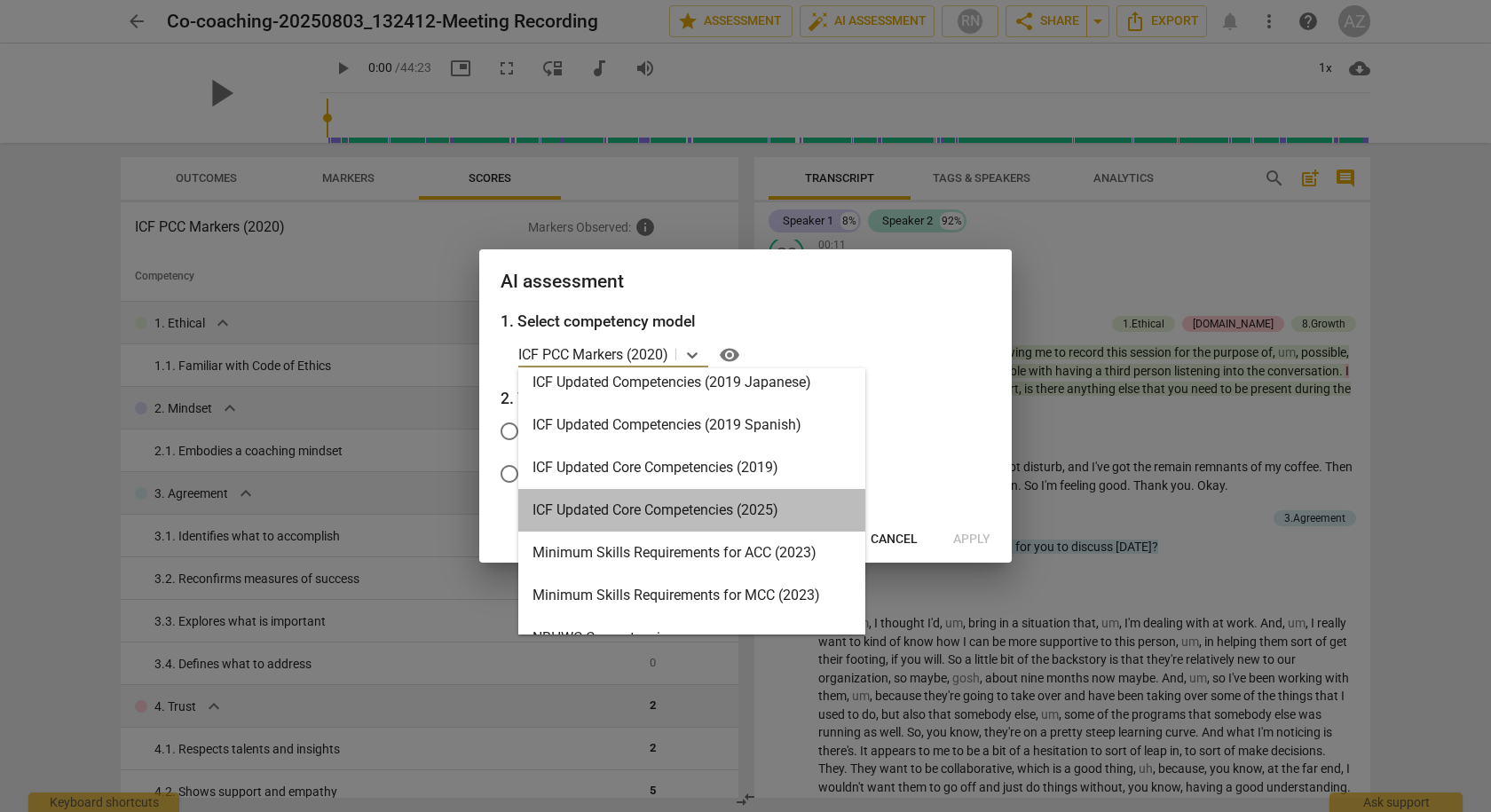
click at [679, 512] on div "ICF Updated Core Competencies (2025)" at bounding box center [691, 511] width 347 height 43
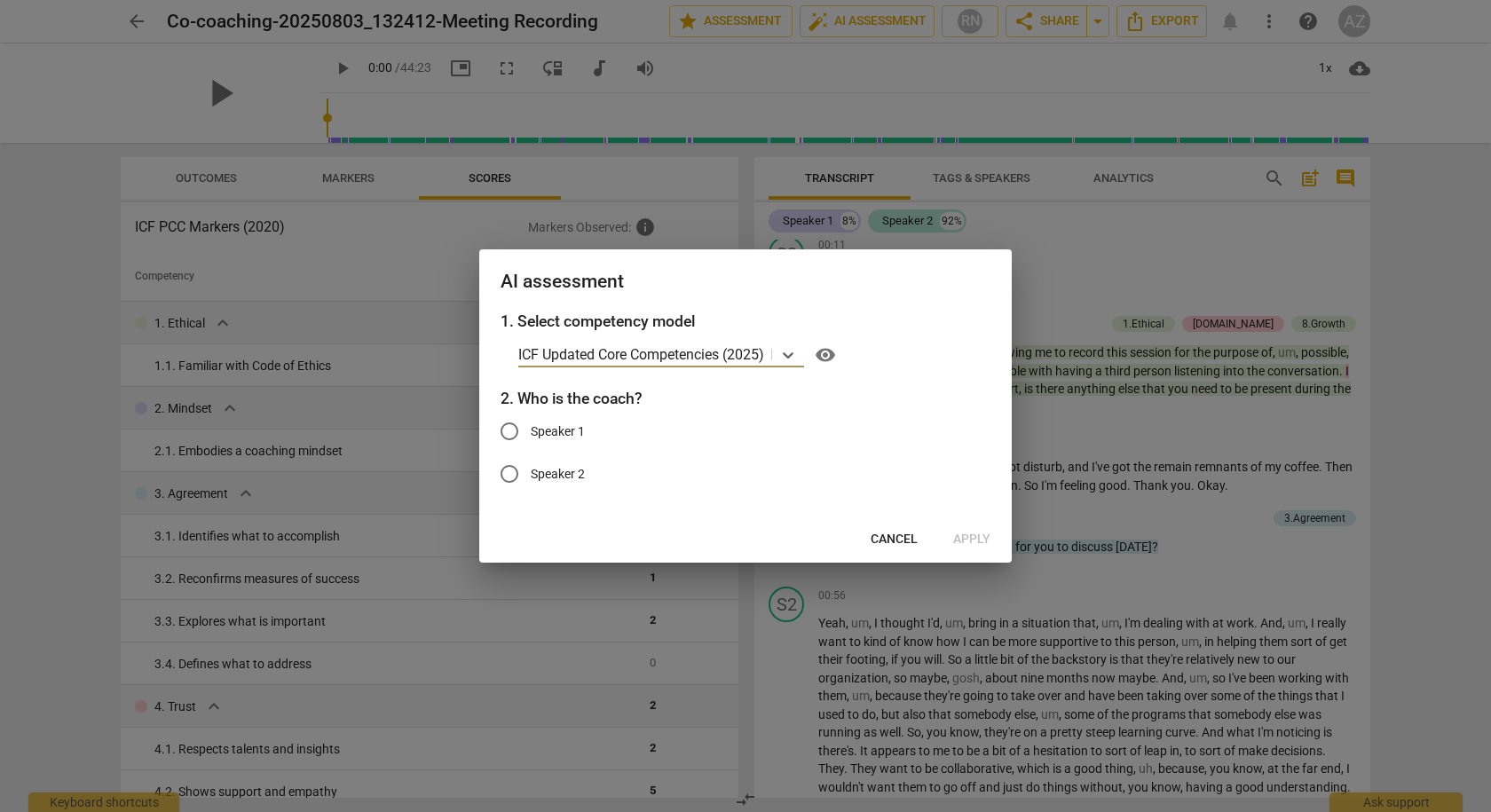
click at [578, 430] on span "Speaker 1" at bounding box center [558, 431] width 54 height 19
click at [531, 430] on input "Speaker 1" at bounding box center [510, 431] width 43 height 43
radio input "true"
click at [966, 537] on span "Apply" at bounding box center [972, 540] width 38 height 18
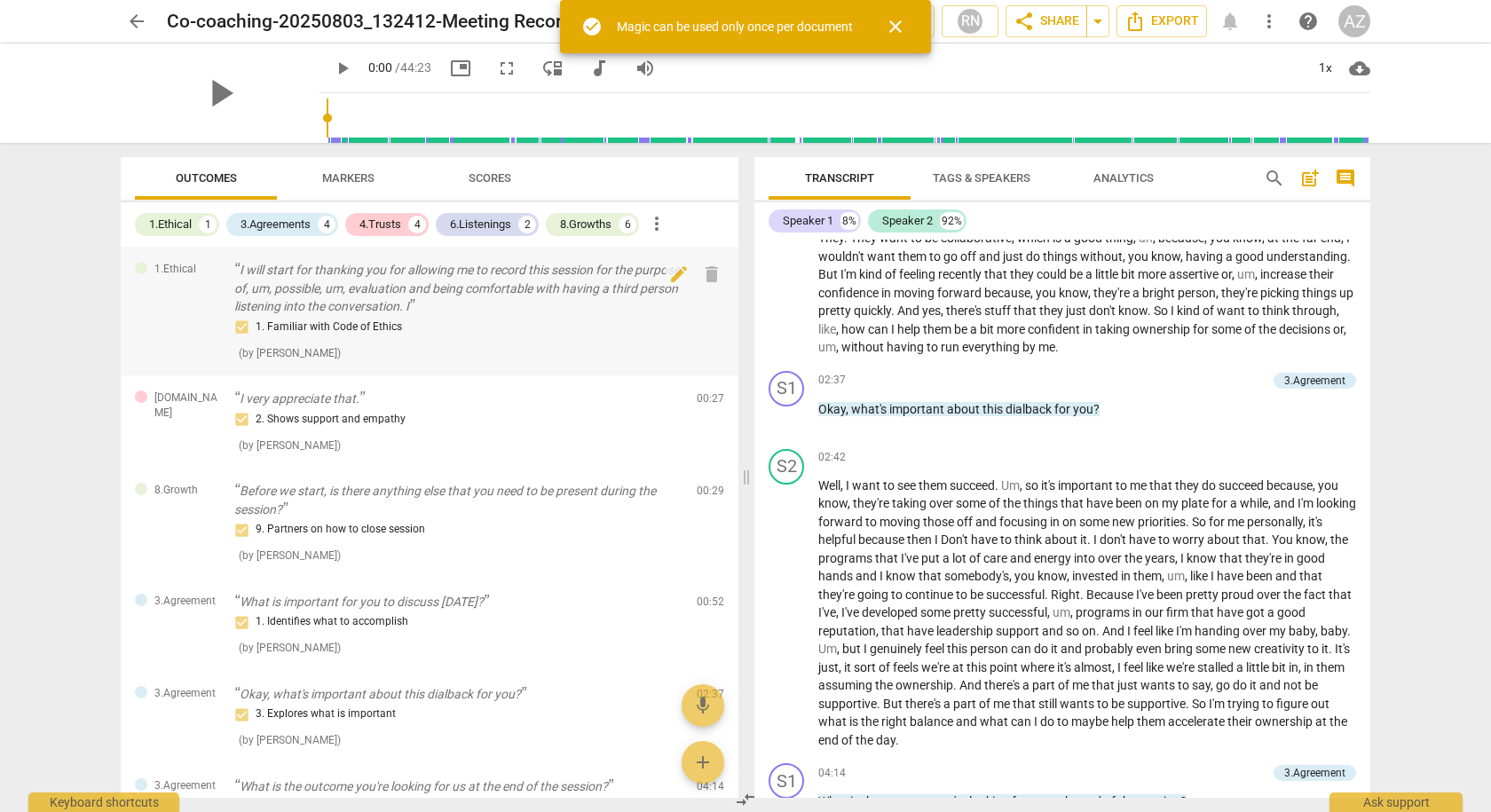
scroll to position [621, 0]
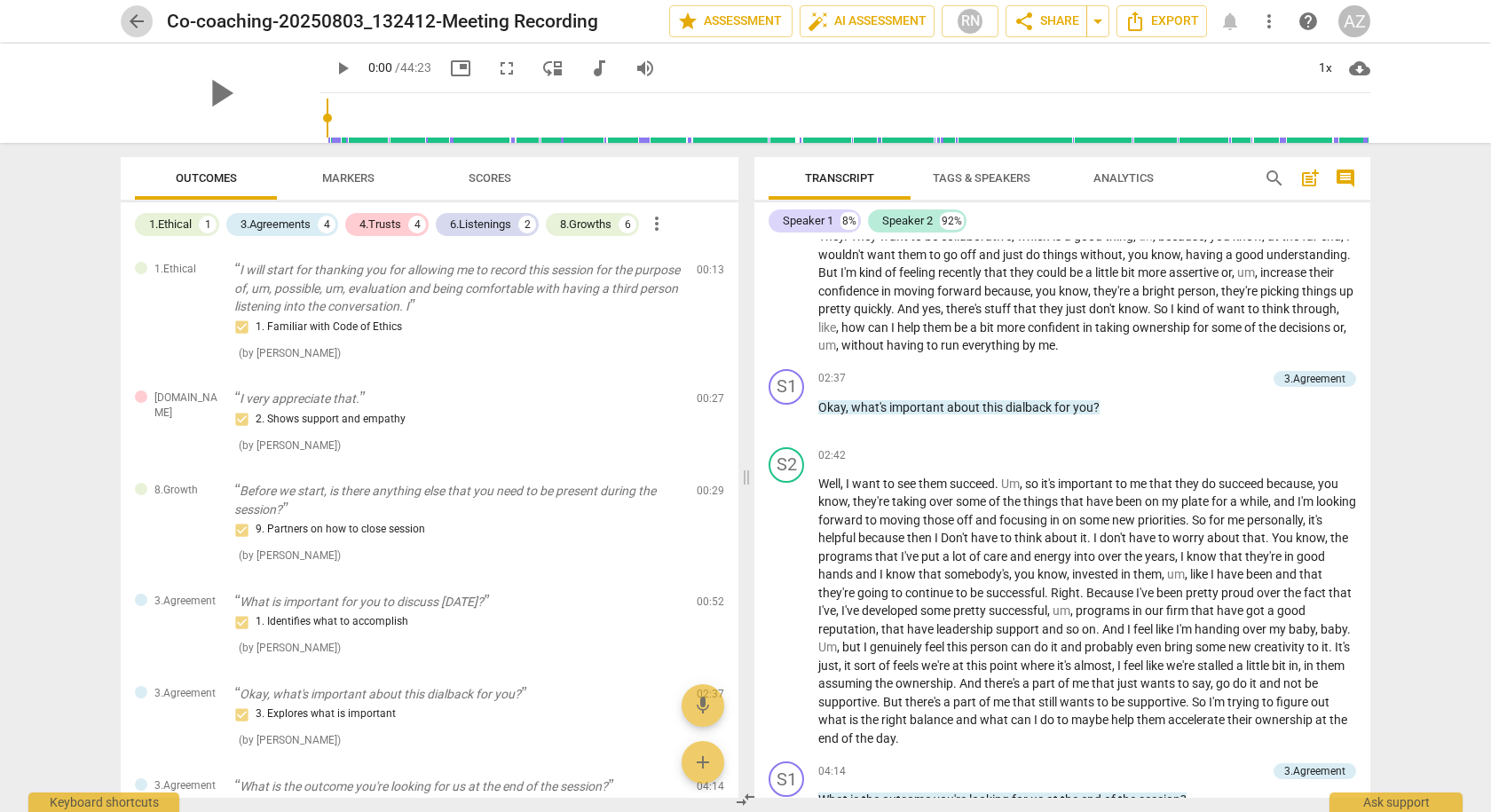
click at [138, 22] on span "arrow_back" at bounding box center [137, 22] width 22 height 22
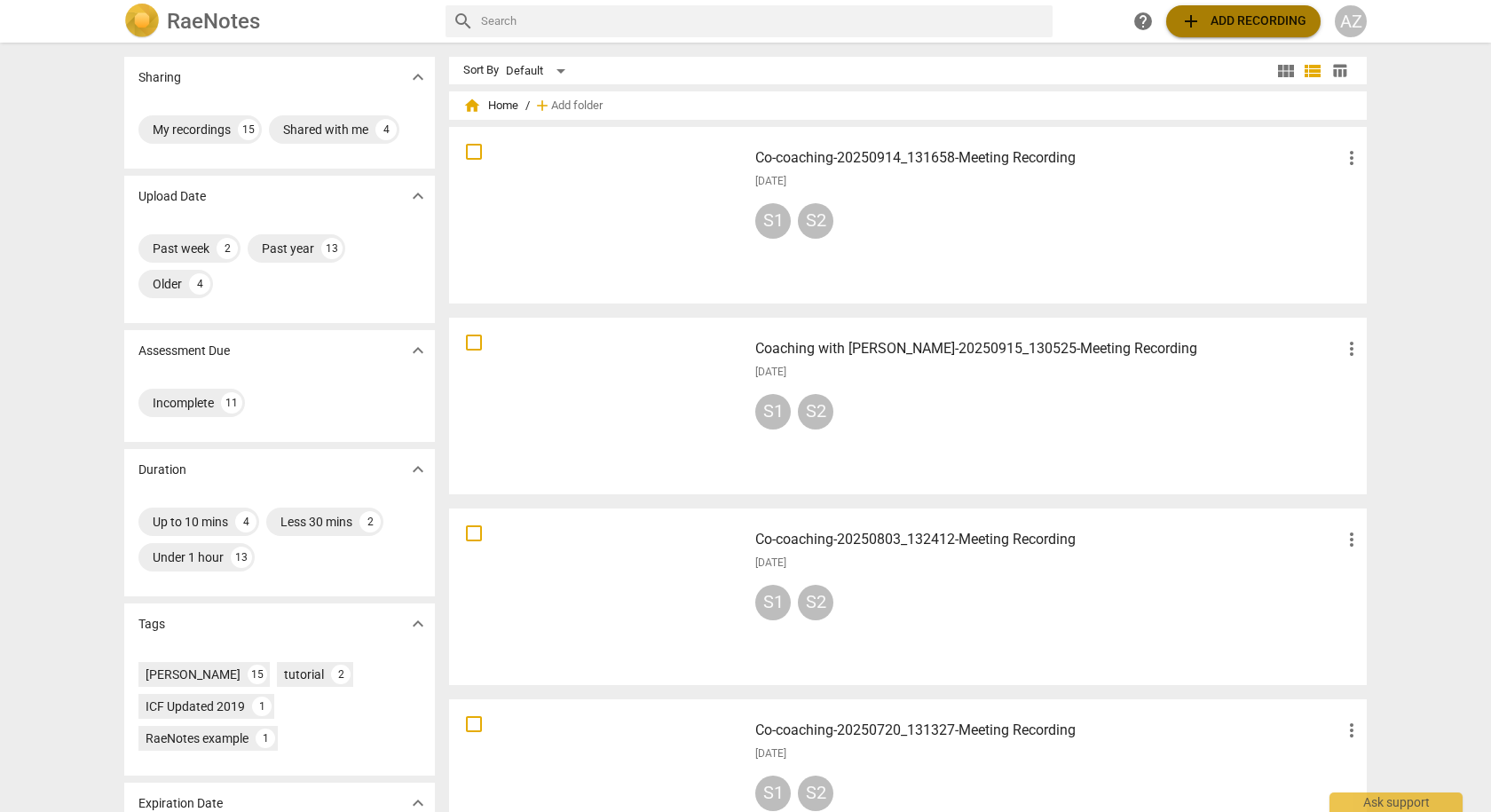
click at [1224, 19] on span "add Add recording" at bounding box center [1244, 22] width 126 height 22
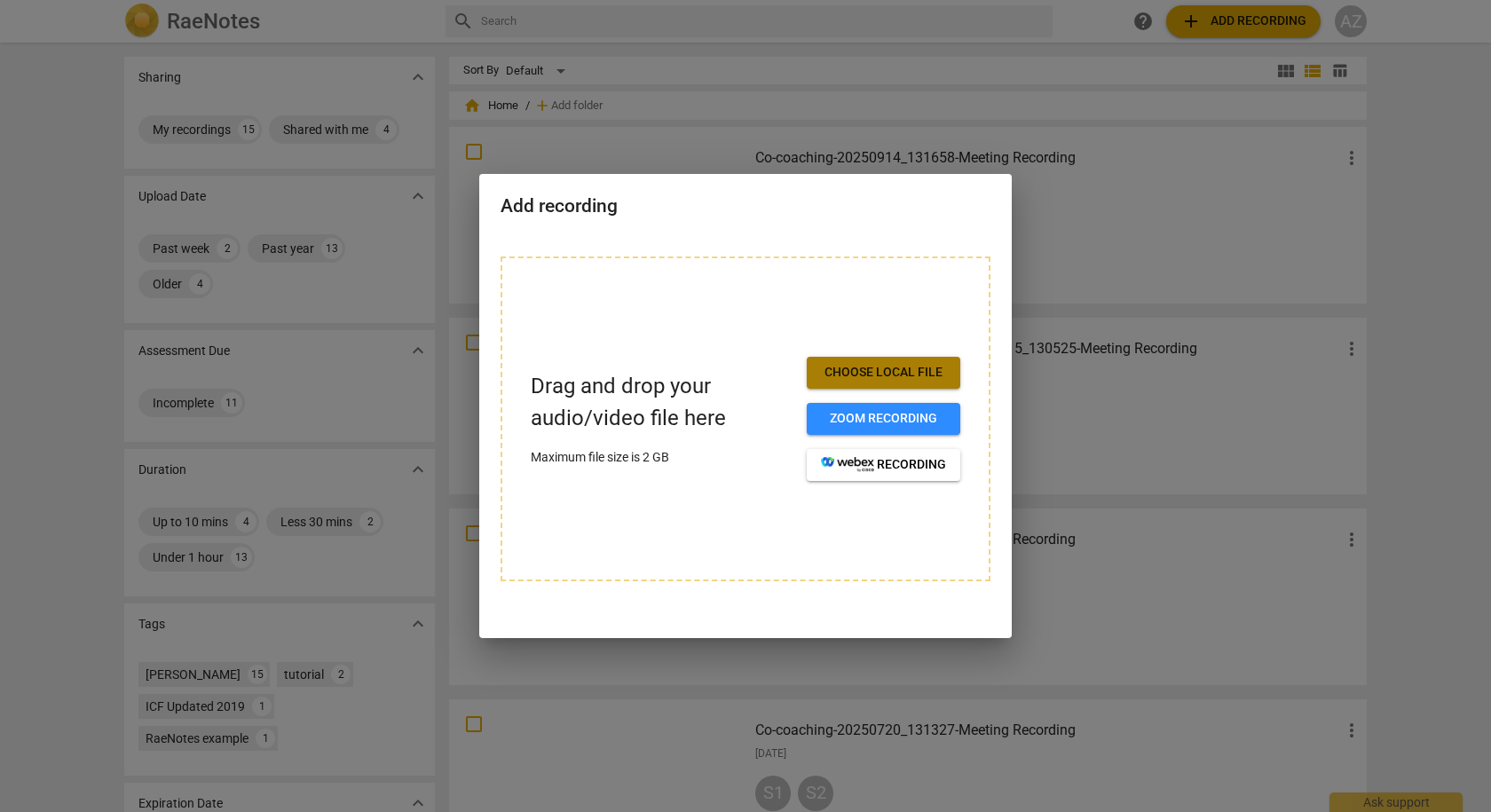
click at [868, 374] on span "Choose local file" at bounding box center [884, 373] width 126 height 18
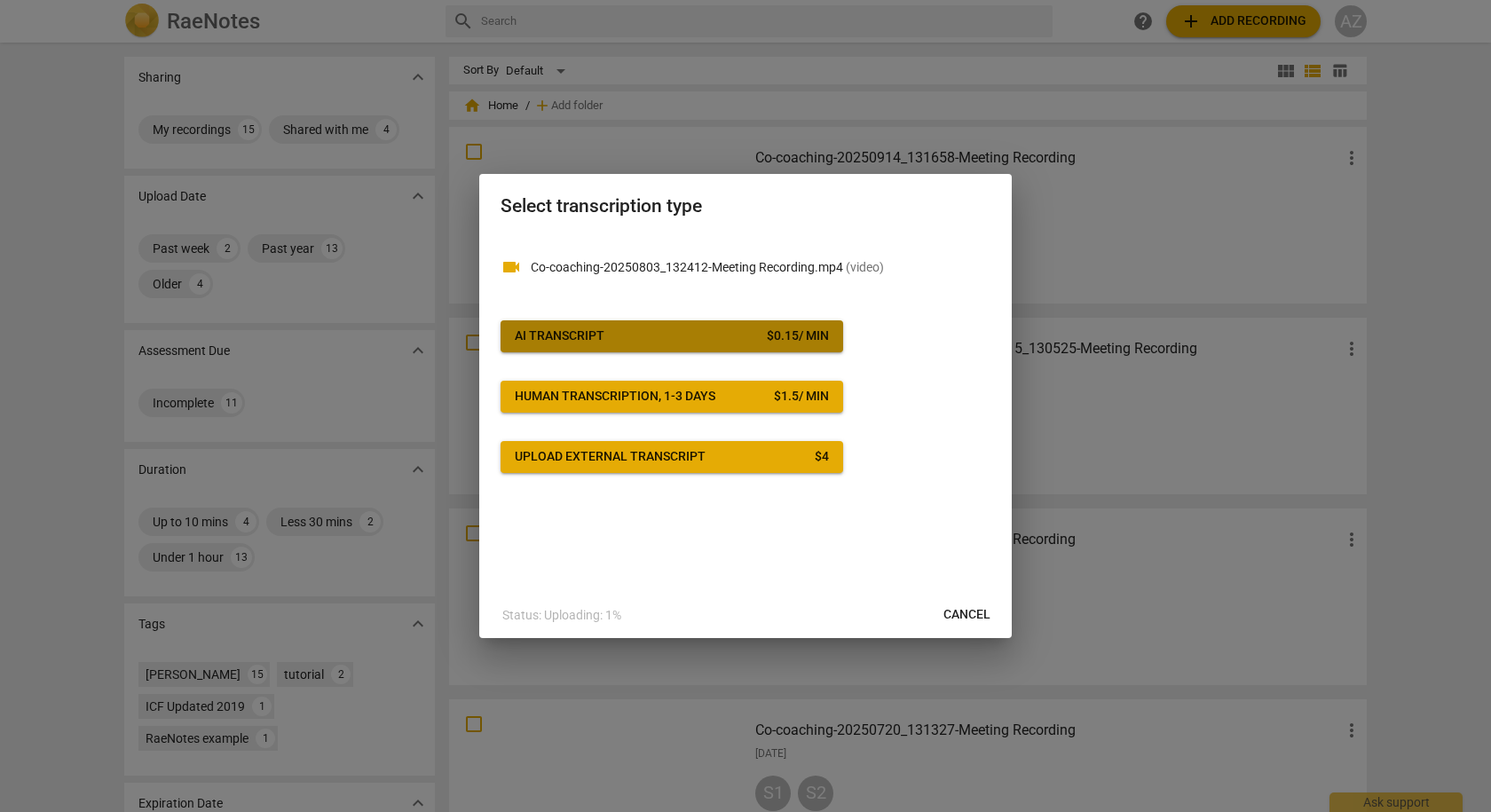
click at [649, 340] on span "AI Transcript $ 0.15 / min" at bounding box center [672, 336] width 314 height 18
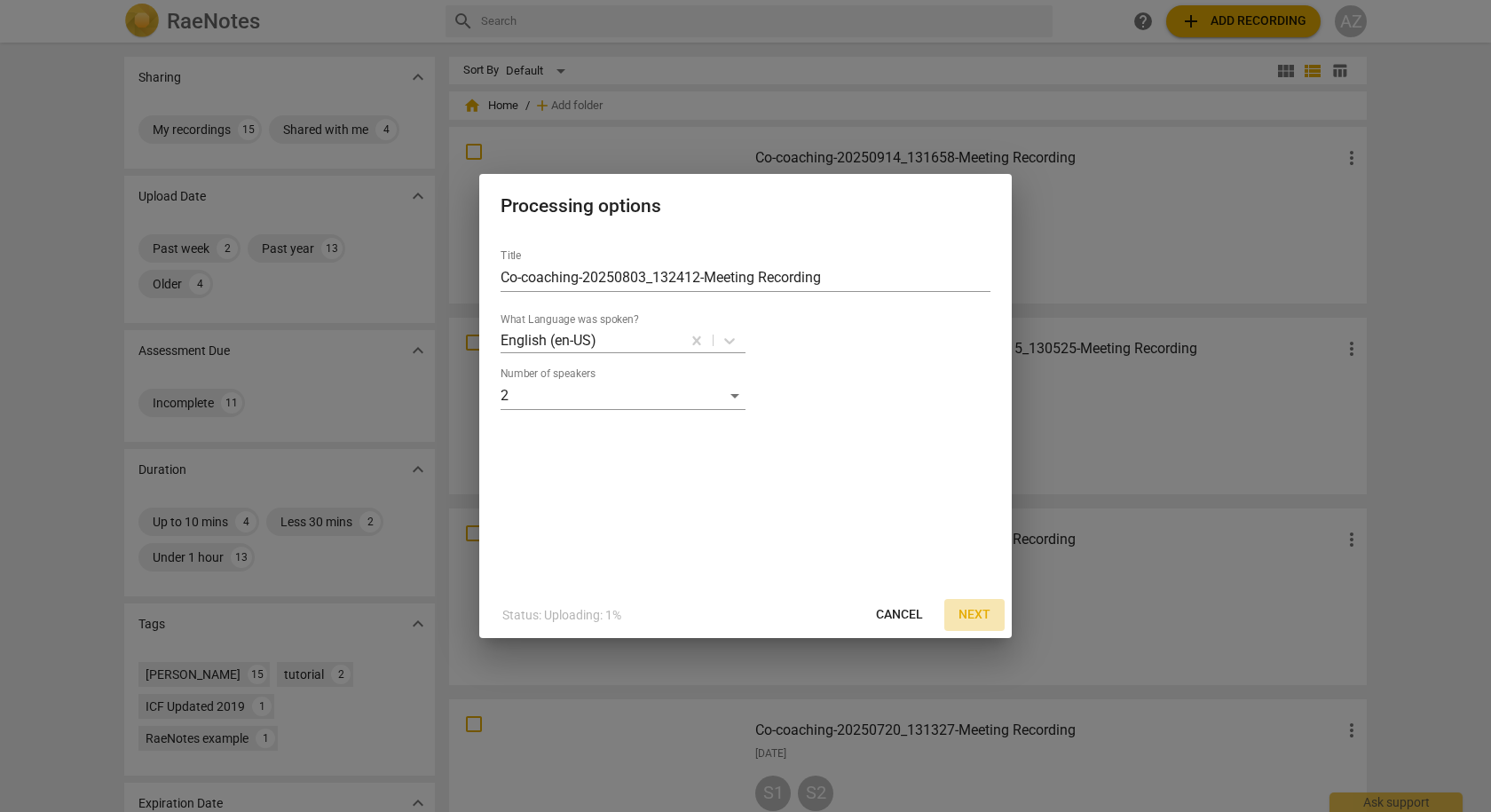
click at [970, 611] on span "Next" at bounding box center [975, 615] width 32 height 18
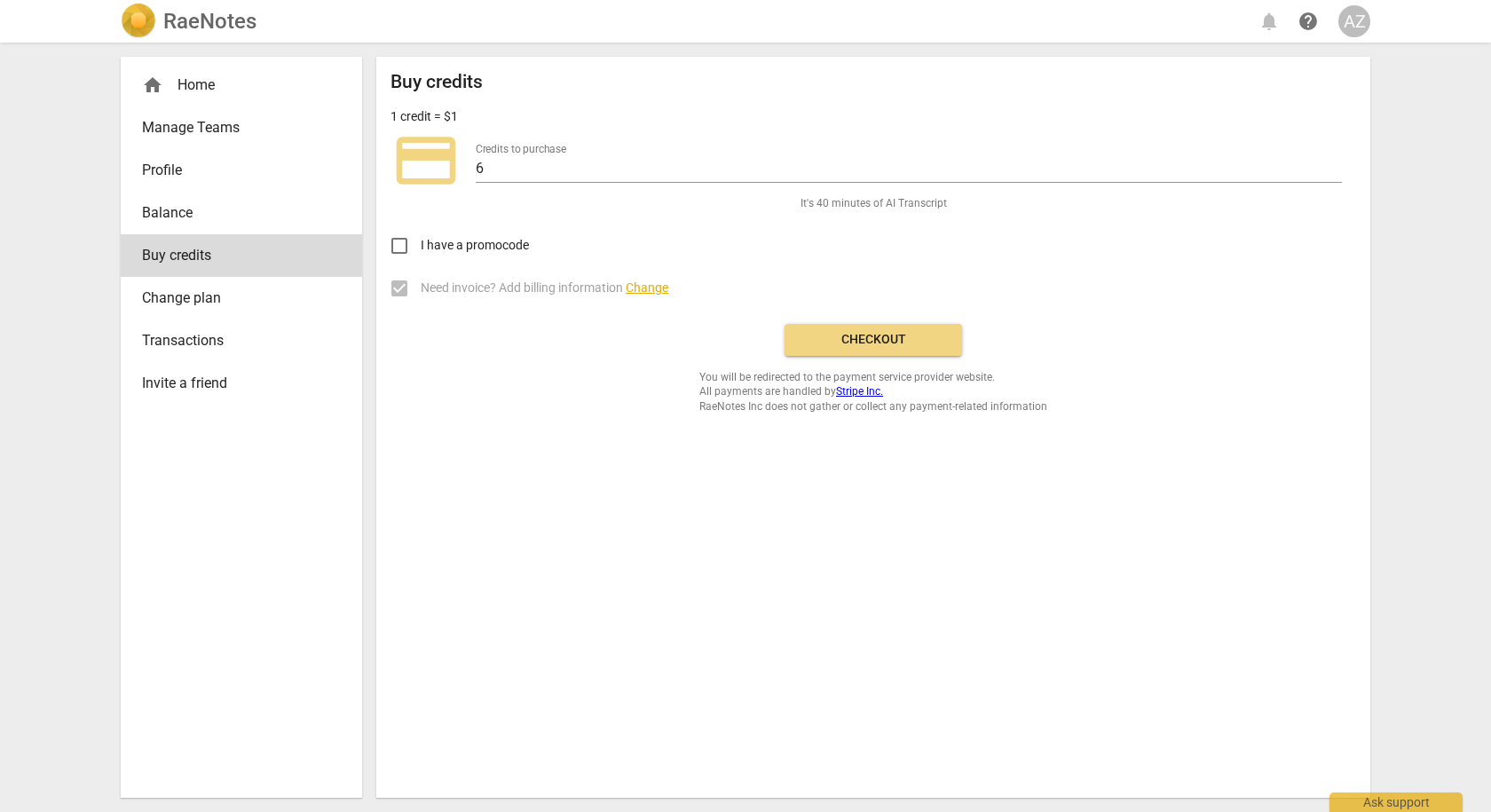
click at [870, 339] on span "Checkout" at bounding box center [873, 340] width 149 height 18
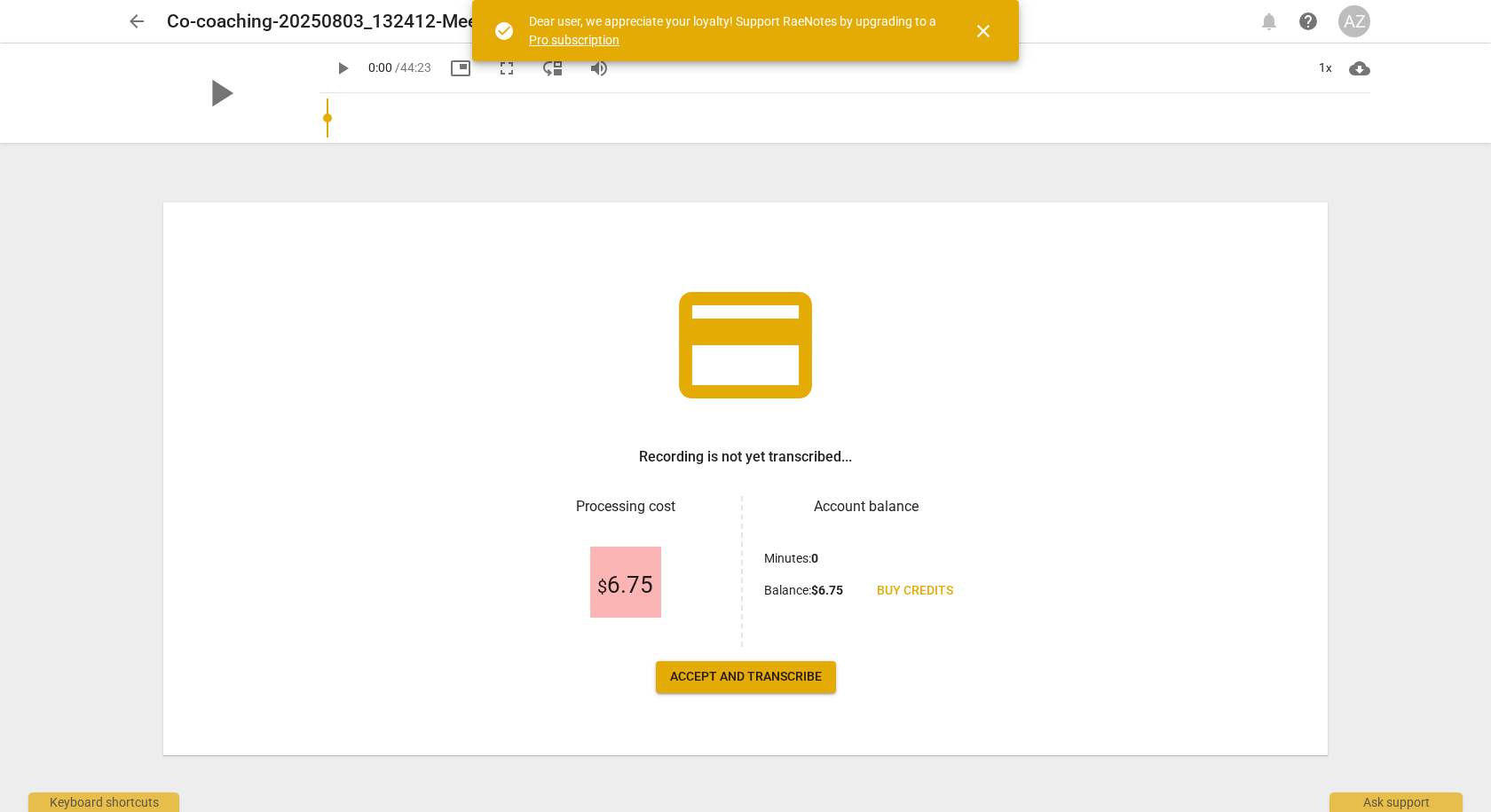
click at [752, 681] on span "Accept and transcribe" at bounding box center [745, 677] width 152 height 18
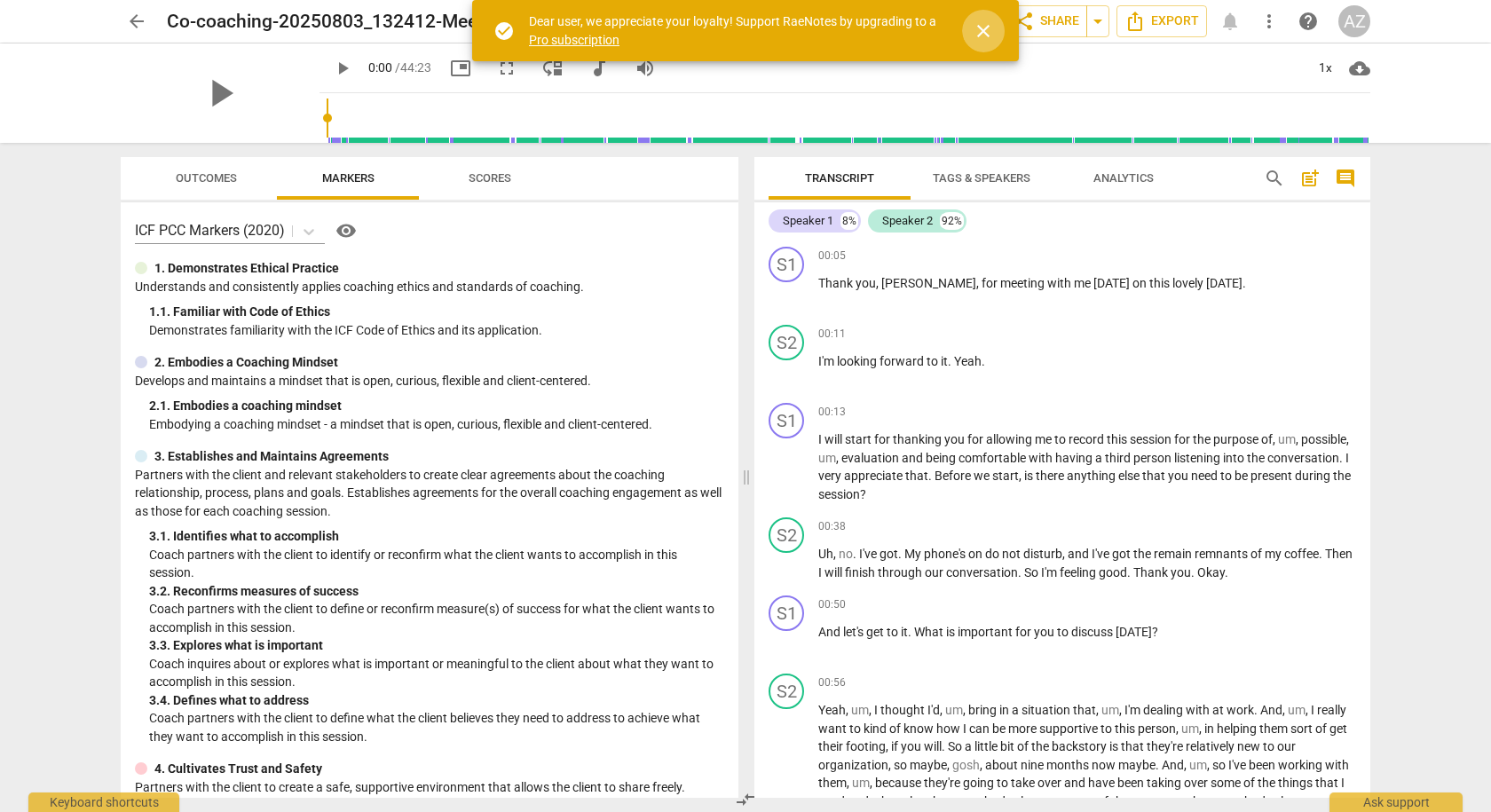
click at [981, 32] on span "close" at bounding box center [984, 31] width 22 height 22
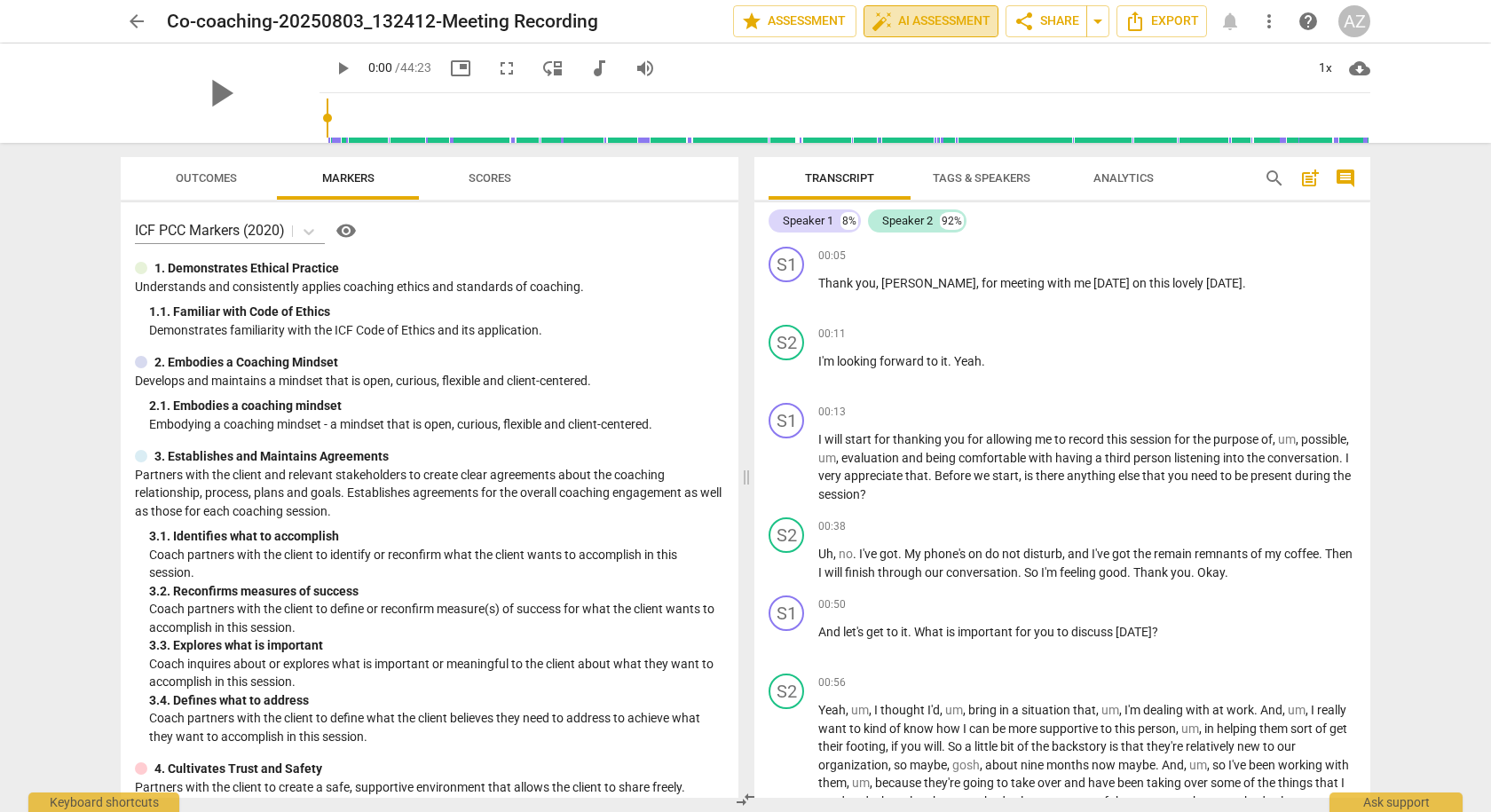
click at [924, 22] on span "auto_fix_high AI Assessment" at bounding box center [931, 22] width 119 height 22
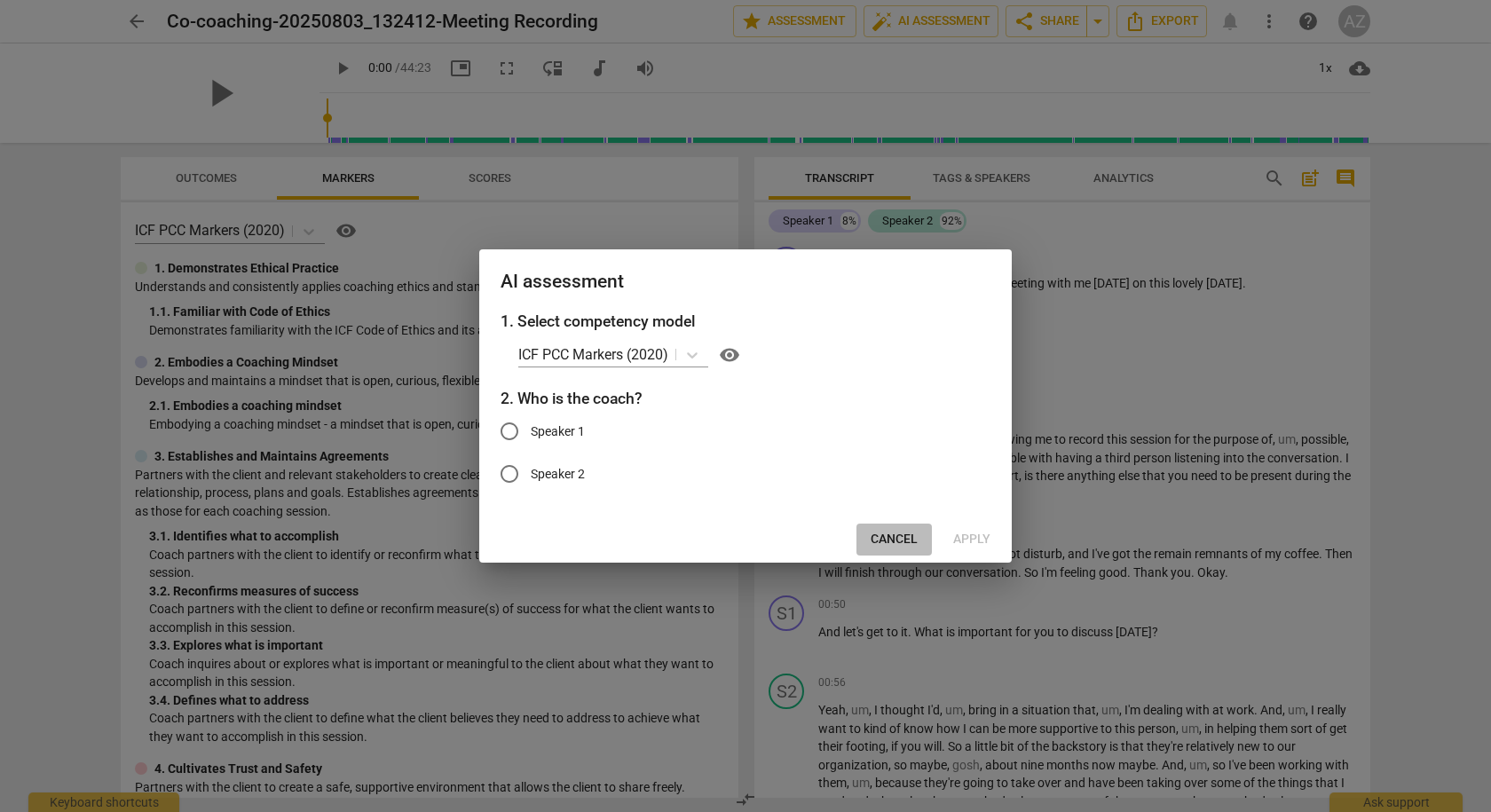
click at [881, 533] on span "Cancel" at bounding box center [894, 540] width 47 height 18
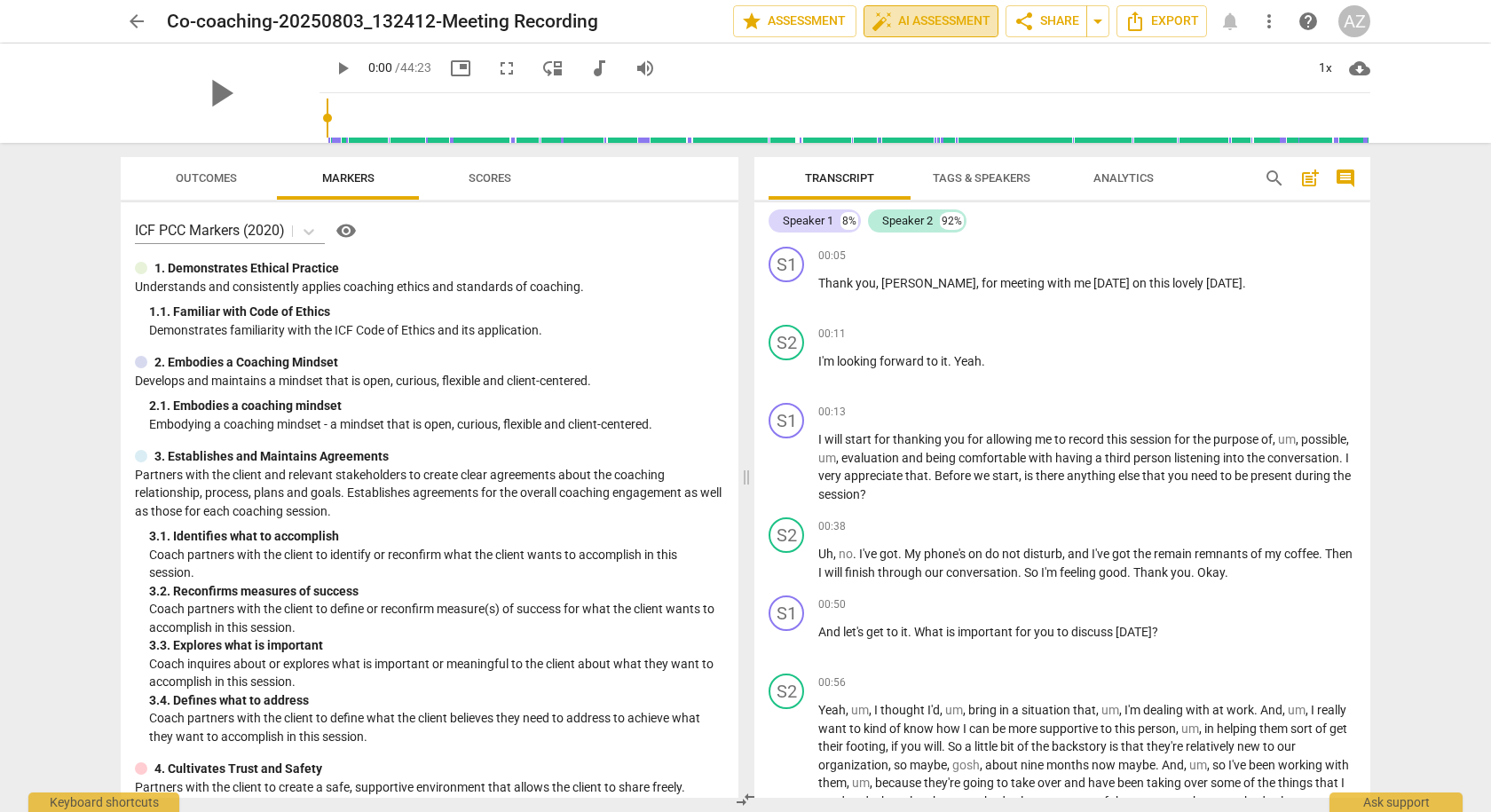
click at [917, 26] on span "auto_fix_high AI Assessment" at bounding box center [931, 22] width 119 height 22
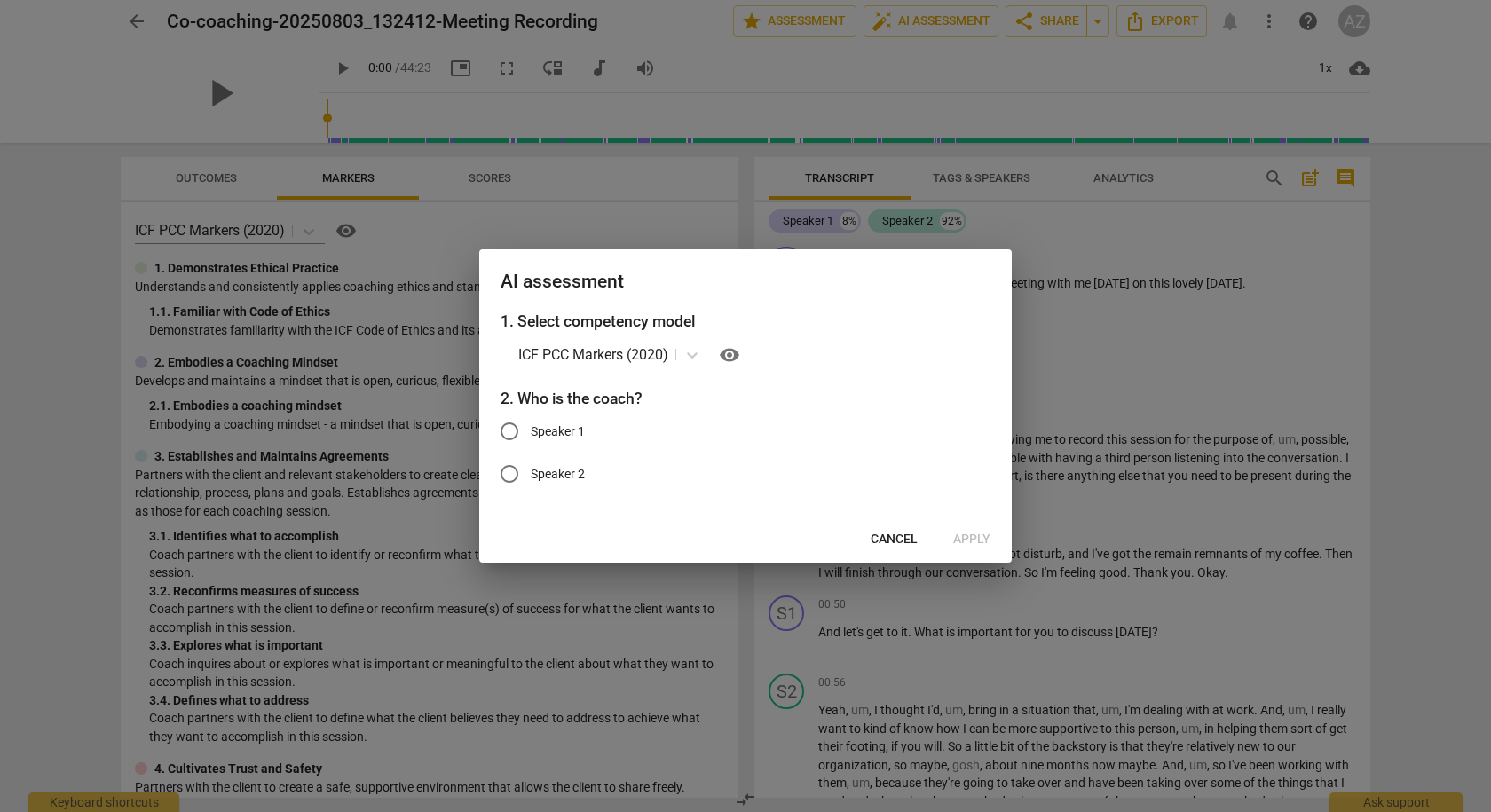
click at [561, 435] on span "Speaker 1" at bounding box center [558, 431] width 54 height 19
click at [531, 435] on input "Speaker 1" at bounding box center [510, 431] width 43 height 43
radio input "true"
click at [975, 543] on span "Apply" at bounding box center [972, 540] width 38 height 18
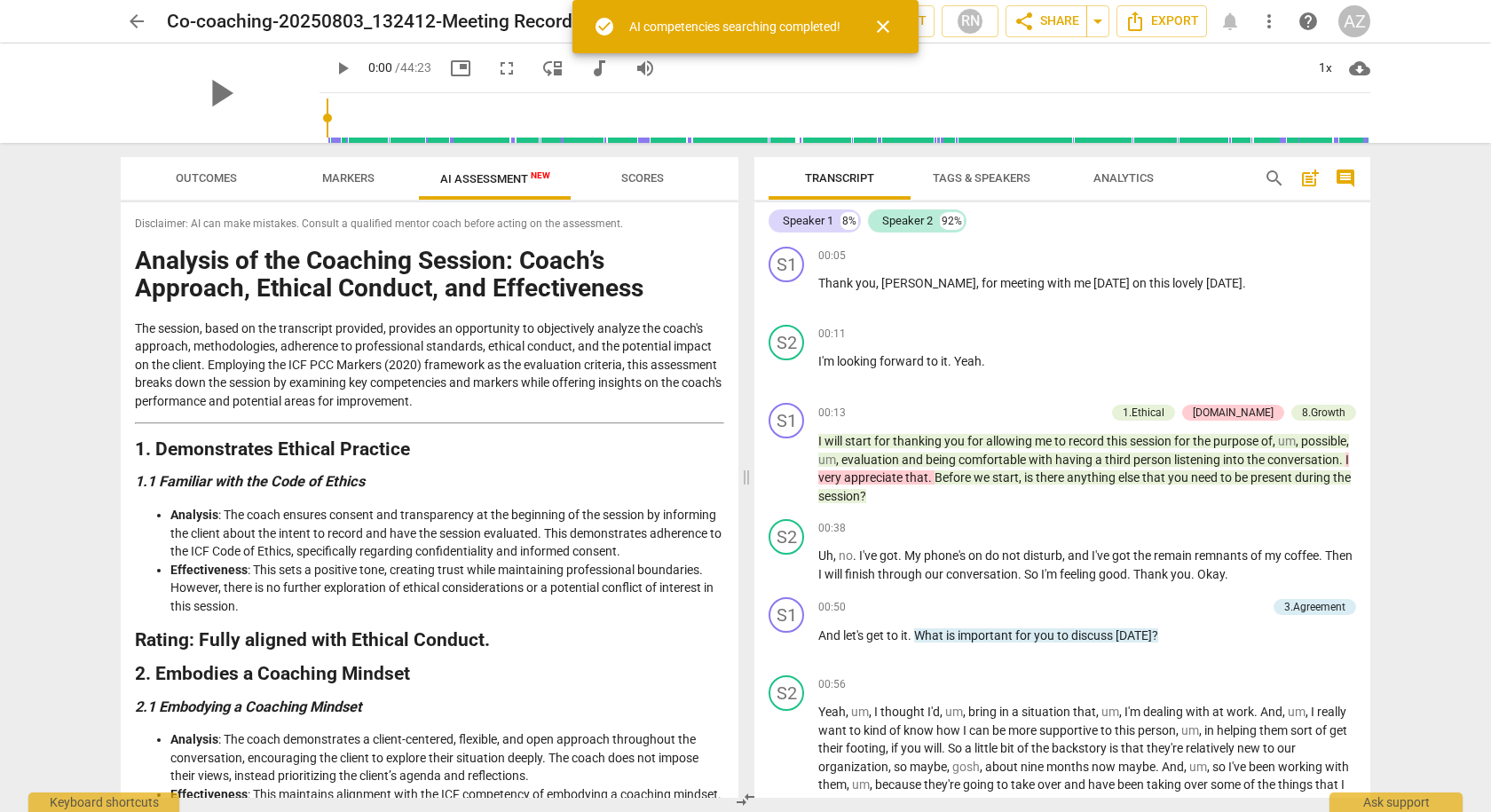
click at [878, 26] on span "close" at bounding box center [883, 27] width 22 height 22
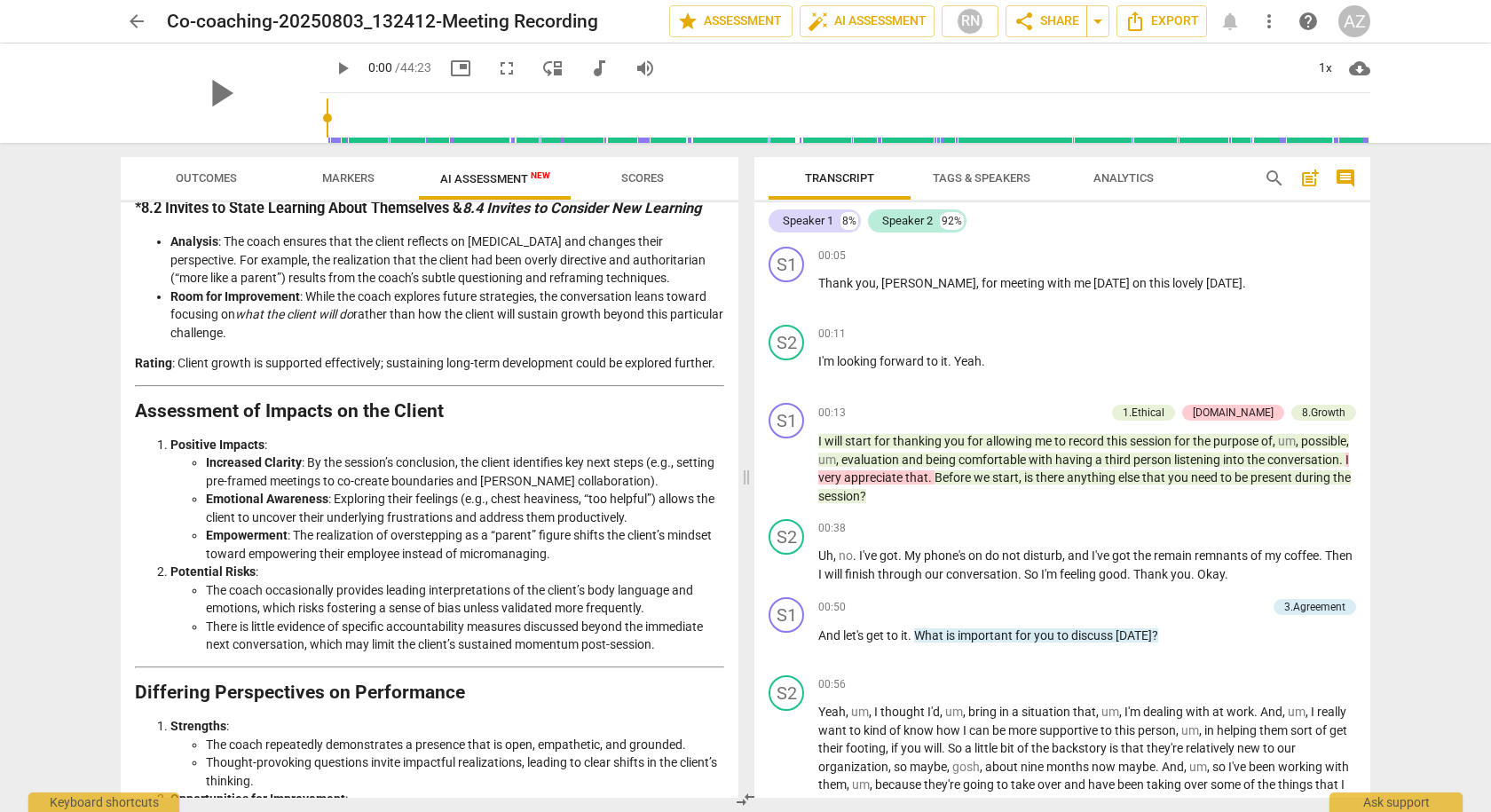
scroll to position [1929, 0]
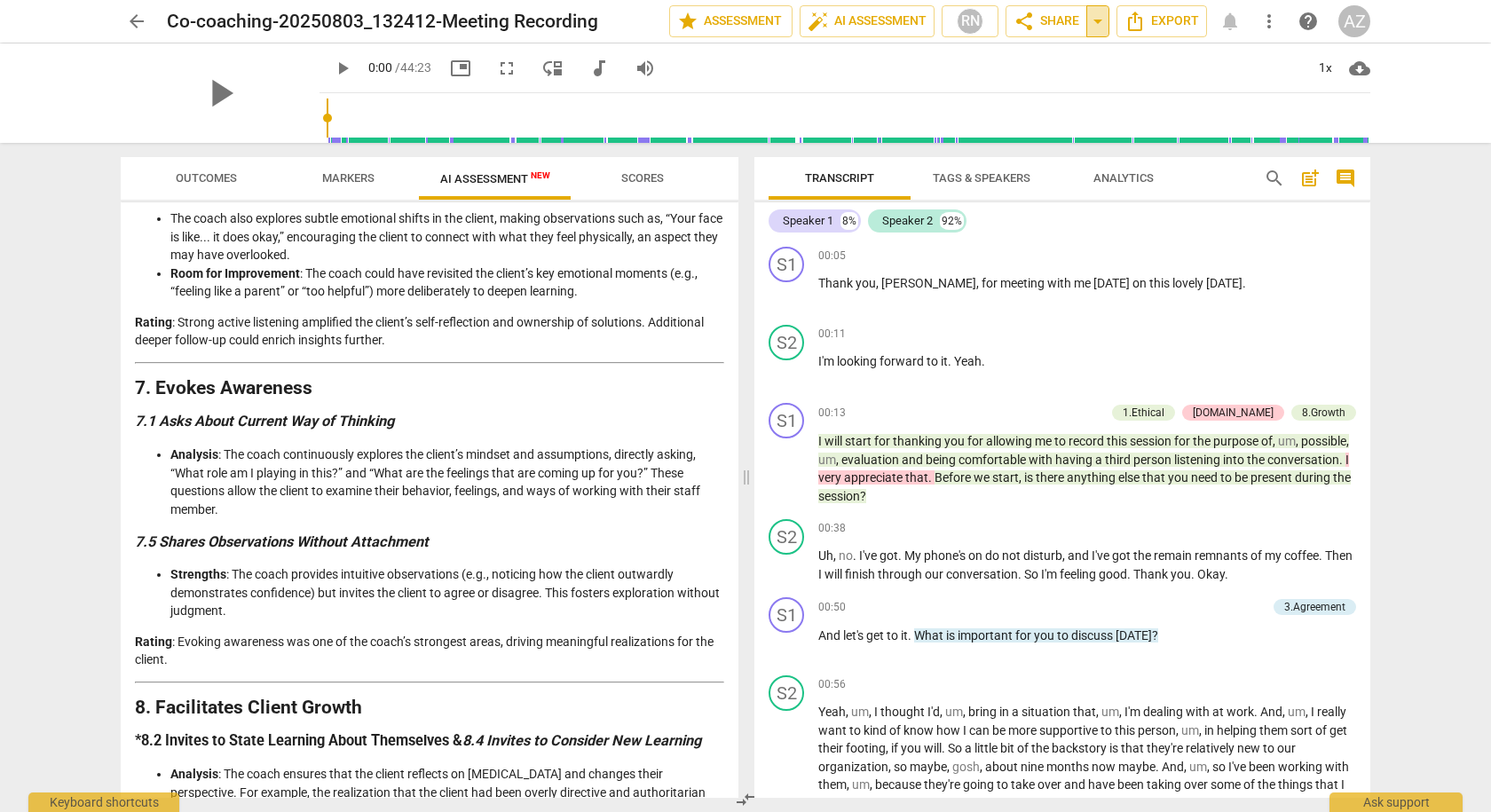
click at [1097, 22] on span "arrow_drop_down" at bounding box center [1098, 22] width 22 height 22
click at [1097, 30] on span "arrow_drop_down" at bounding box center [1098, 22] width 22 height 22
click at [1051, 27] on span "share Share" at bounding box center [1046, 22] width 65 height 22
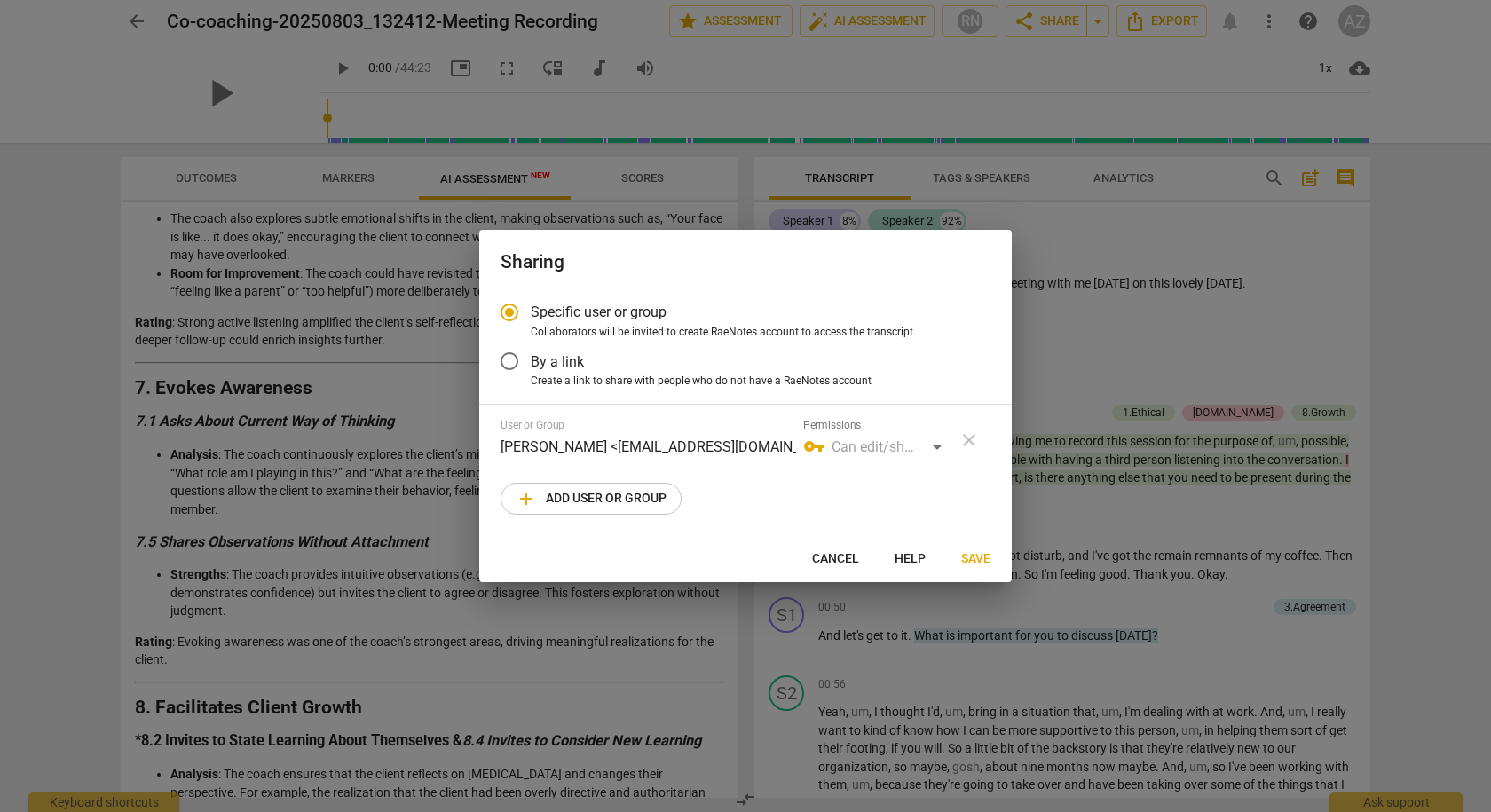
click at [935, 451] on div "vpn_key Can edit/share" at bounding box center [875, 447] width 144 height 29
click at [967, 445] on div "User or Group Anna Zawadzka <annzawadzka@gmail.com> Permissions vpn_key Can edi…" at bounding box center [745, 440] width 490 height 43
click at [967, 436] on div "User or Group Anna Zawadzka <annzawadzka@gmail.com> Permissions vpn_key Can edi…" at bounding box center [745, 440] width 490 height 43
click at [838, 550] on span "Cancel" at bounding box center [836, 559] width 47 height 18
radio input "false"
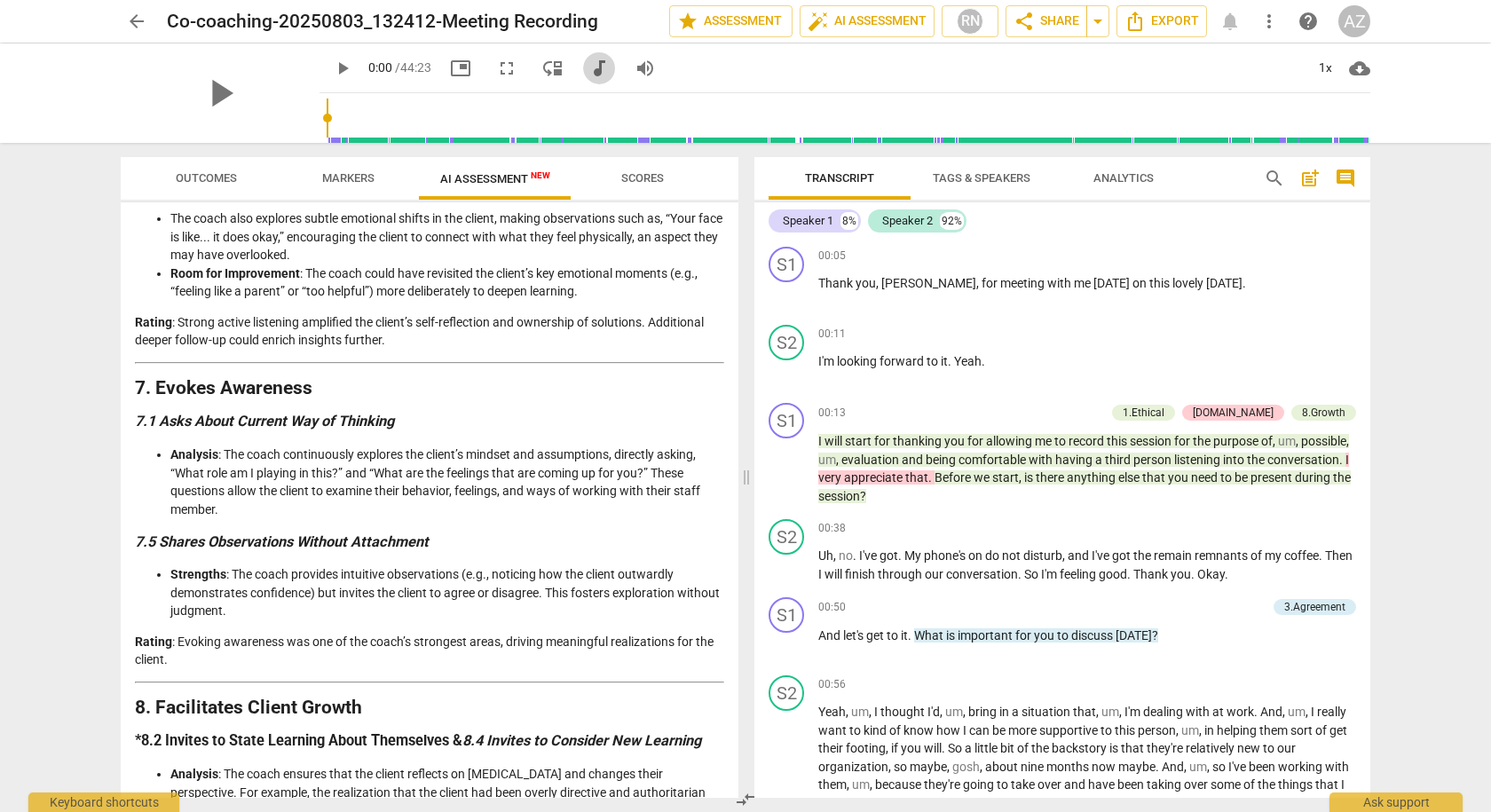
click at [588, 65] on span "audiotrack" at bounding box center [599, 68] width 22 height 22
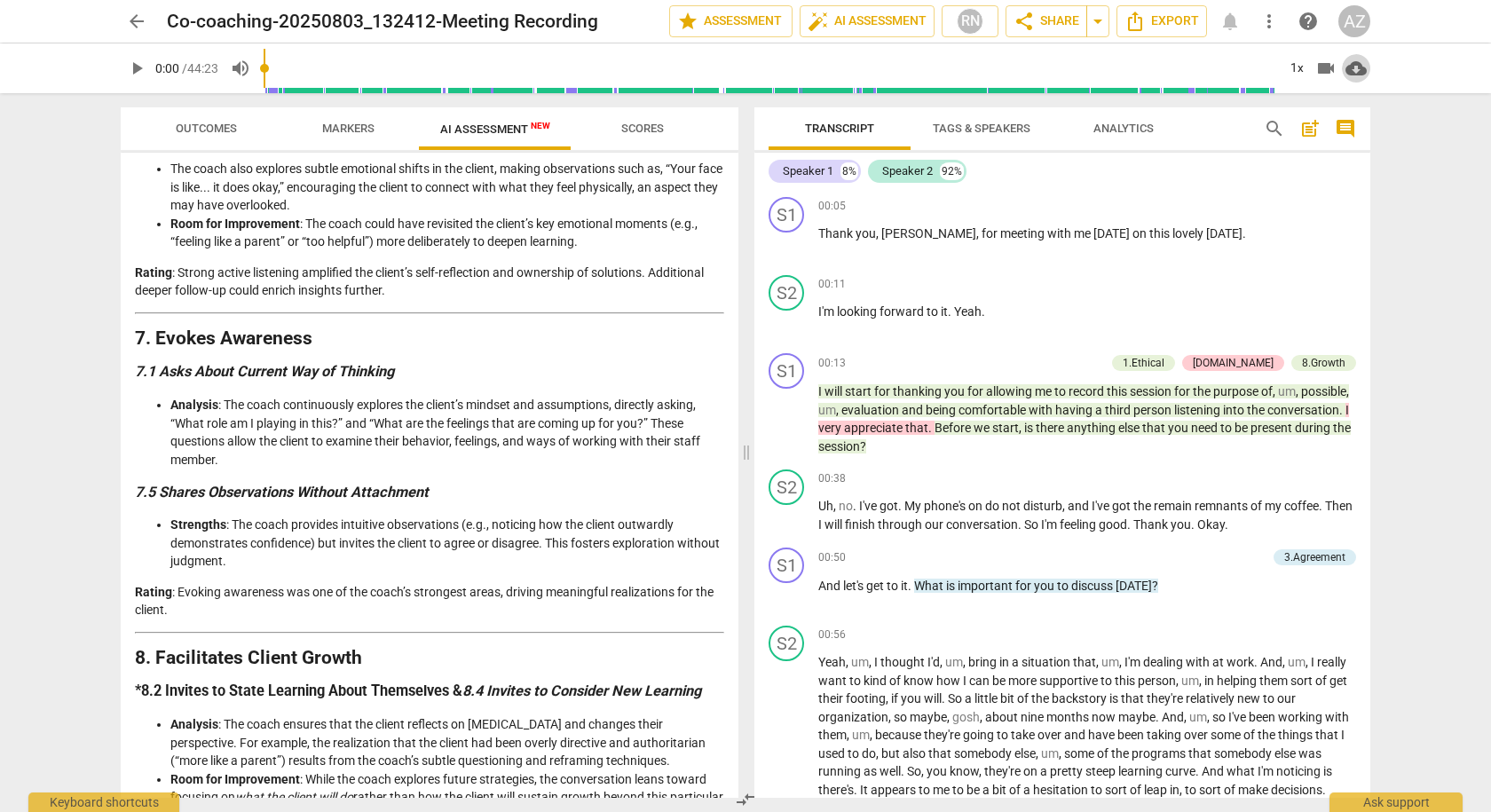
click at [1356, 66] on span "cloud_download" at bounding box center [1357, 68] width 22 height 22
click at [1396, 66] on li "Download audio" at bounding box center [1408, 68] width 132 height 43
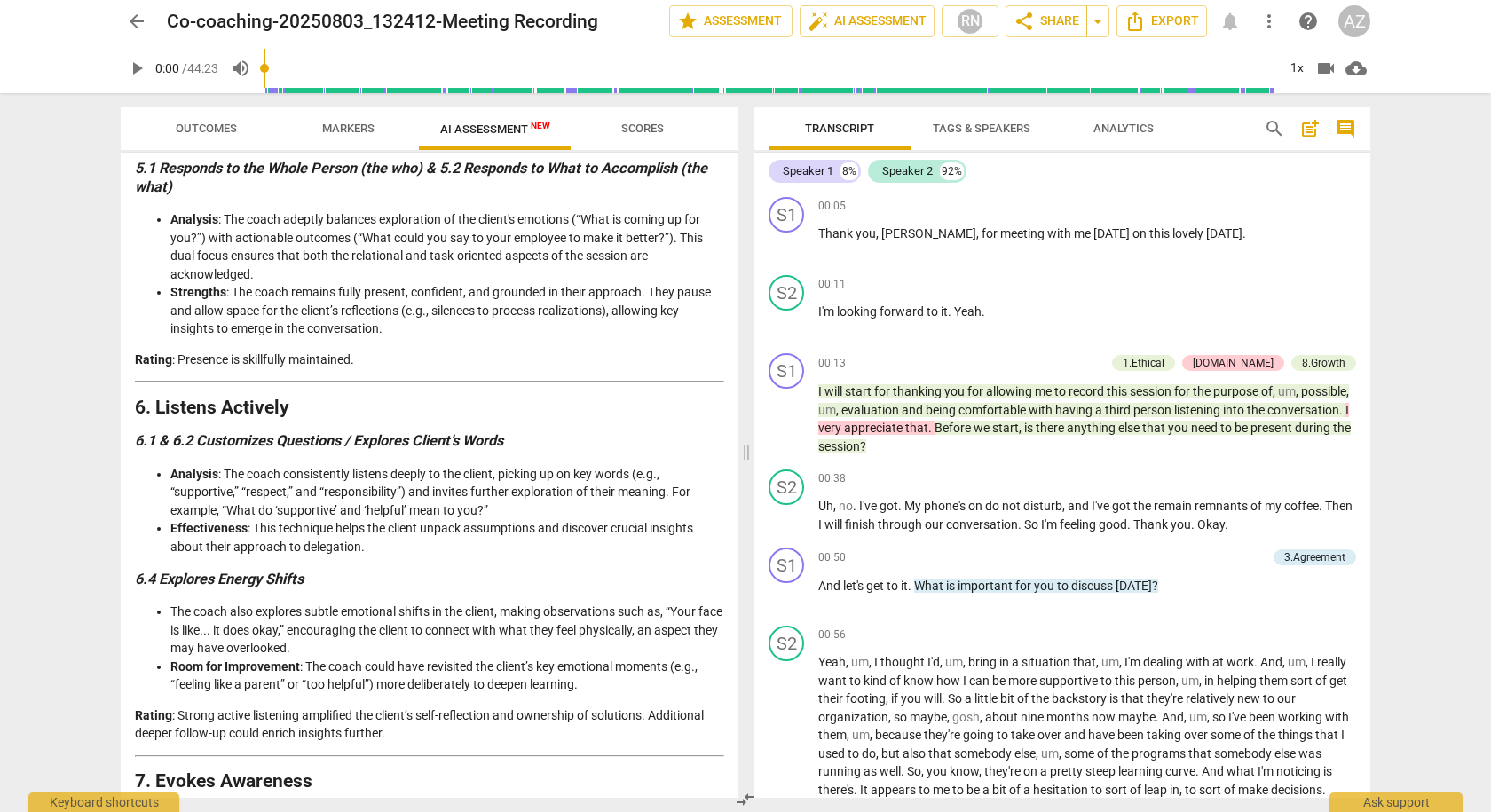
scroll to position [1130, 0]
